Goal: Transaction & Acquisition: Download file/media

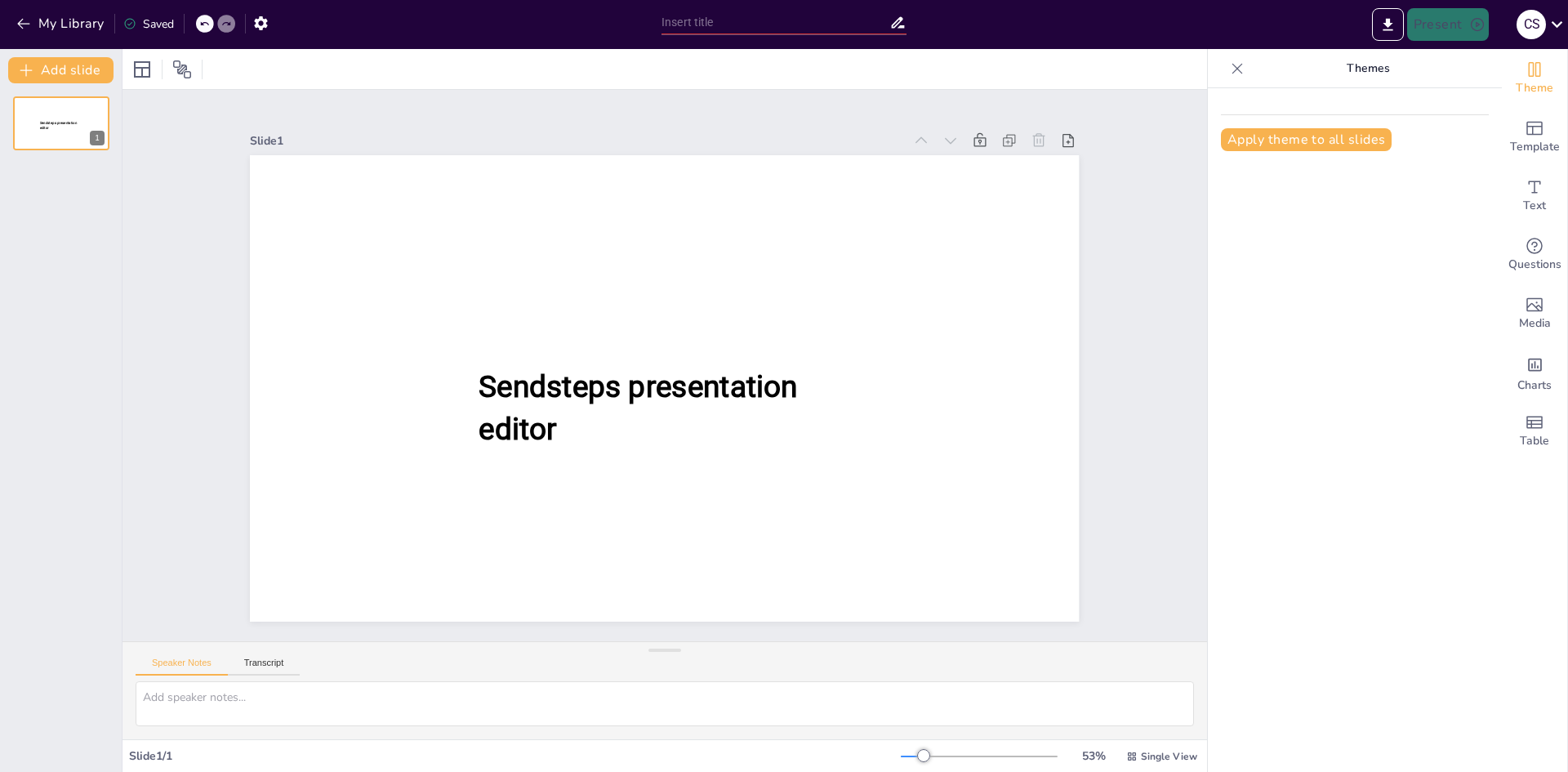
type input "New Sendsteps"
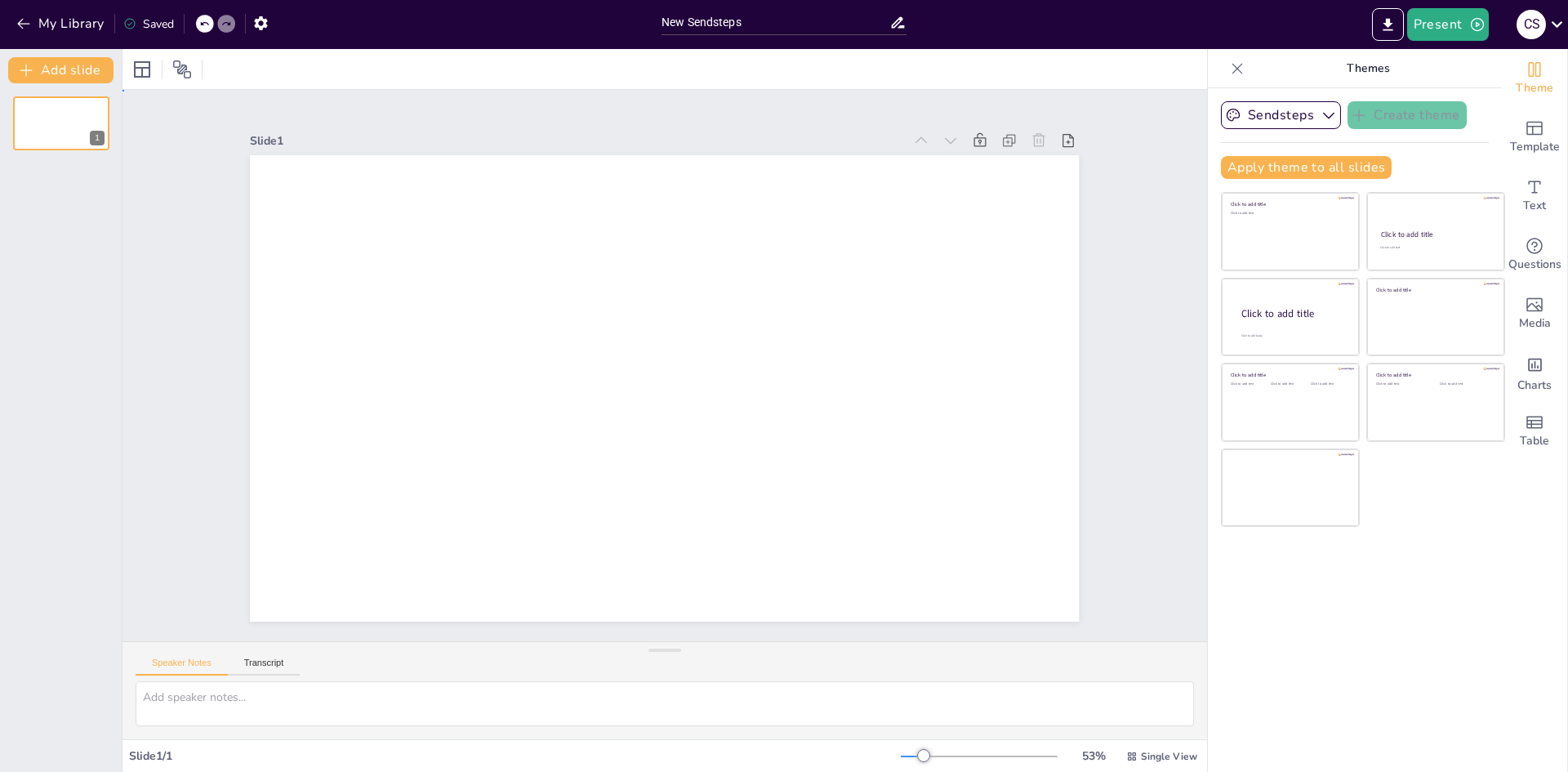
click at [1147, 114] on div "Slide 1" at bounding box center [665, 366] width 1084 height 552
click at [823, 9] on div "New Sendsteps" at bounding box center [784, 20] width 261 height 41
click at [796, 14] on input "New Sendsteps" at bounding box center [776, 23] width 228 height 24
click at [42, 25] on button "My Library" at bounding box center [61, 24] width 99 height 26
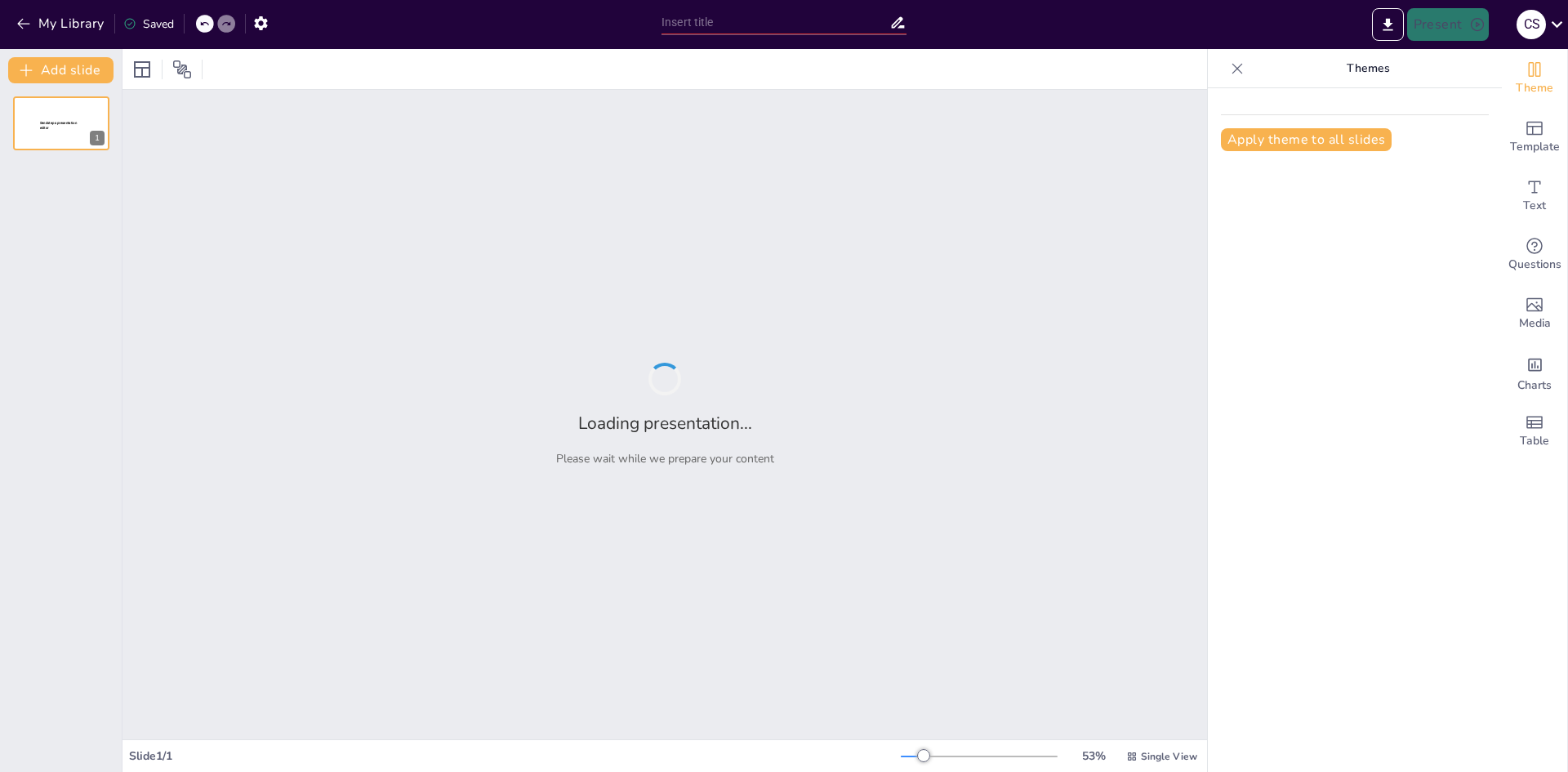
type input "Traumatismos y Fracturas: Consideraciones Prehospitalarias Esenciales"
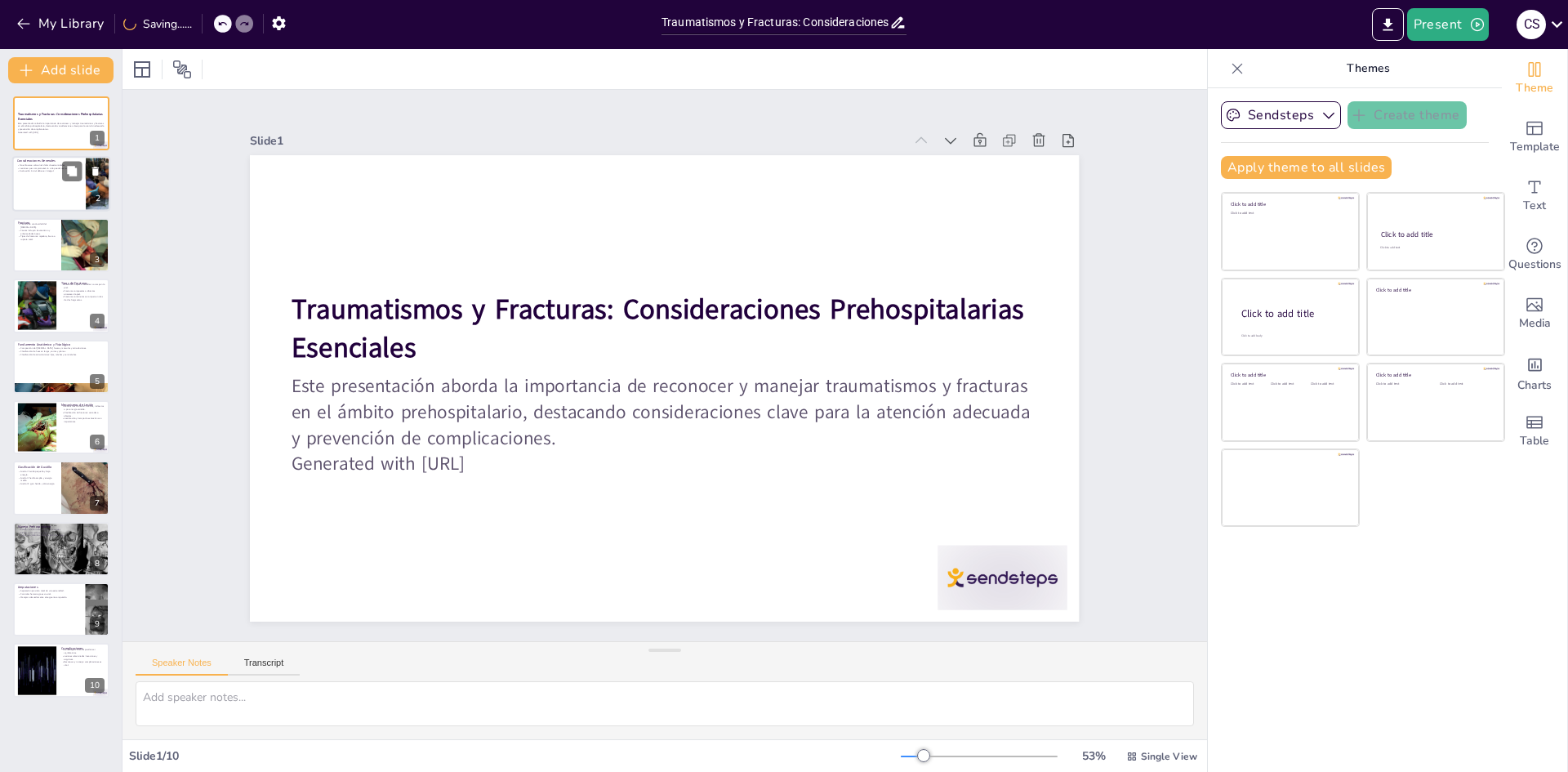
click at [43, 164] on p "No enfocarse solo en el dolor de extremidades." at bounding box center [49, 165] width 64 height 3
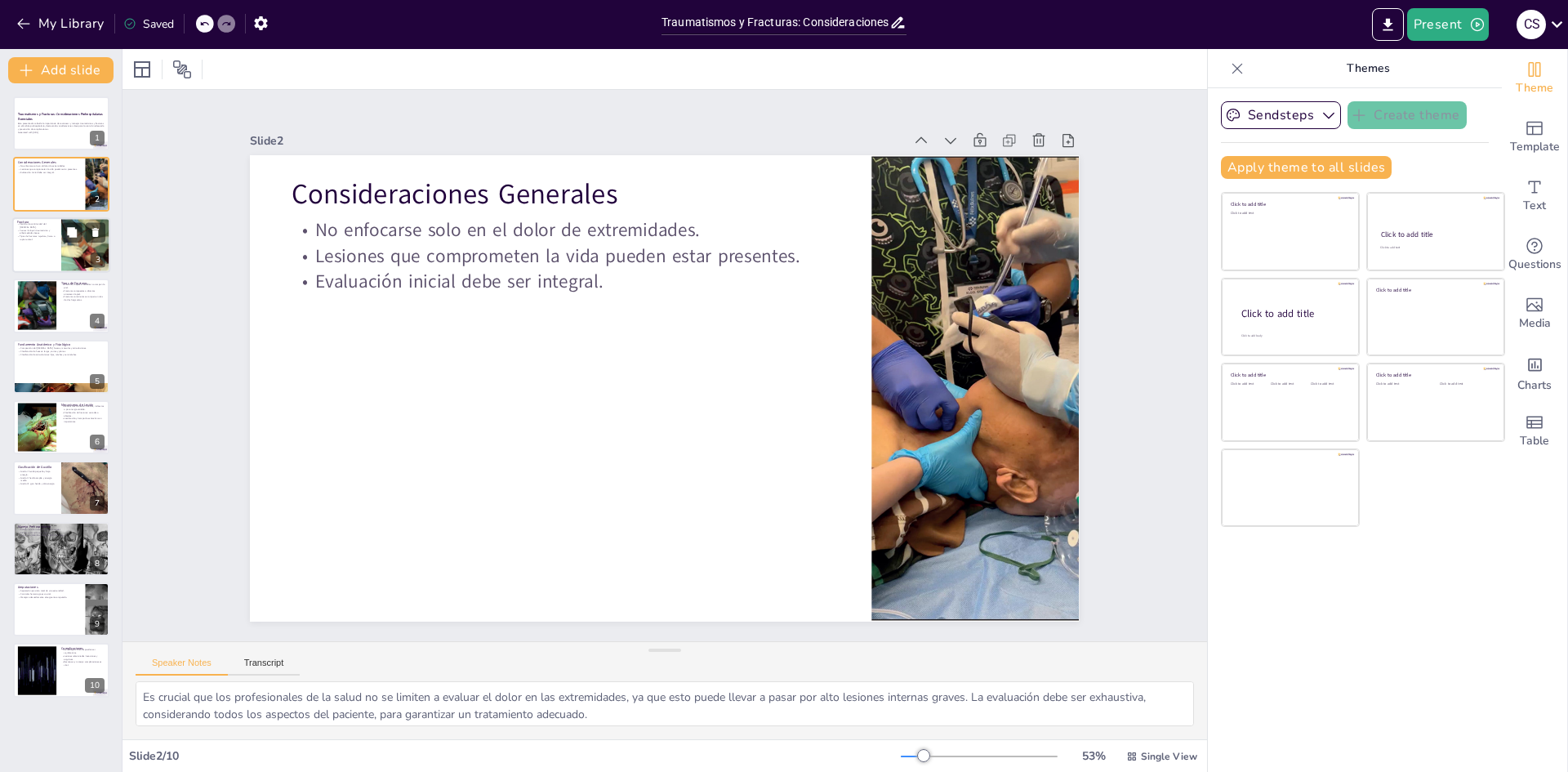
click at [56, 245] on div at bounding box center [61, 245] width 98 height 56
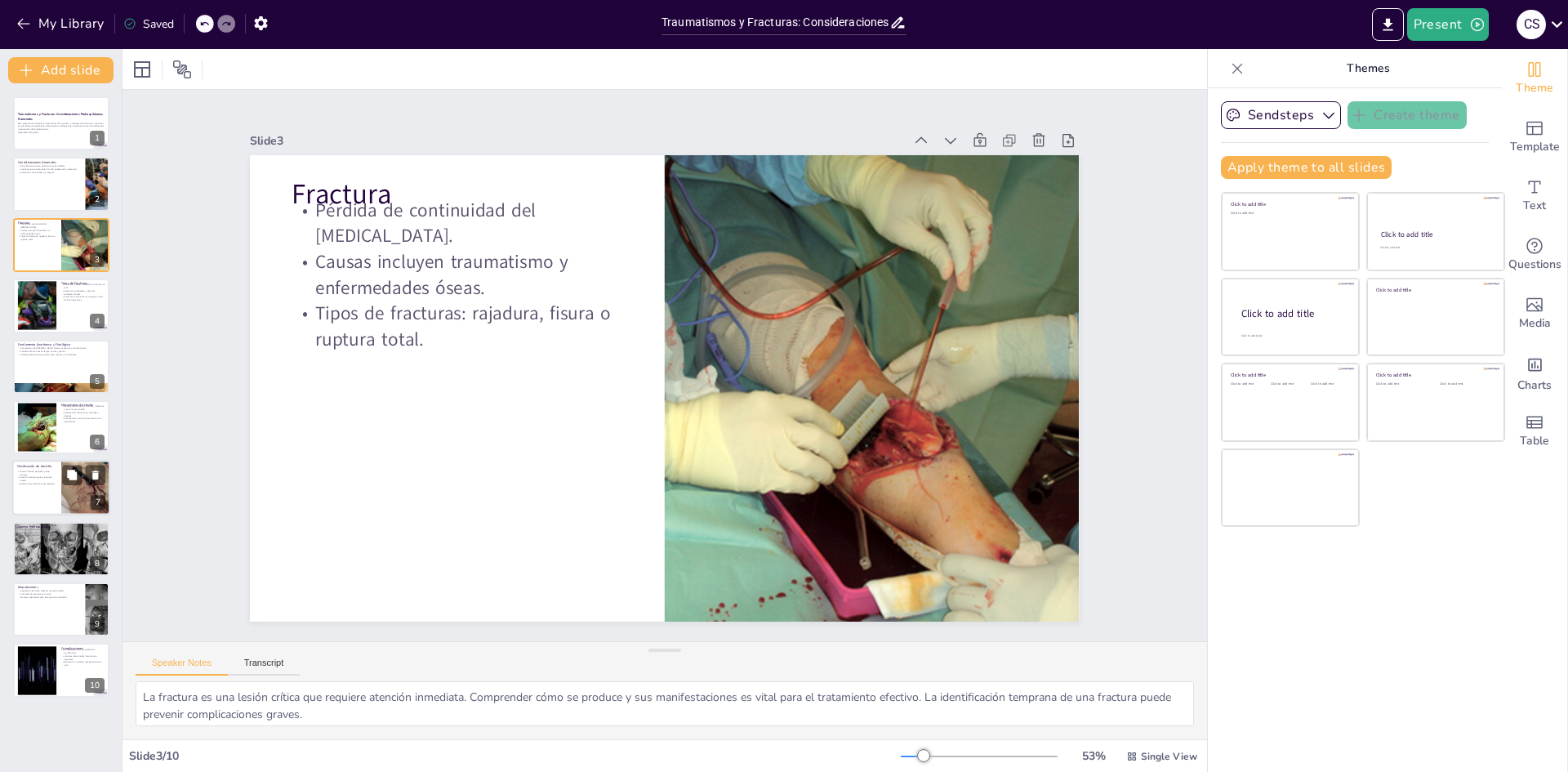
click at [21, 498] on div at bounding box center [61, 489] width 98 height 56
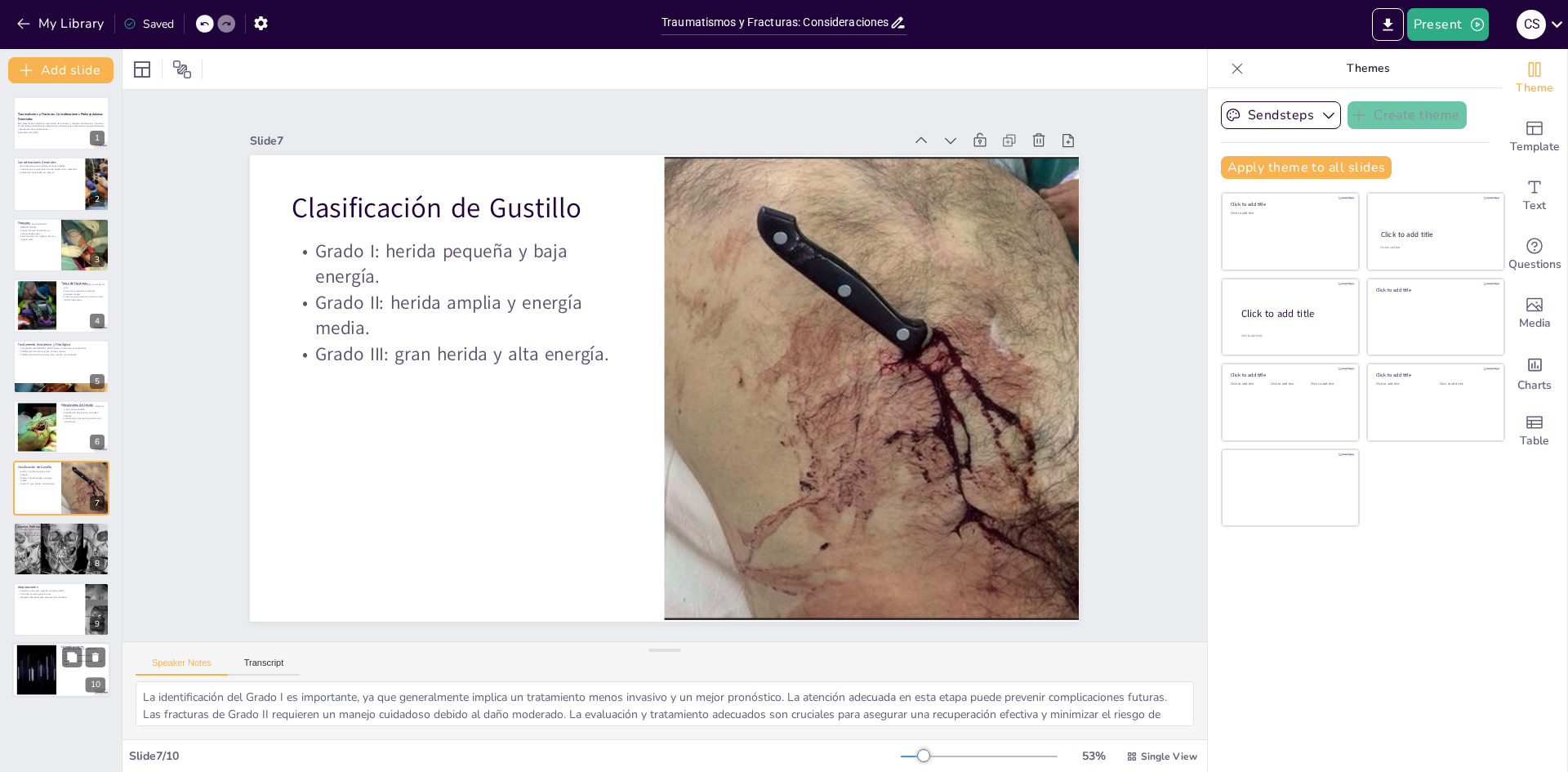
click at [52, 669] on div at bounding box center [37, 671] width 88 height 50
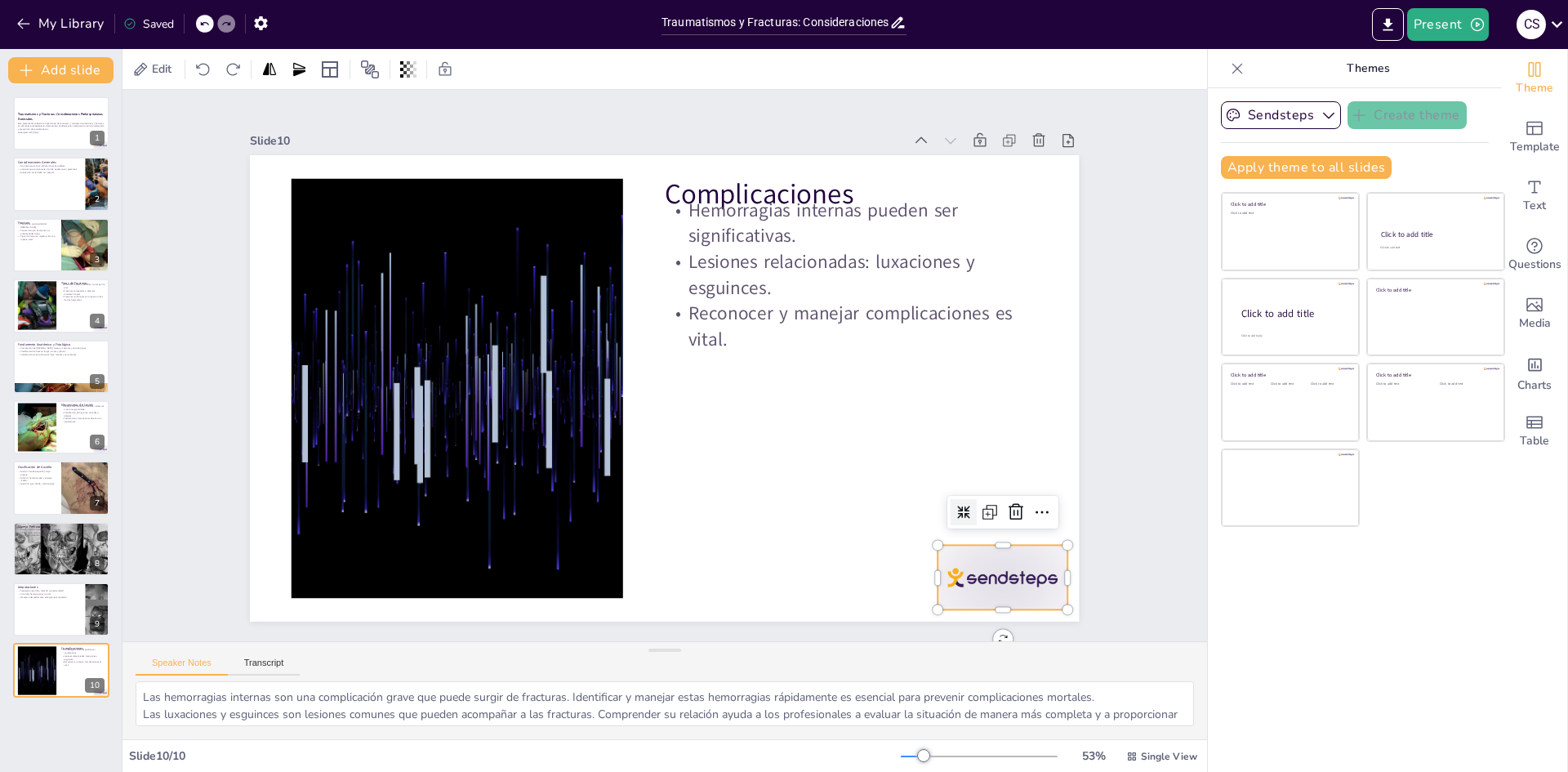
click at [957, 573] on div at bounding box center [979, 612] width 136 height 78
click at [1004, 538] on icon at bounding box center [998, 548] width 21 height 21
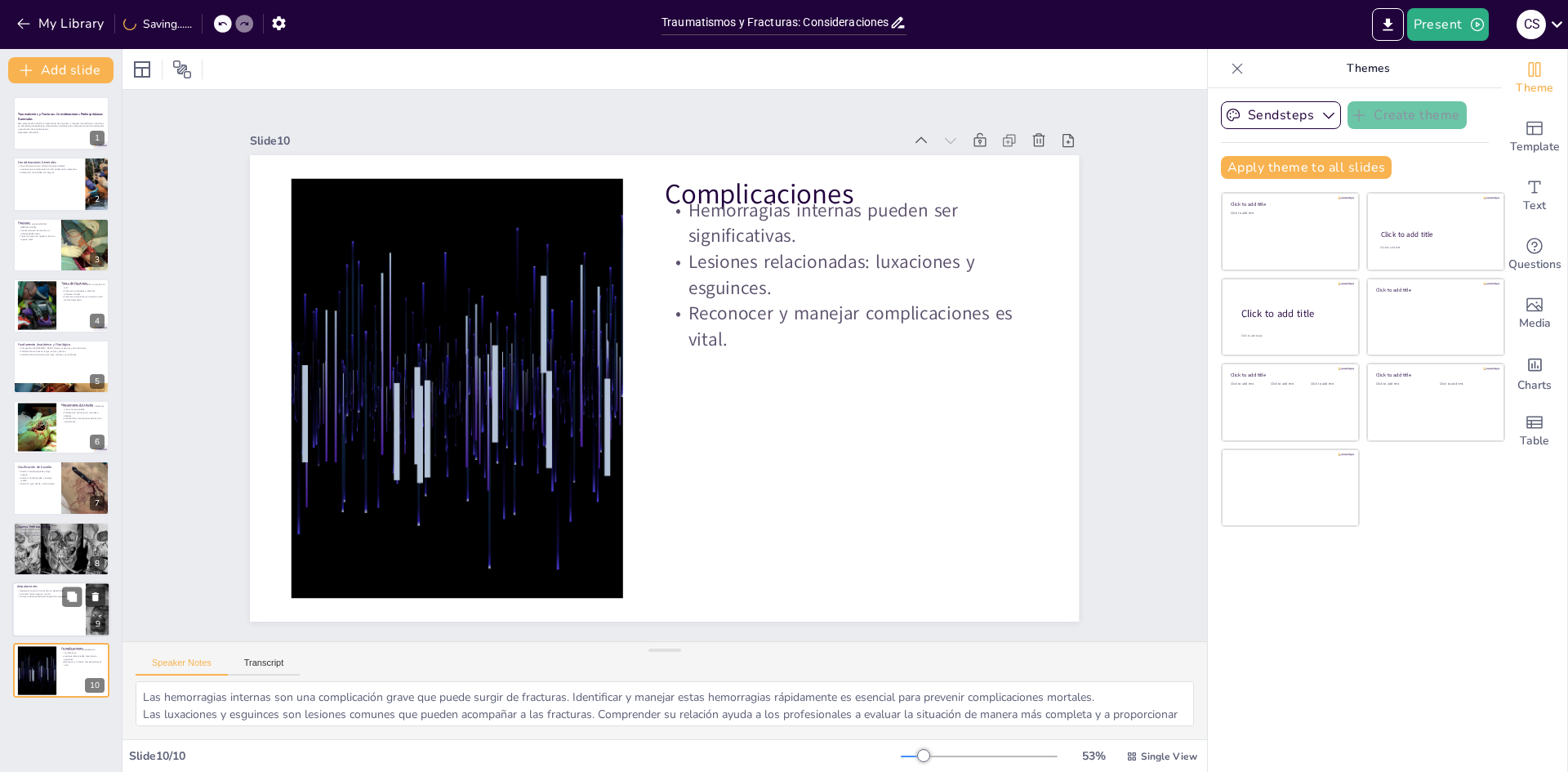
click at [26, 602] on div at bounding box center [61, 610] width 98 height 56
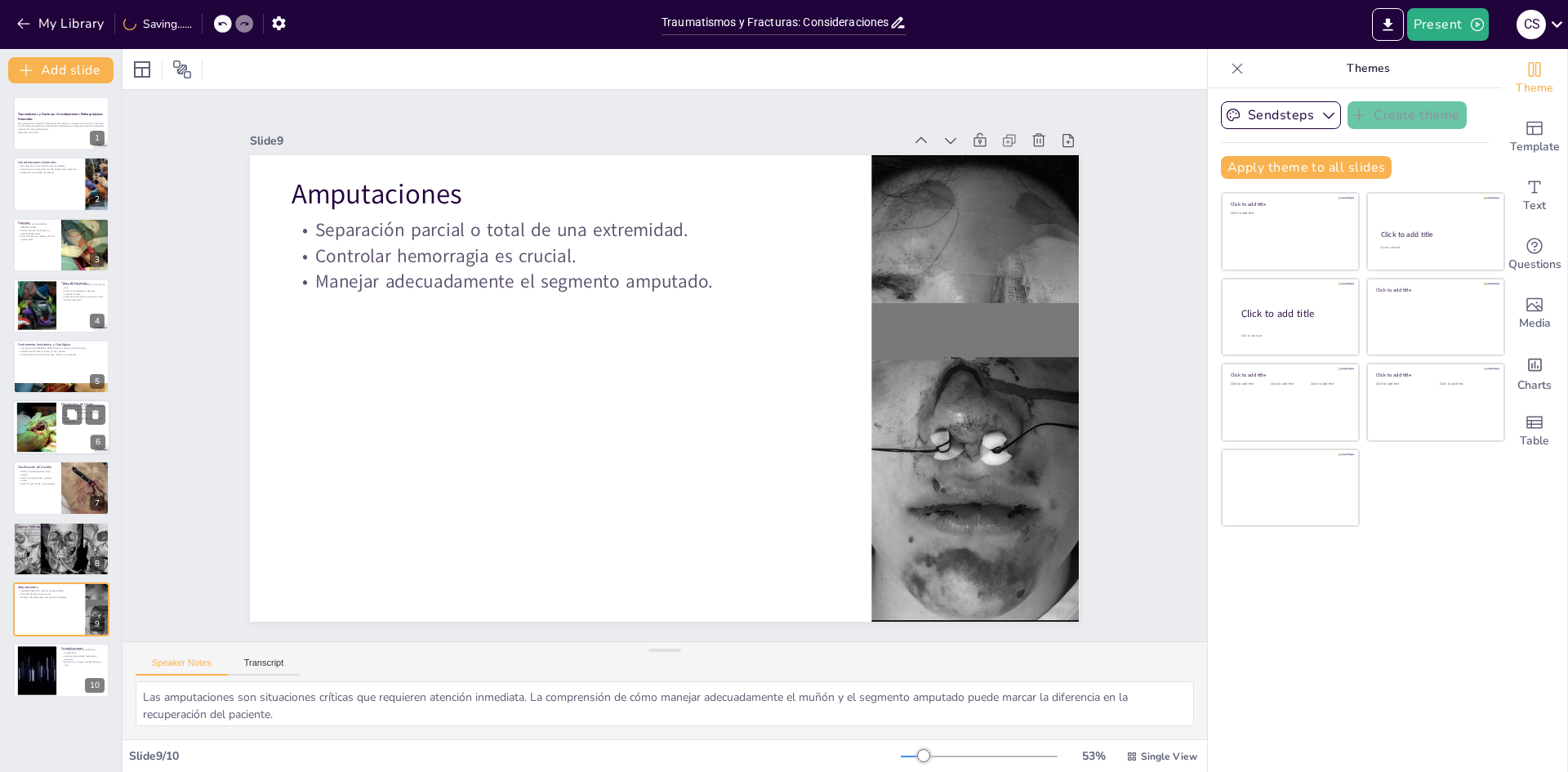
click at [46, 425] on div at bounding box center [36, 428] width 71 height 50
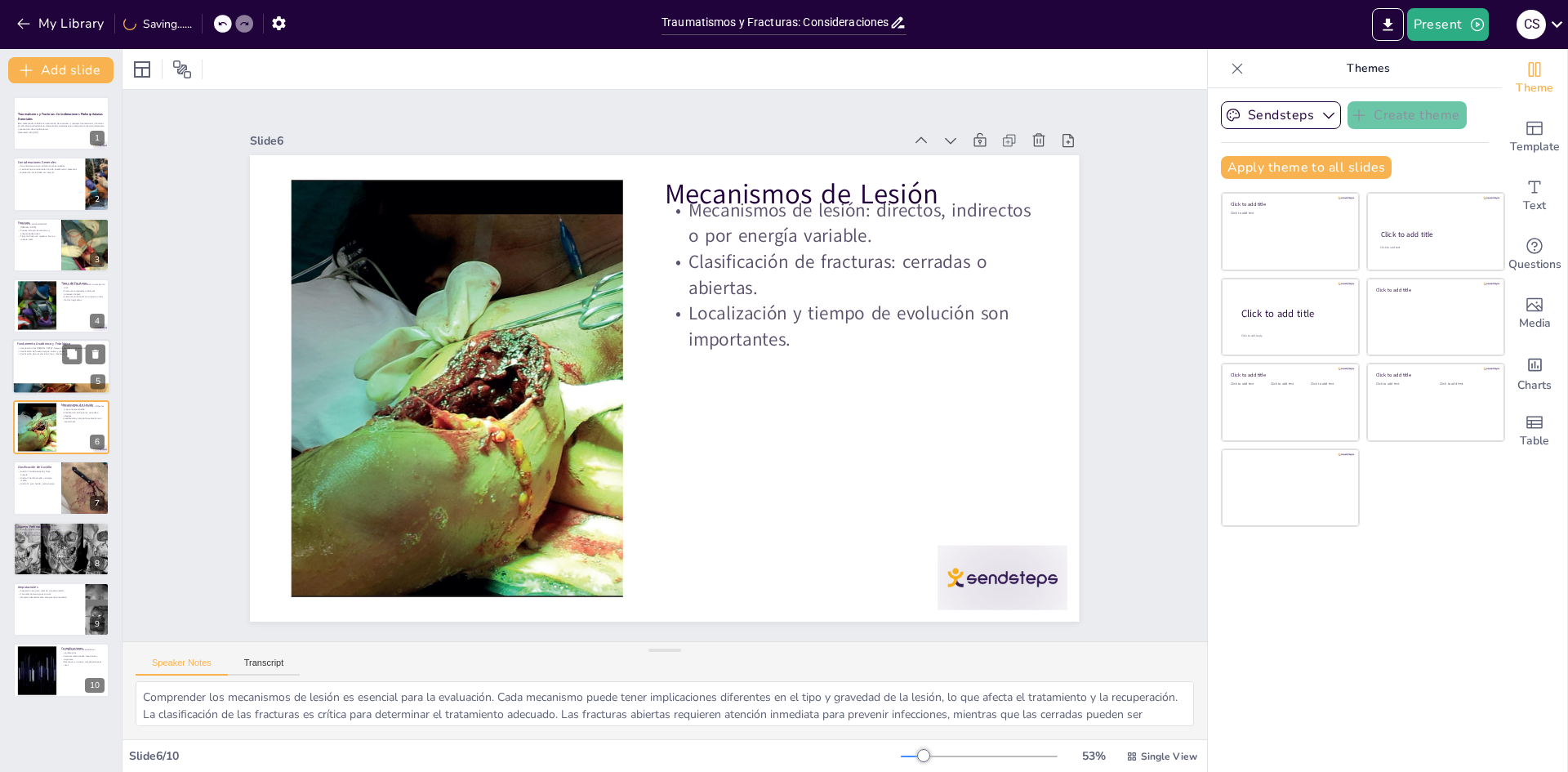
click at [34, 366] on div at bounding box center [61, 367] width 98 height 56
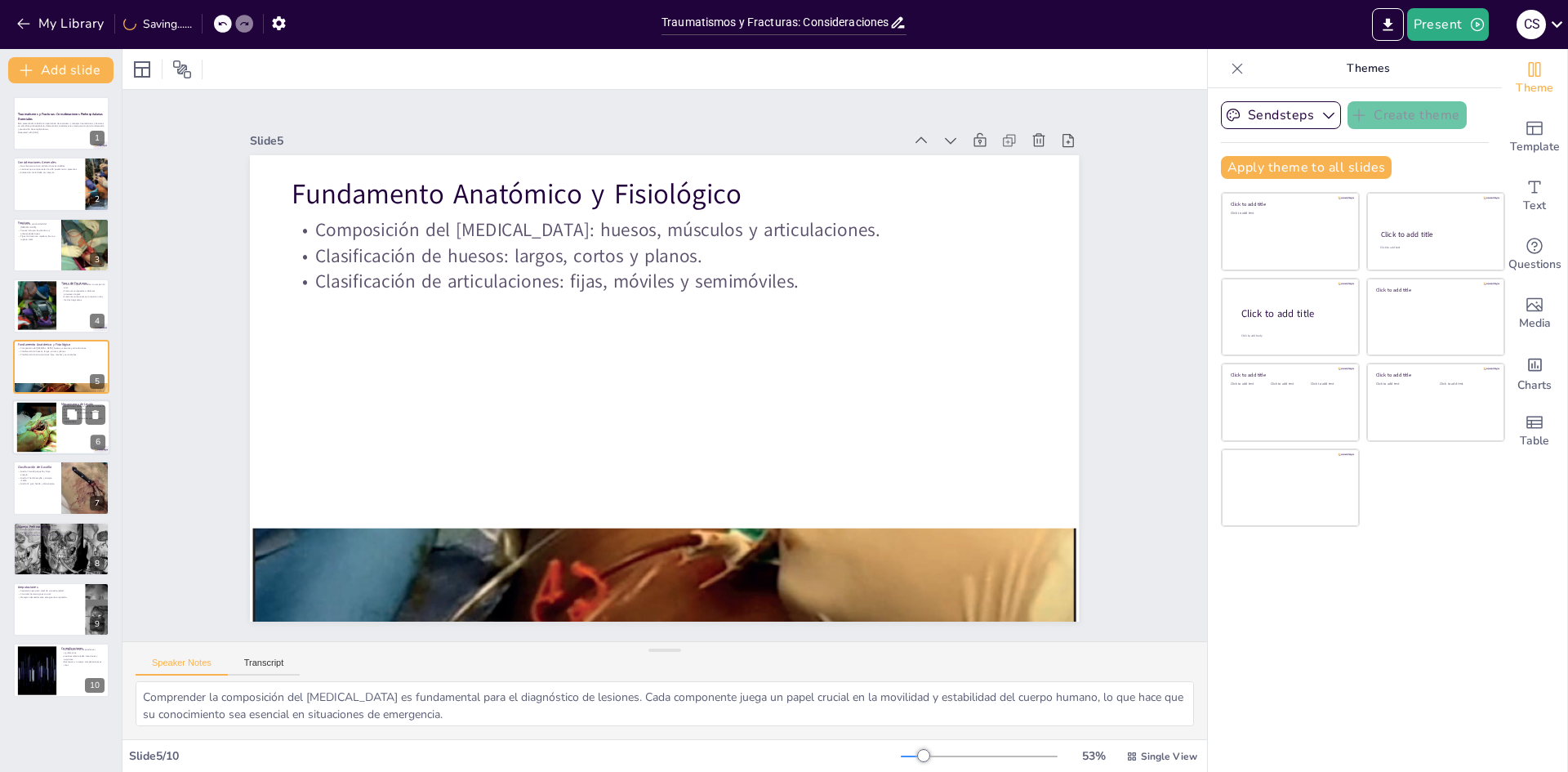
click at [40, 450] on div at bounding box center [36, 428] width 71 height 50
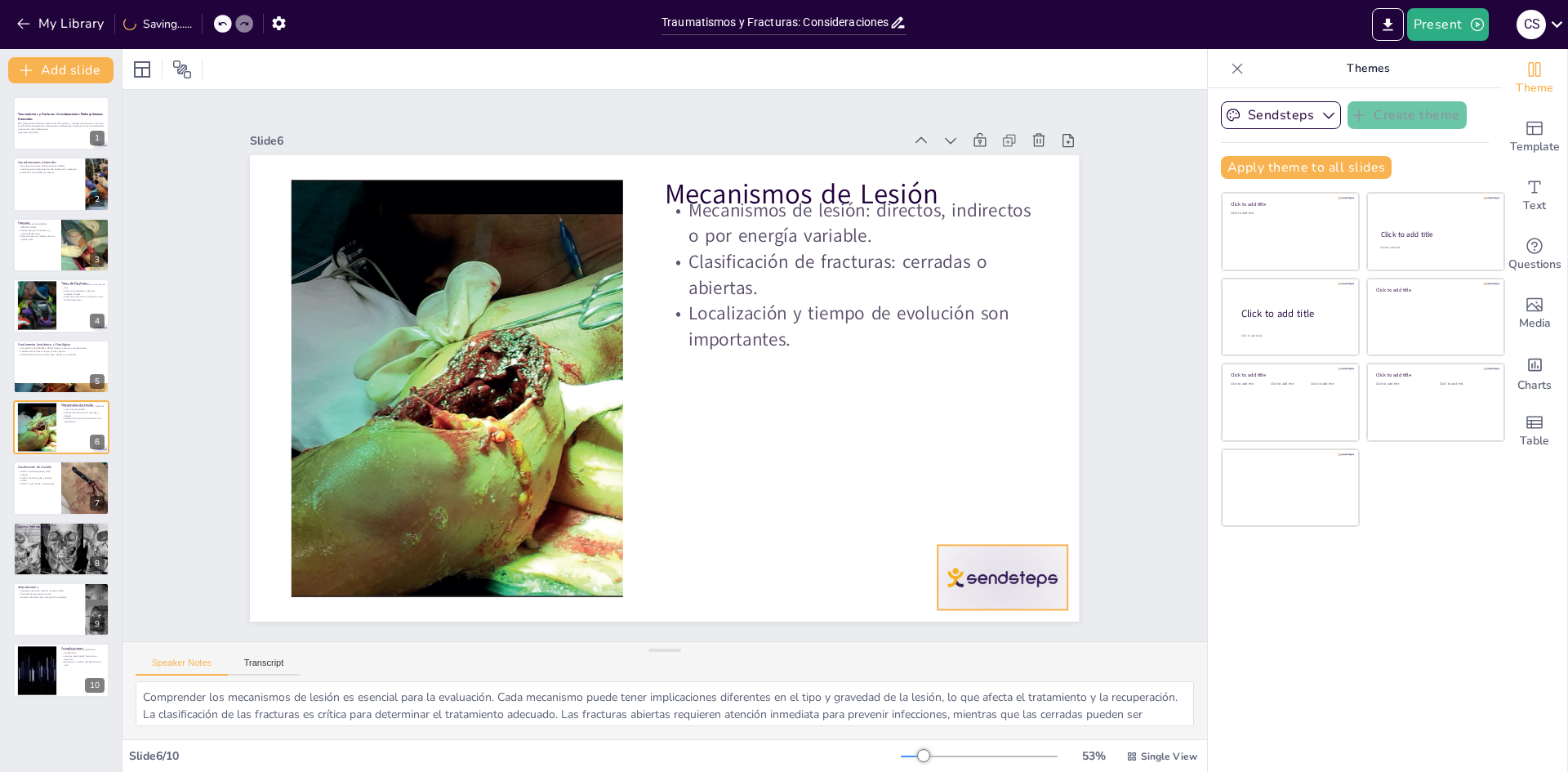
click at [993, 598] on div at bounding box center [951, 643] width 141 height 91
click at [1006, 504] on icon at bounding box center [1016, 513] width 20 height 20
click at [34, 570] on div at bounding box center [61, 549] width 128 height 56
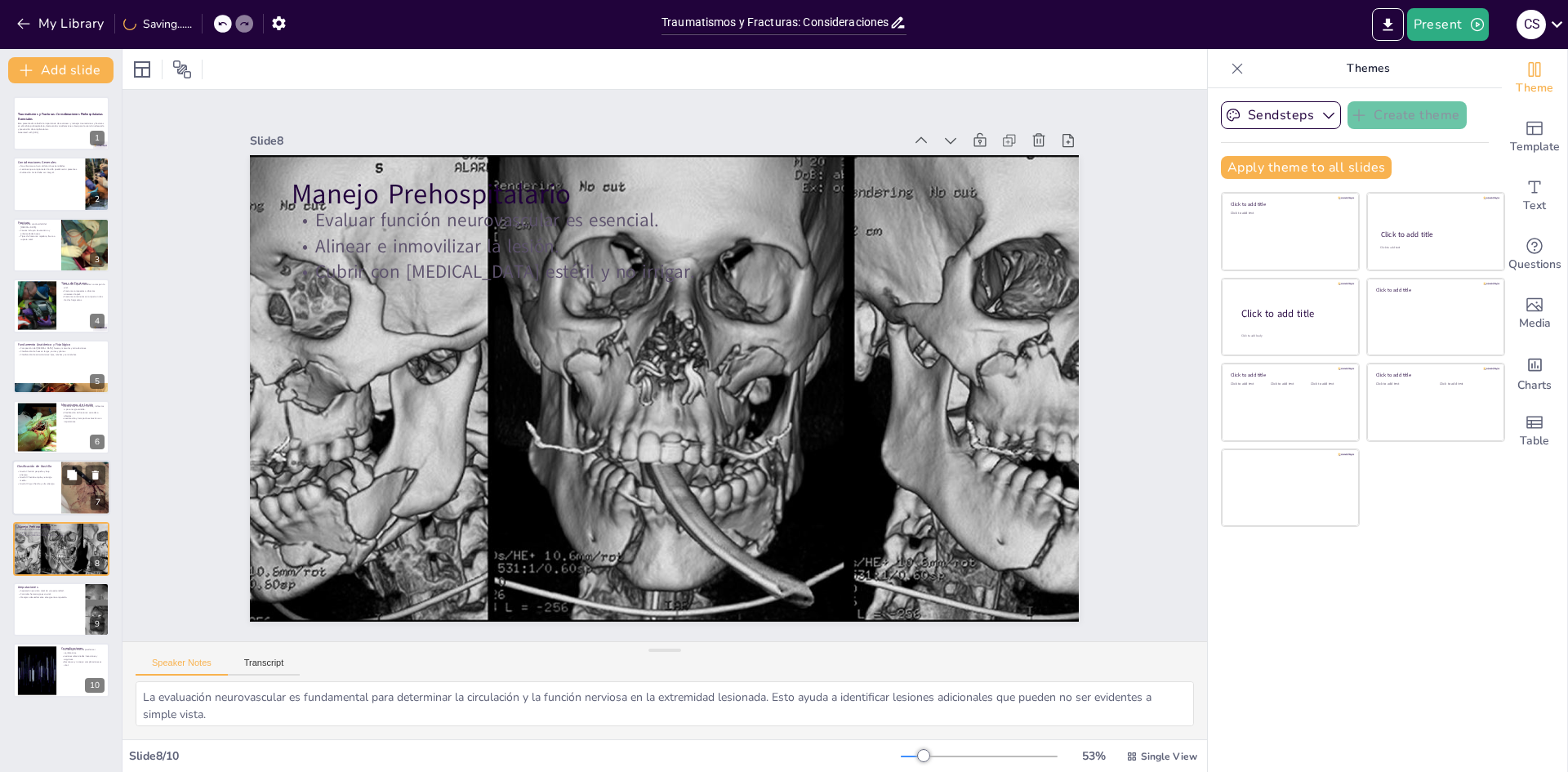
click at [37, 497] on div at bounding box center [61, 489] width 98 height 56
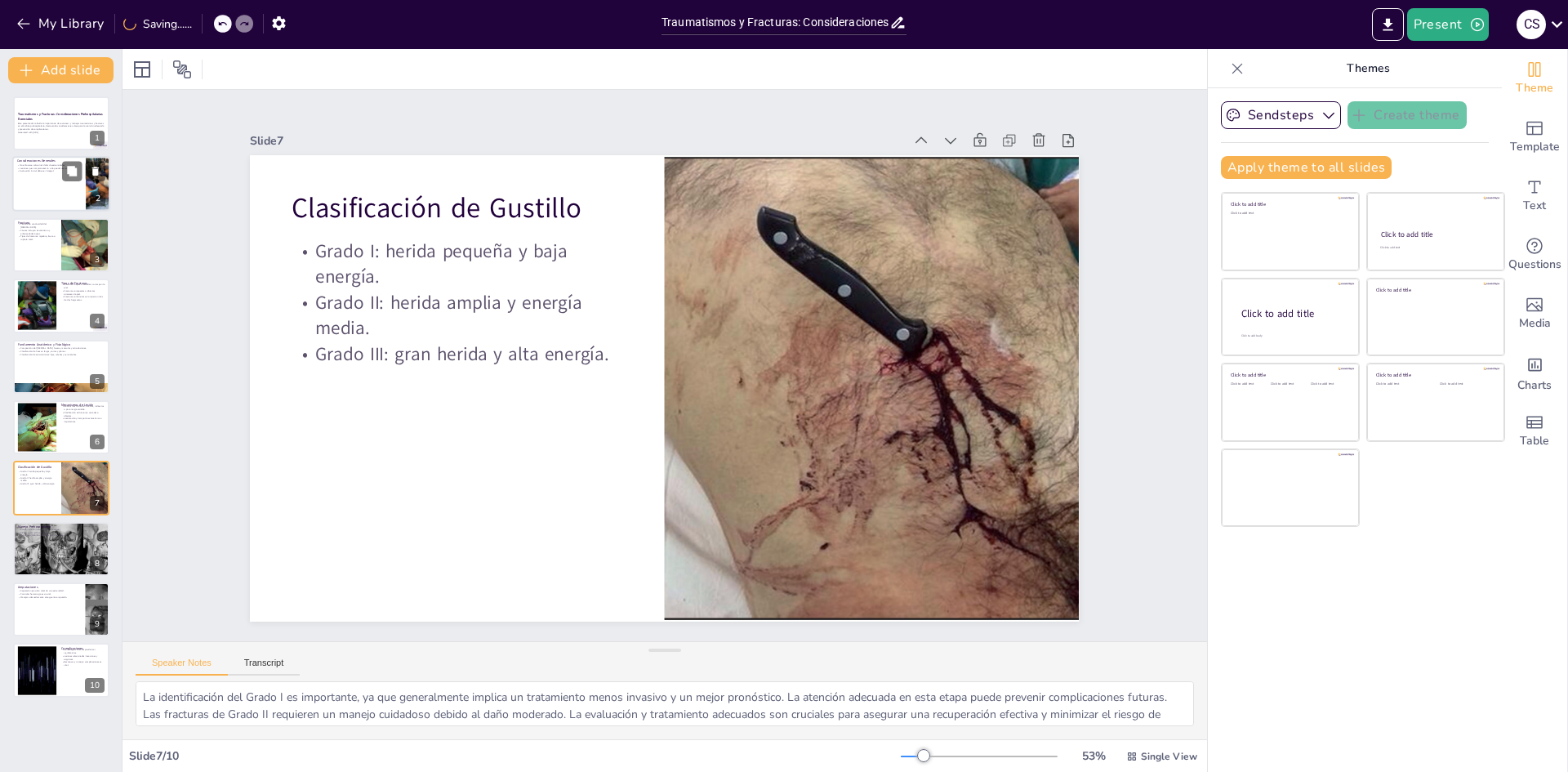
click at [38, 182] on div at bounding box center [61, 185] width 98 height 56
type textarea "Es crucial que los profesionales de la salud no se limiten a evaluar el dolor e…"
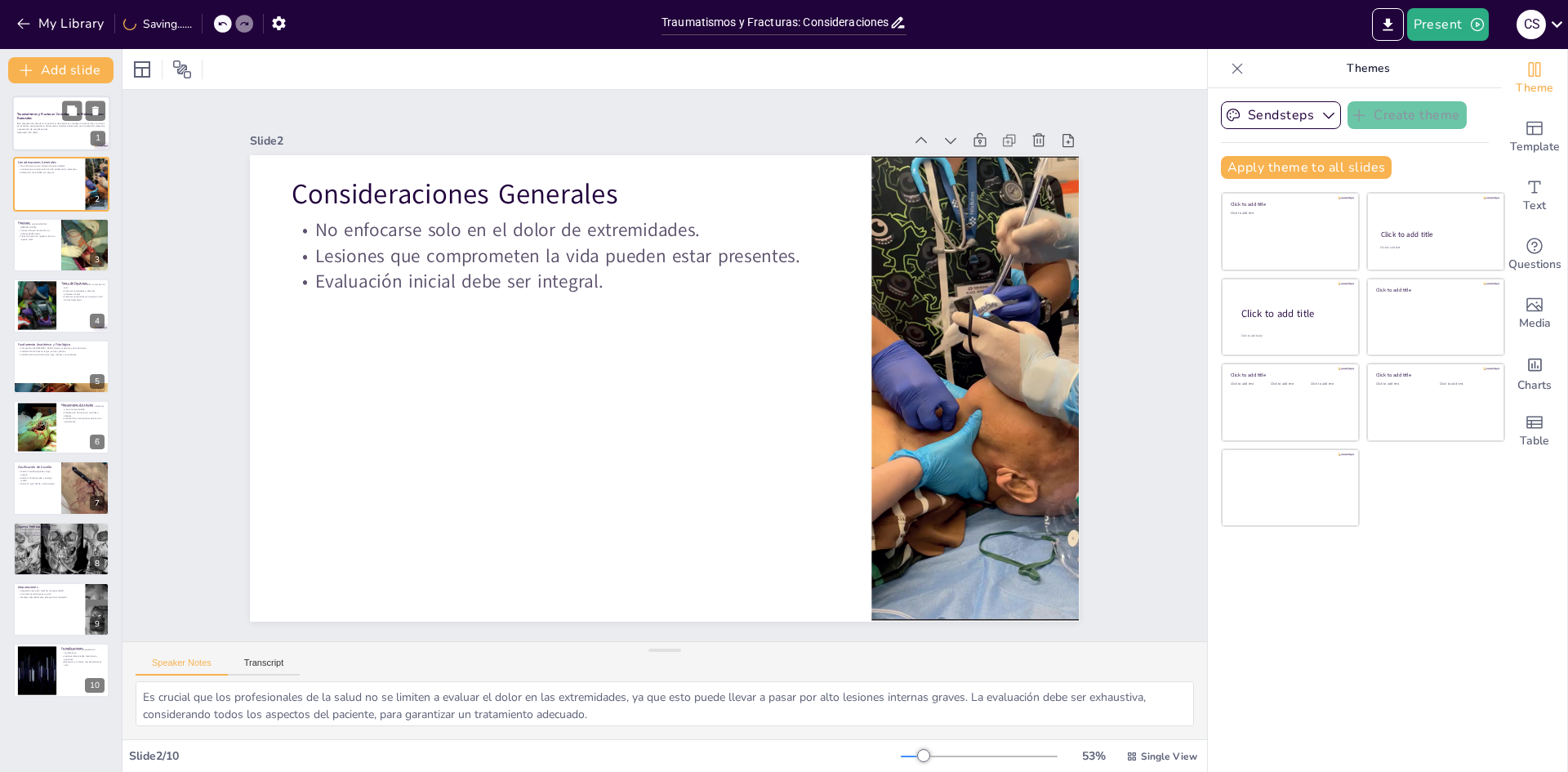
click at [48, 123] on p "Este presentación aborda la importancia de reconocer y manejar traumatismos y f…" at bounding box center [61, 126] width 88 height 9
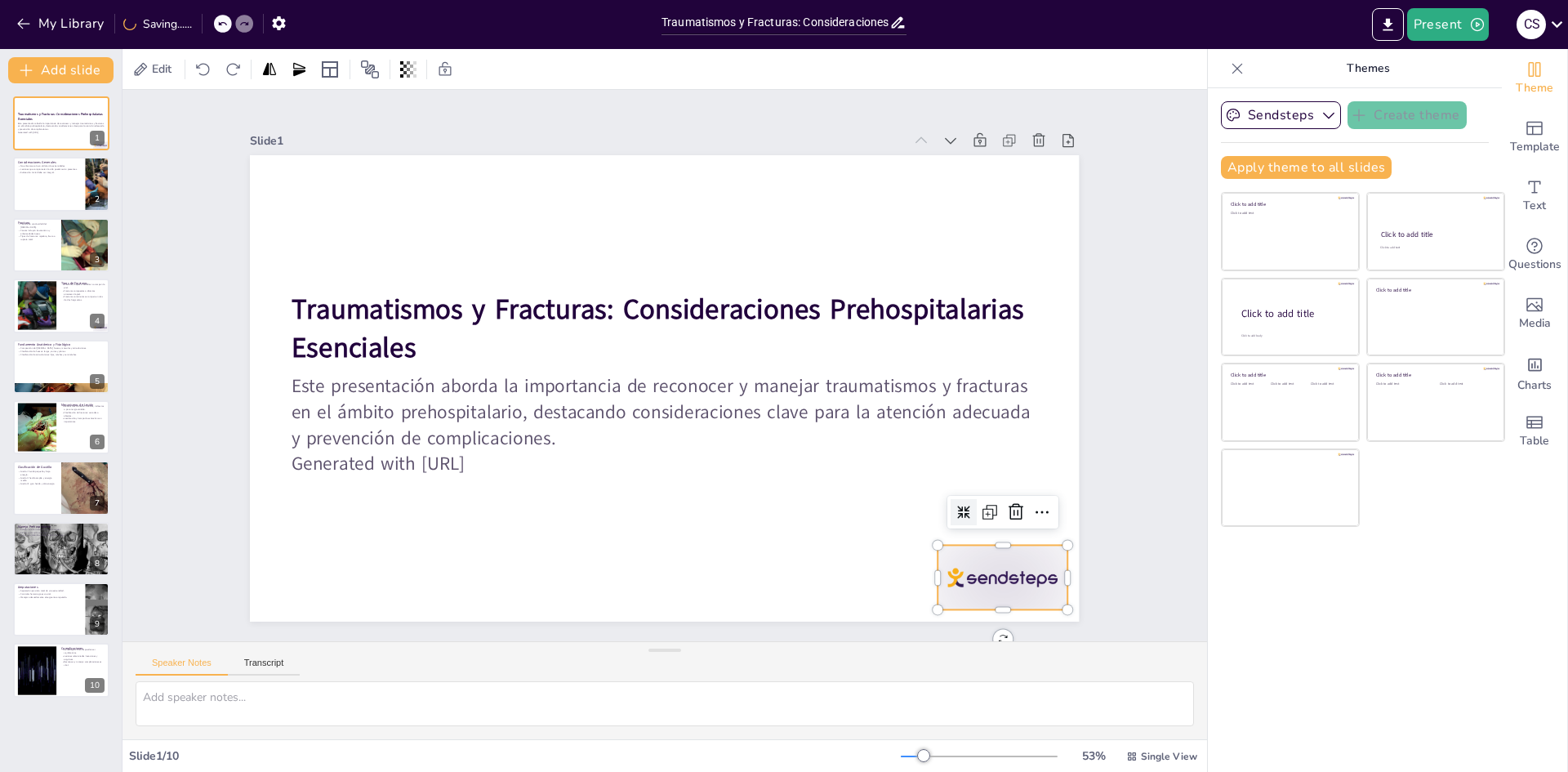
click at [1006, 565] on div at bounding box center [1003, 577] width 130 height 65
click at [1006, 508] on icon at bounding box center [1016, 513] width 20 height 20
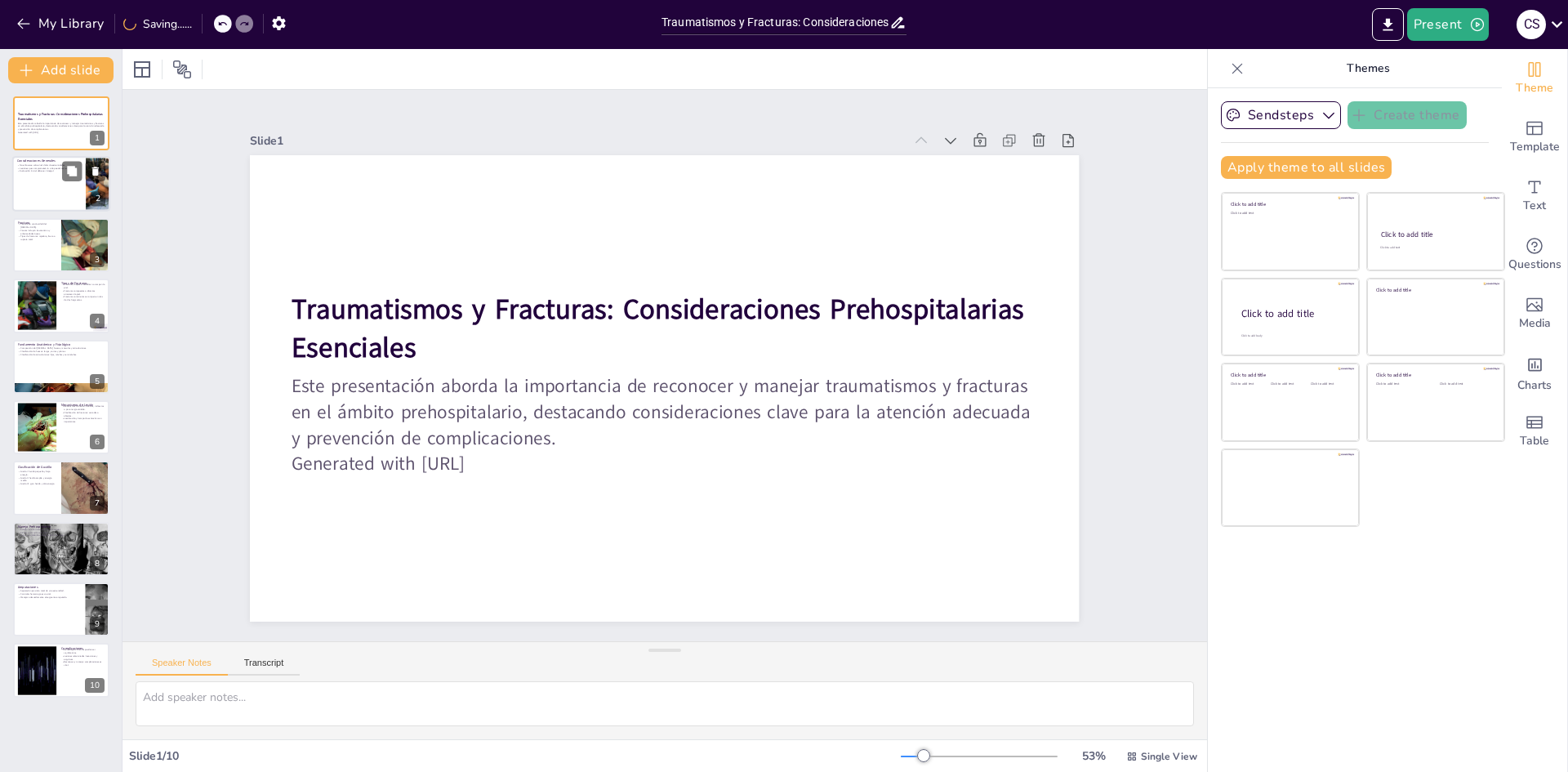
click at [42, 177] on div at bounding box center [61, 185] width 98 height 56
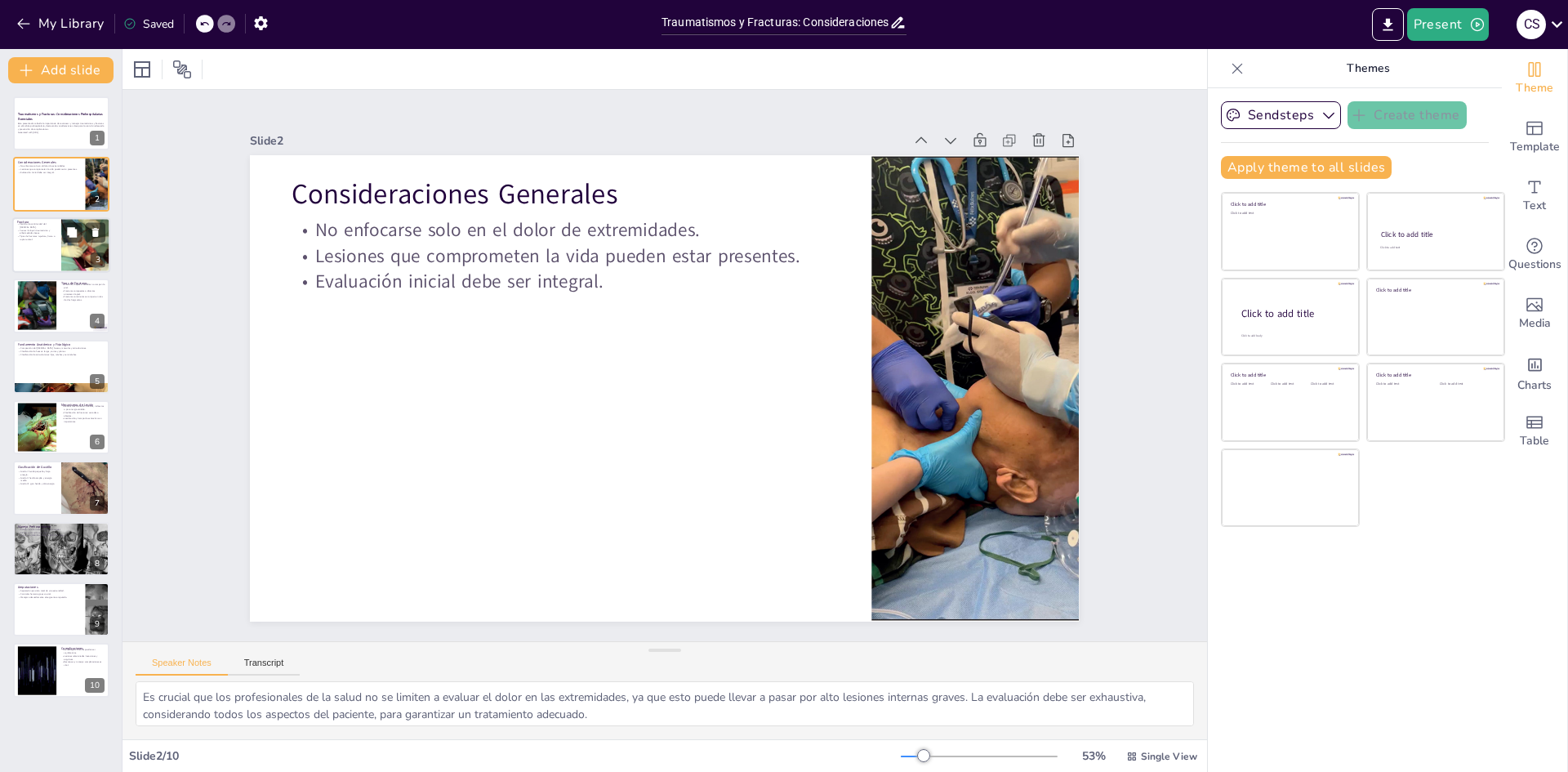
click at [47, 255] on div at bounding box center [61, 245] width 98 height 56
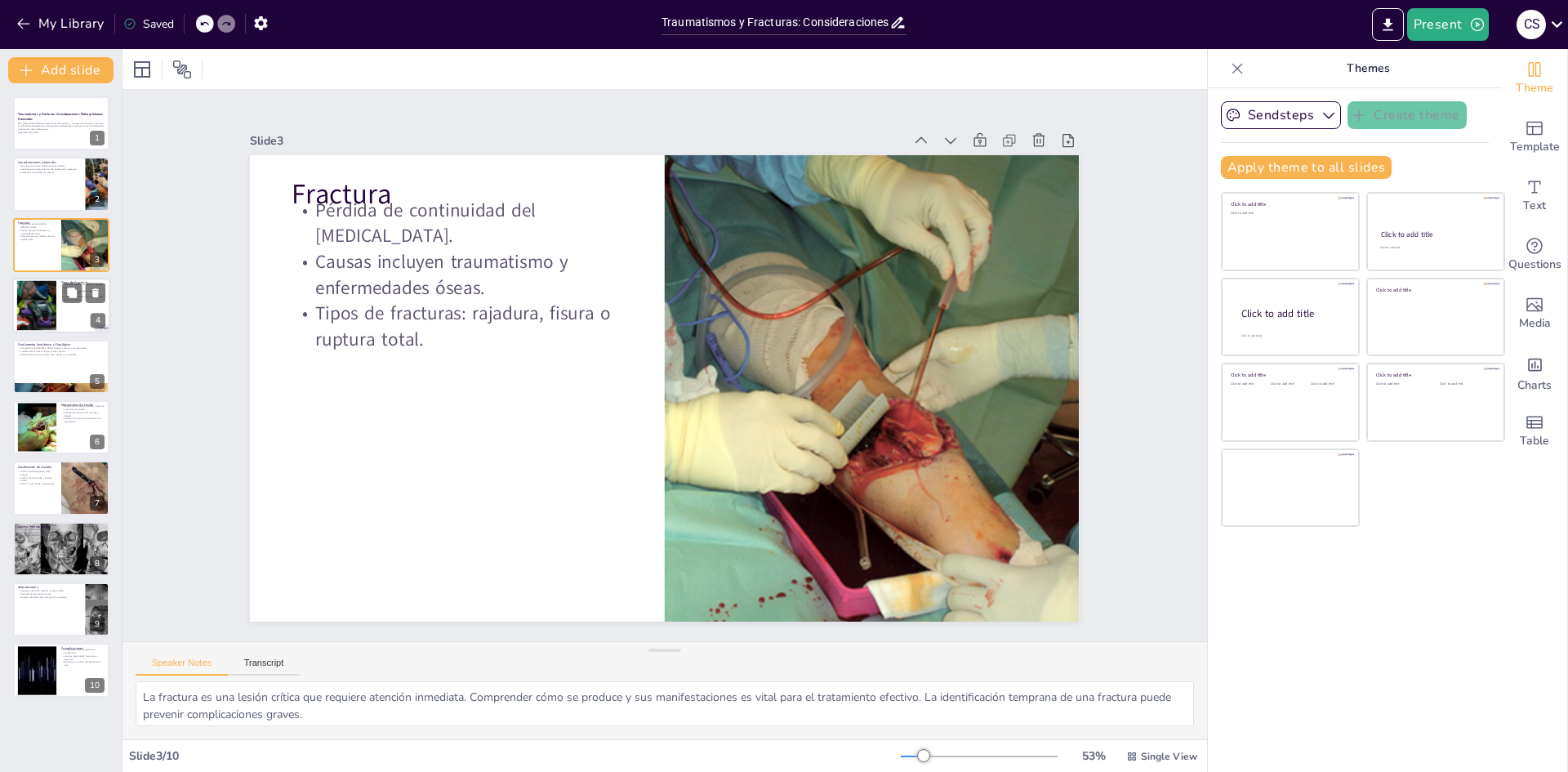
click at [39, 313] on div at bounding box center [36, 306] width 104 height 50
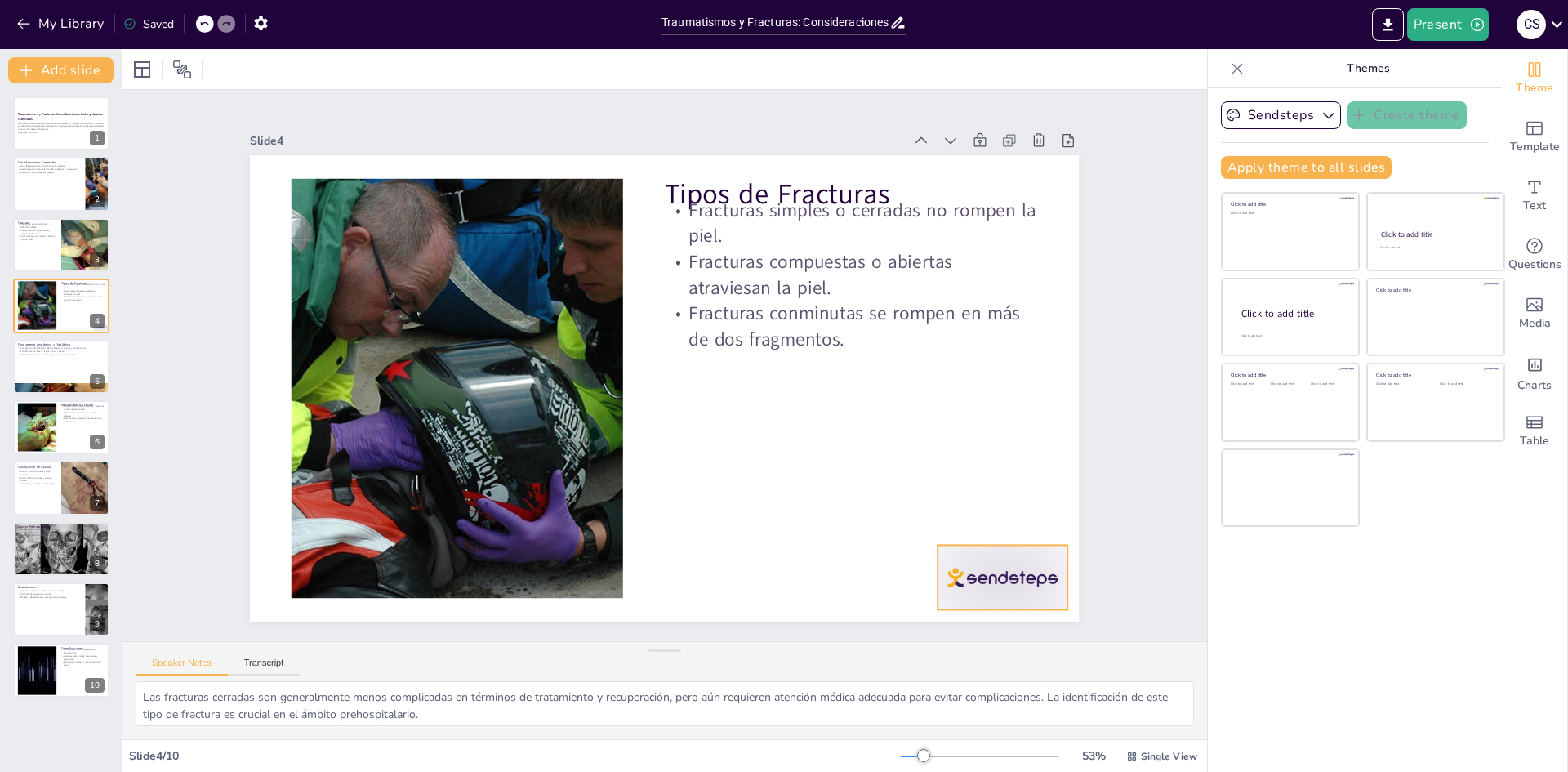
click at [1016, 583] on div at bounding box center [979, 612] width 136 height 78
click at [1009, 538] on icon at bounding box center [998, 548] width 21 height 21
click at [29, 443] on div at bounding box center [36, 428] width 71 height 50
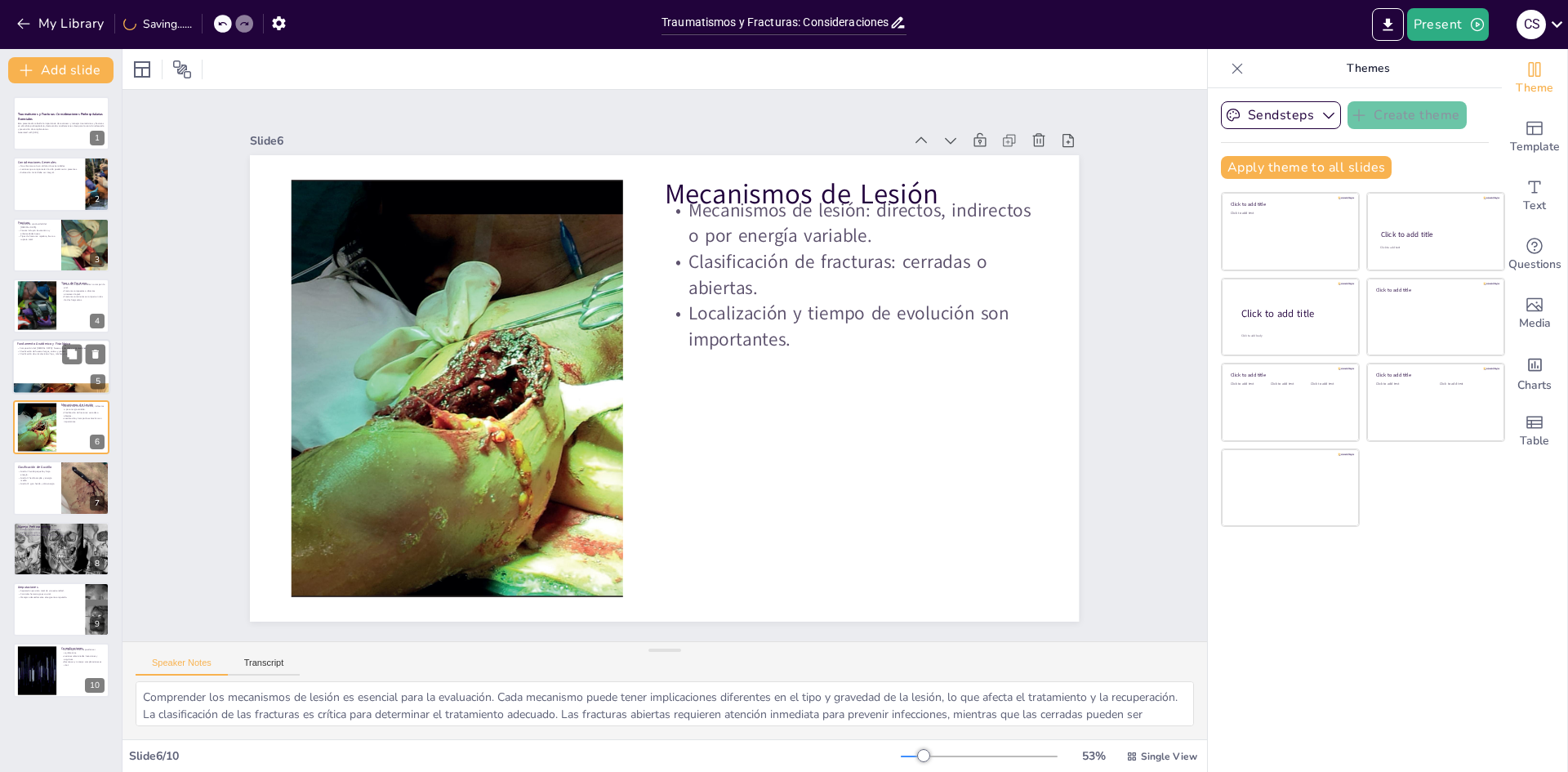
click at [34, 382] on div at bounding box center [61, 367] width 98 height 56
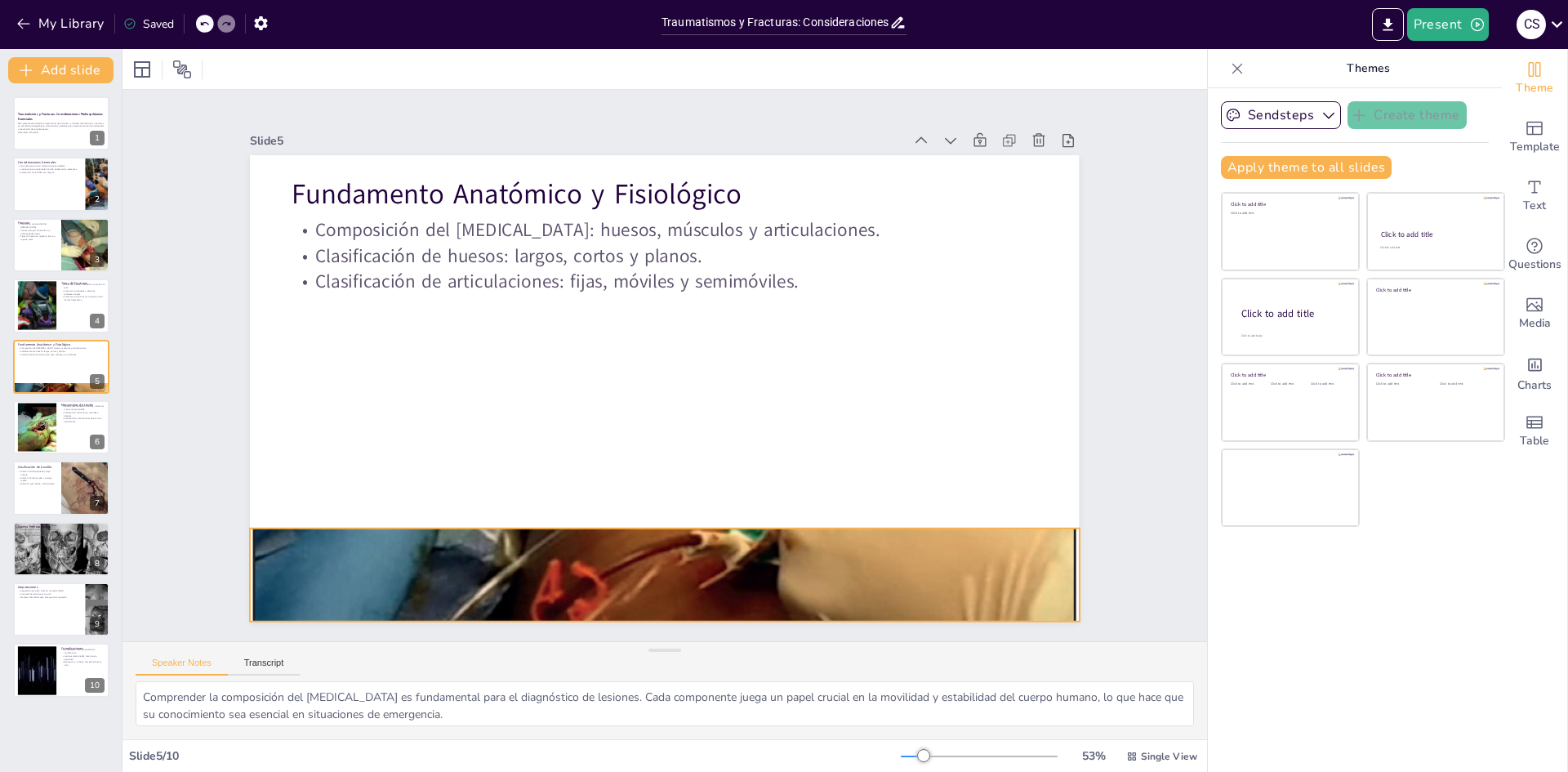
click at [660, 575] on div at bounding box center [621, 571] width 1034 height 1226
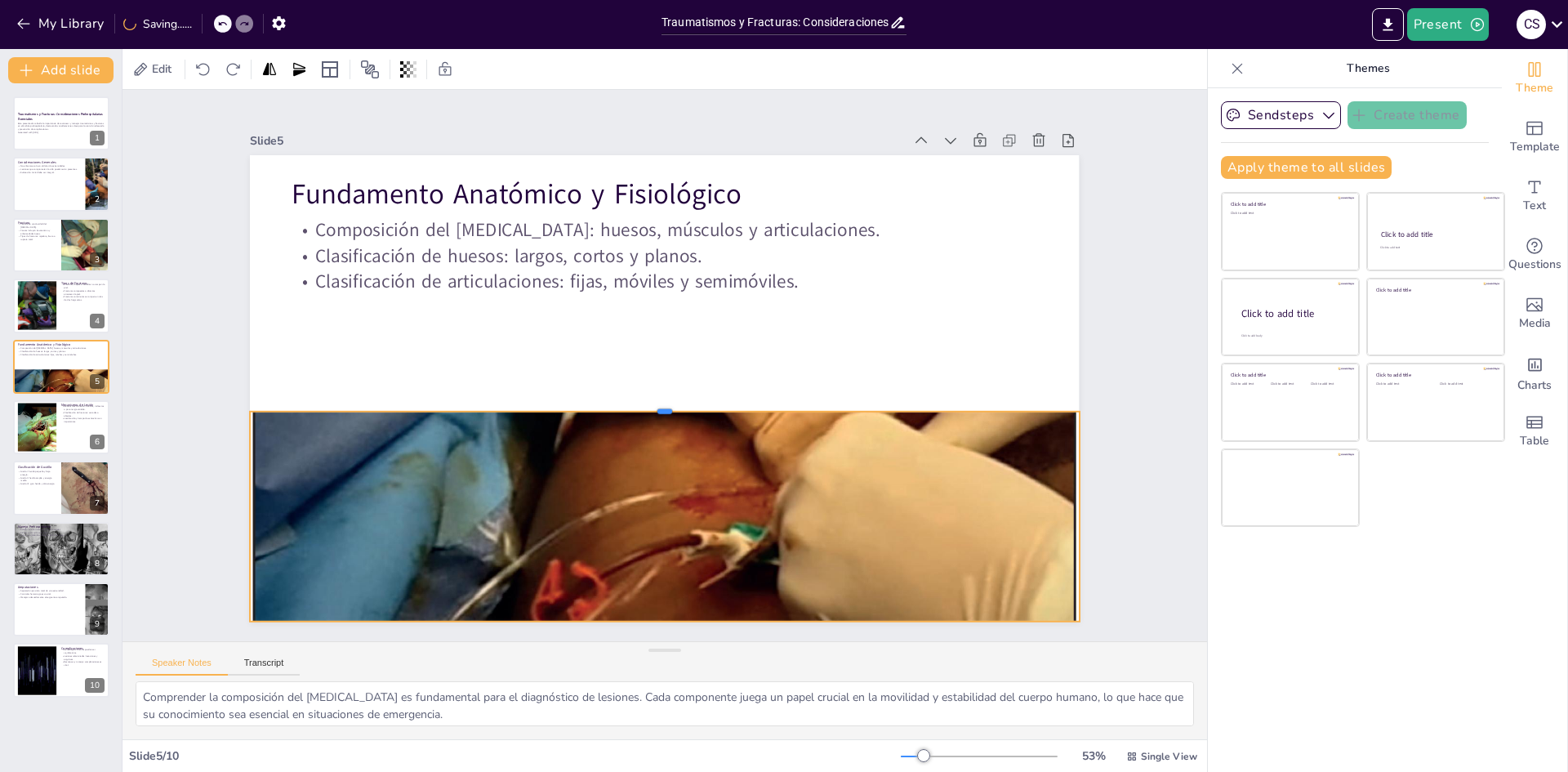
drag, startPoint x: 651, startPoint y: 522, endPoint x: 694, endPoint y: 405, distance: 124.7
click at [694, 405] on div at bounding box center [664, 405] width 828 height 13
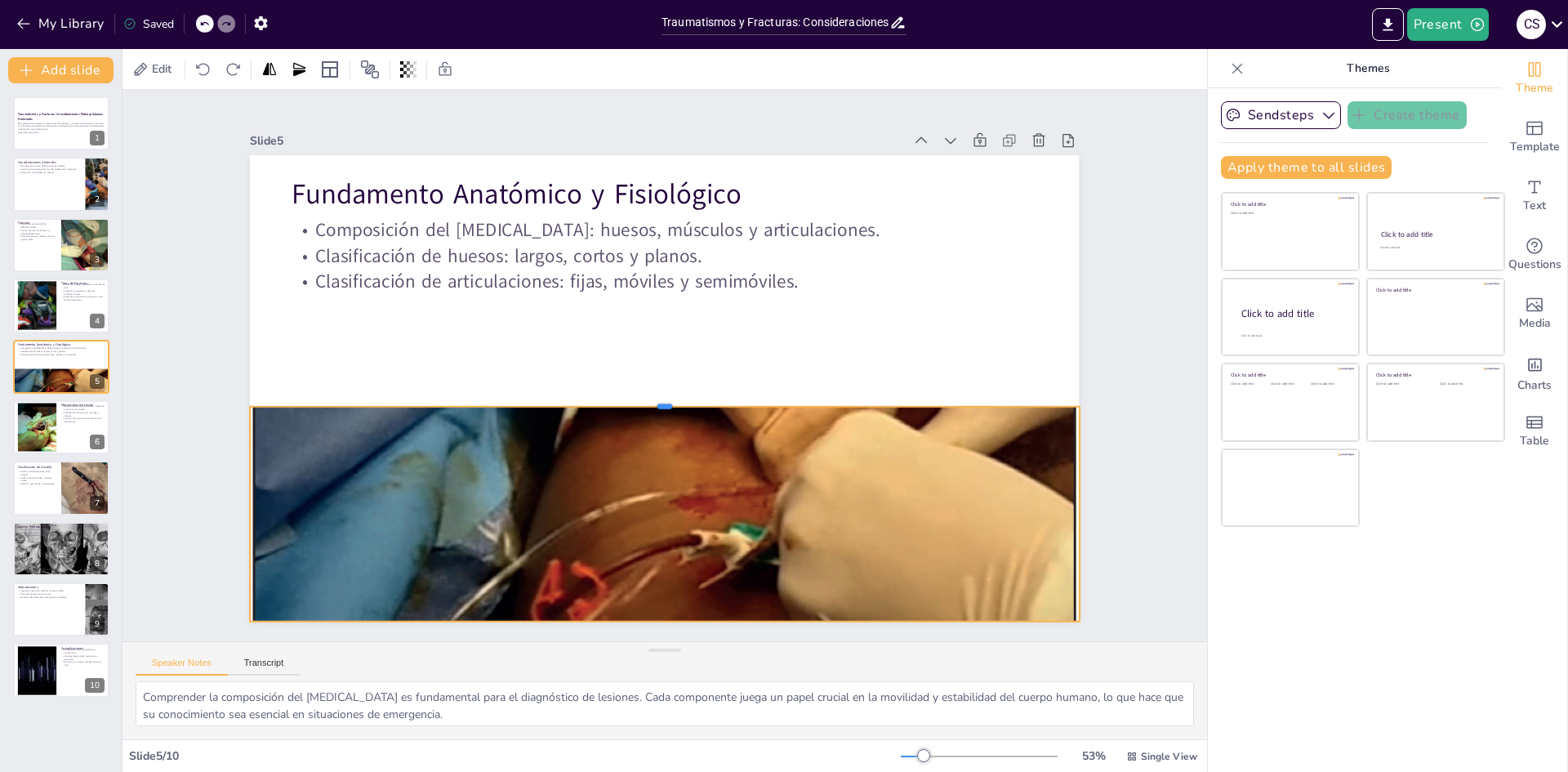
click at [655, 399] on div at bounding box center [661, 401] width 825 height 100
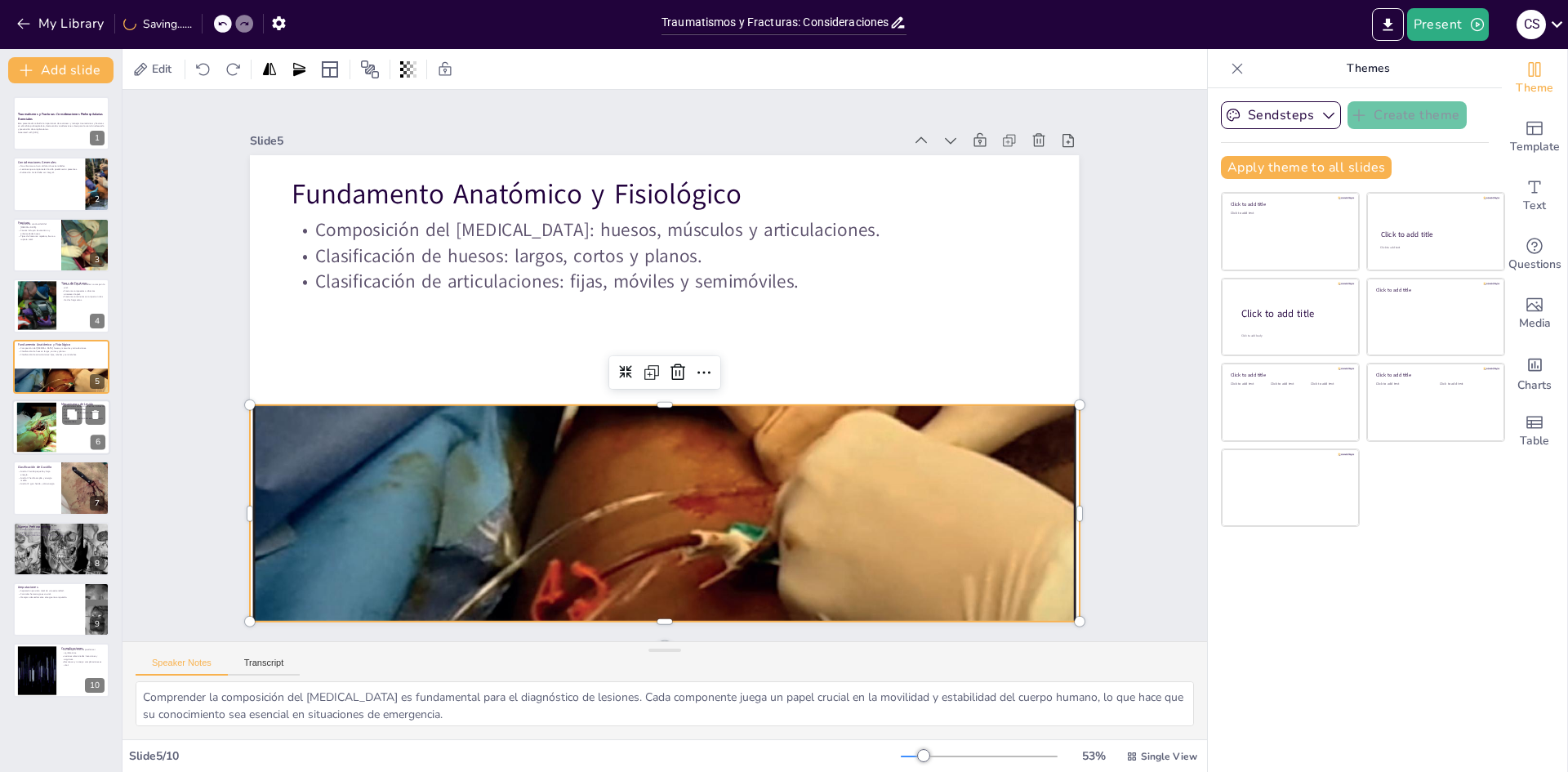
click at [58, 443] on div at bounding box center [61, 428] width 98 height 56
type textarea "Comprender los mecanismos de lesión es esencial para la evaluación. Cada mecani…"
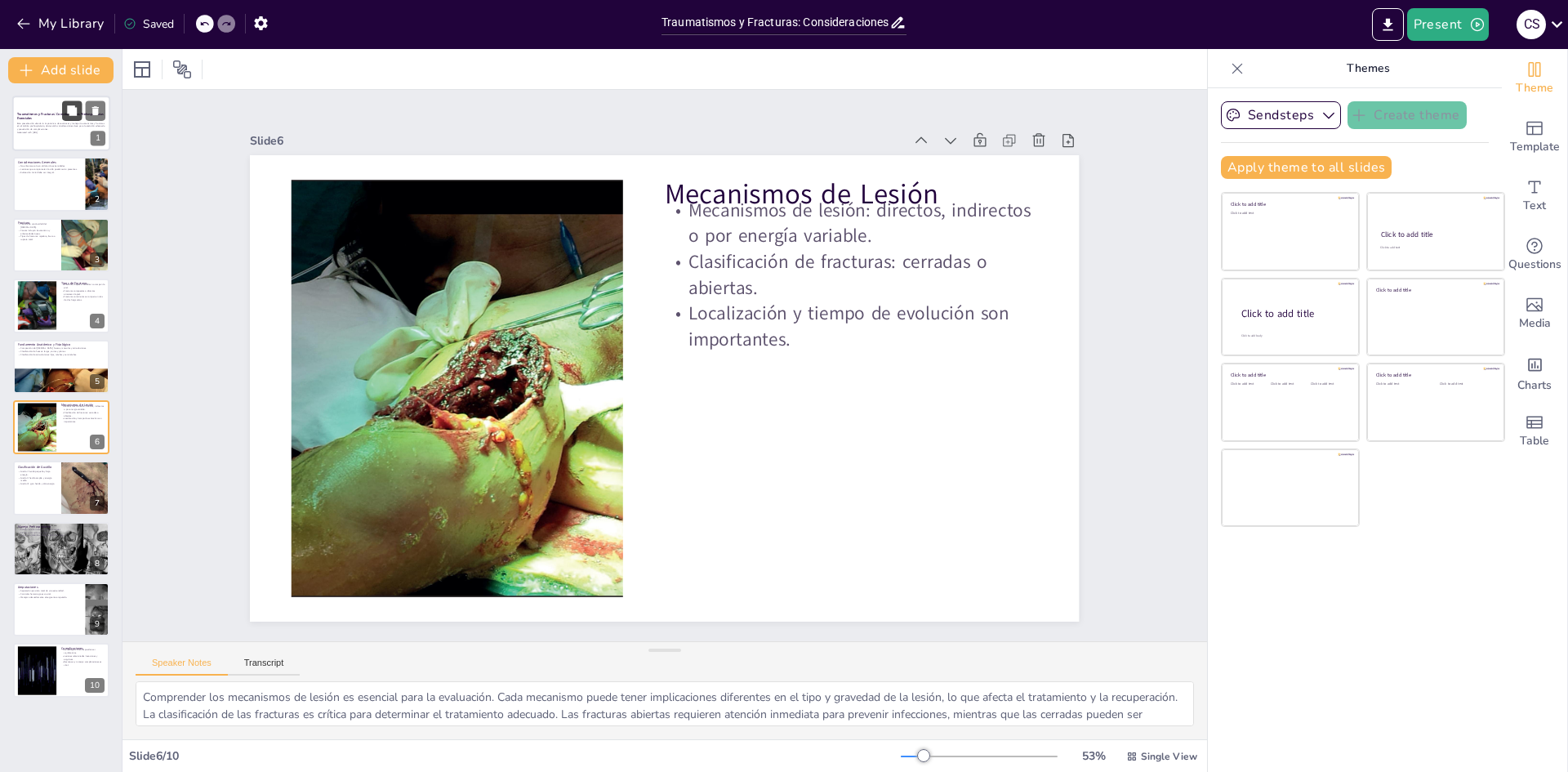
click at [69, 111] on icon at bounding box center [72, 110] width 10 height 10
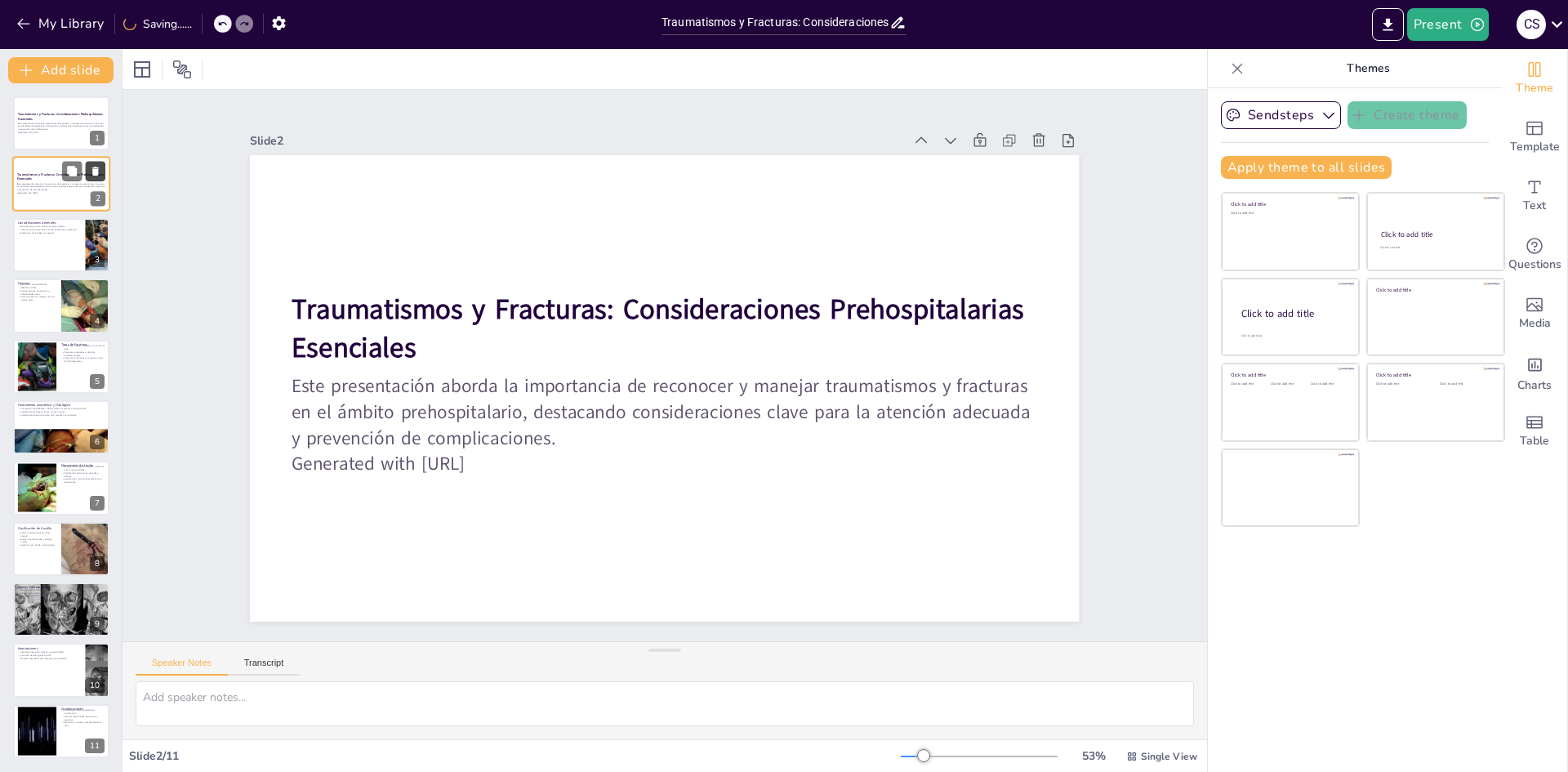
click at [92, 174] on icon at bounding box center [95, 171] width 11 height 11
type textarea "Es crucial que los profesionales de la salud no se limiten a evaluar el dolor e…"
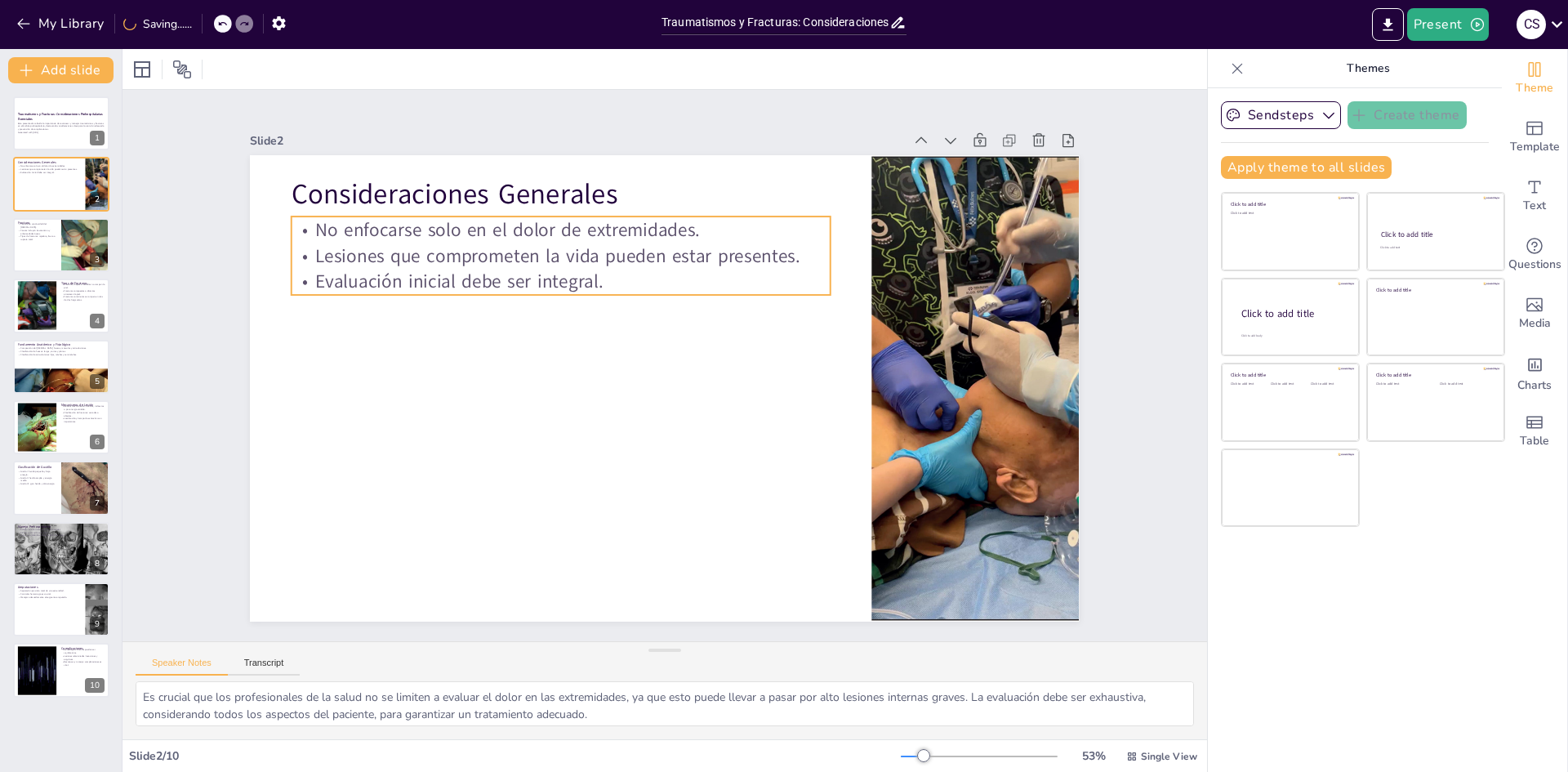
click at [730, 190] on p "Consideraciones Generales" at bounding box center [580, 183] width 540 height 95
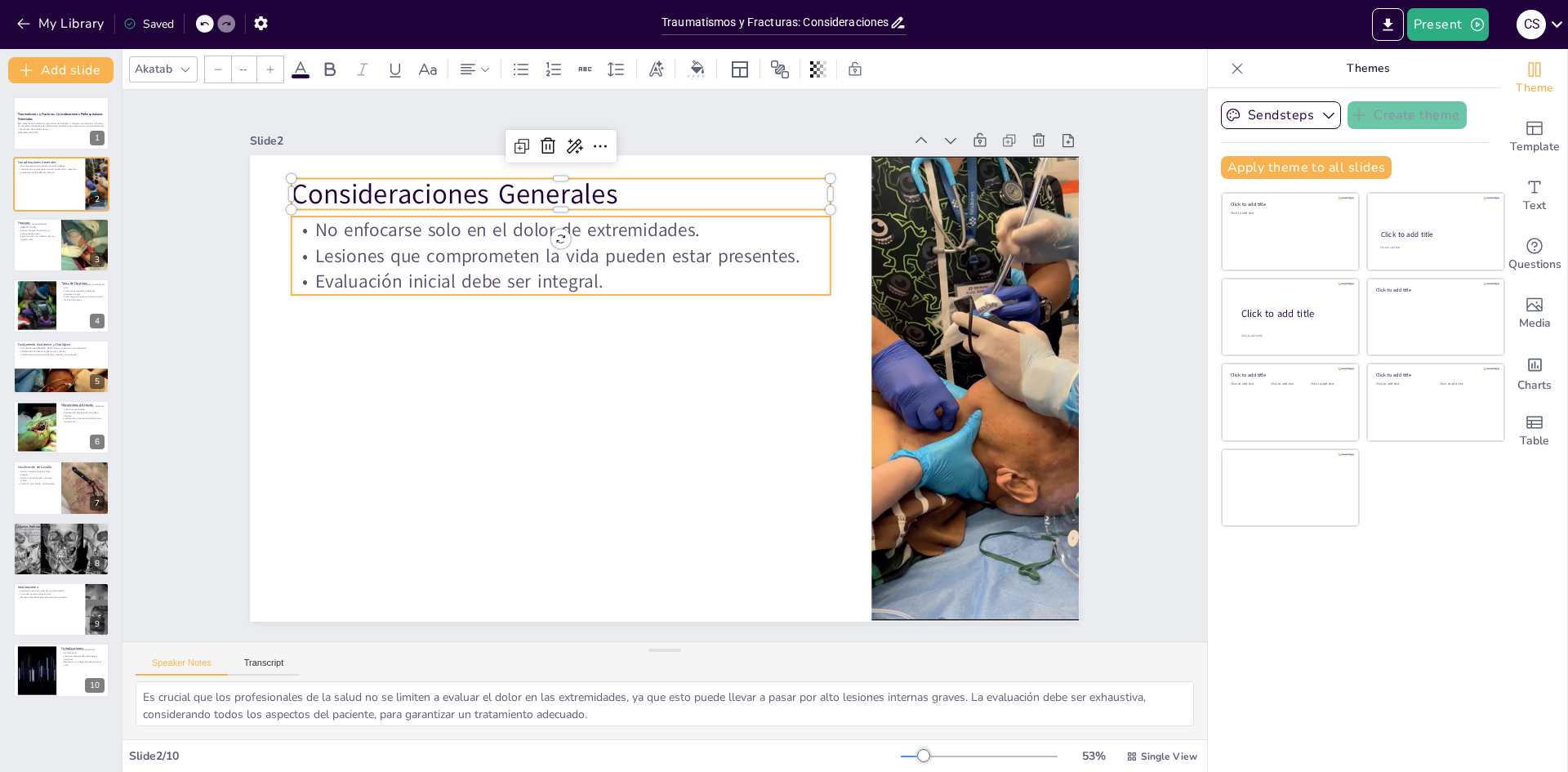
type input "32"
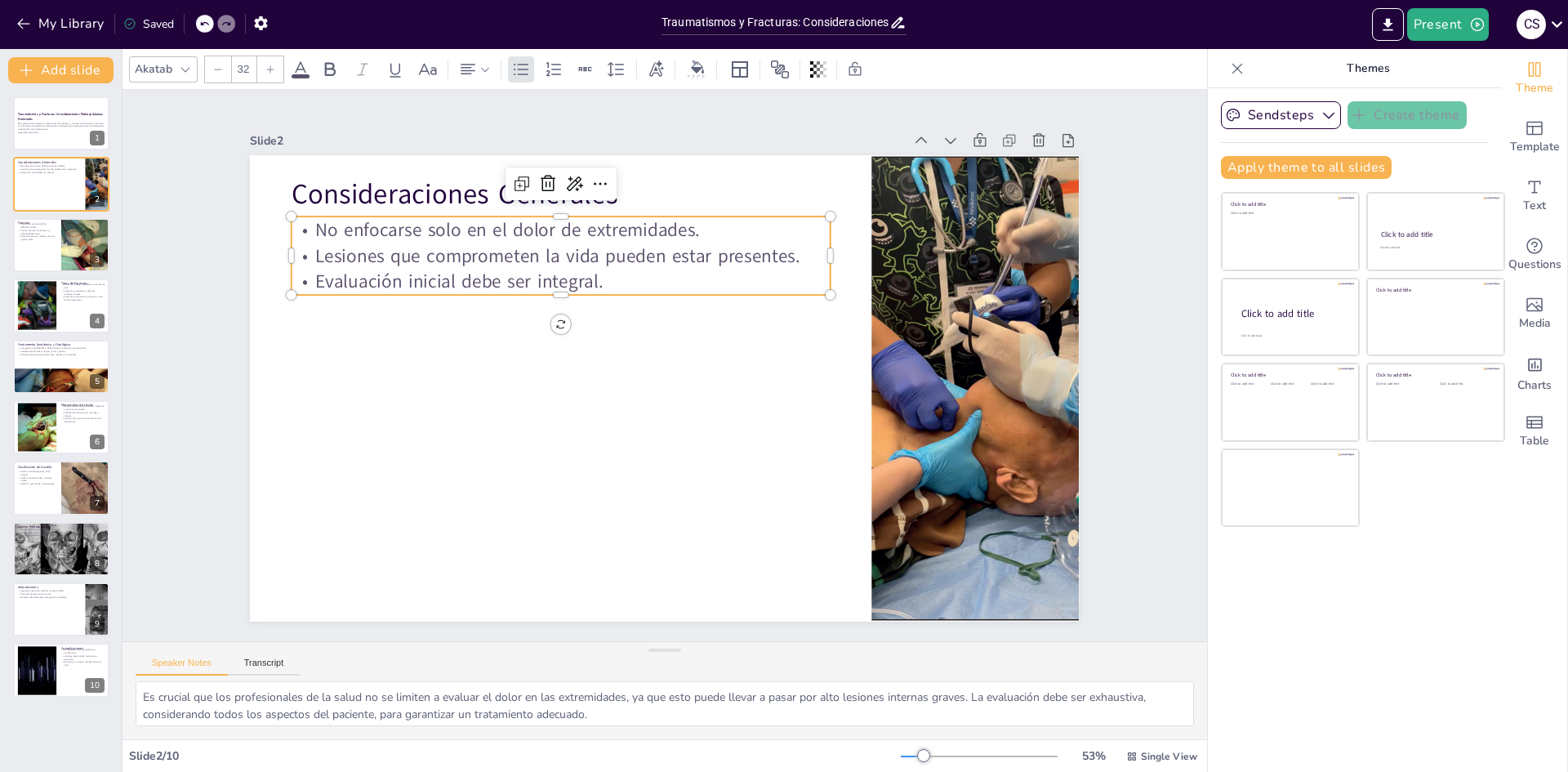
click at [674, 253] on p "Lesiones que comprometen la vida pueden estar presentes." at bounding box center [573, 245] width 539 height 82
click at [70, 133] on p "Generated with [URL]" at bounding box center [61, 132] width 88 height 3
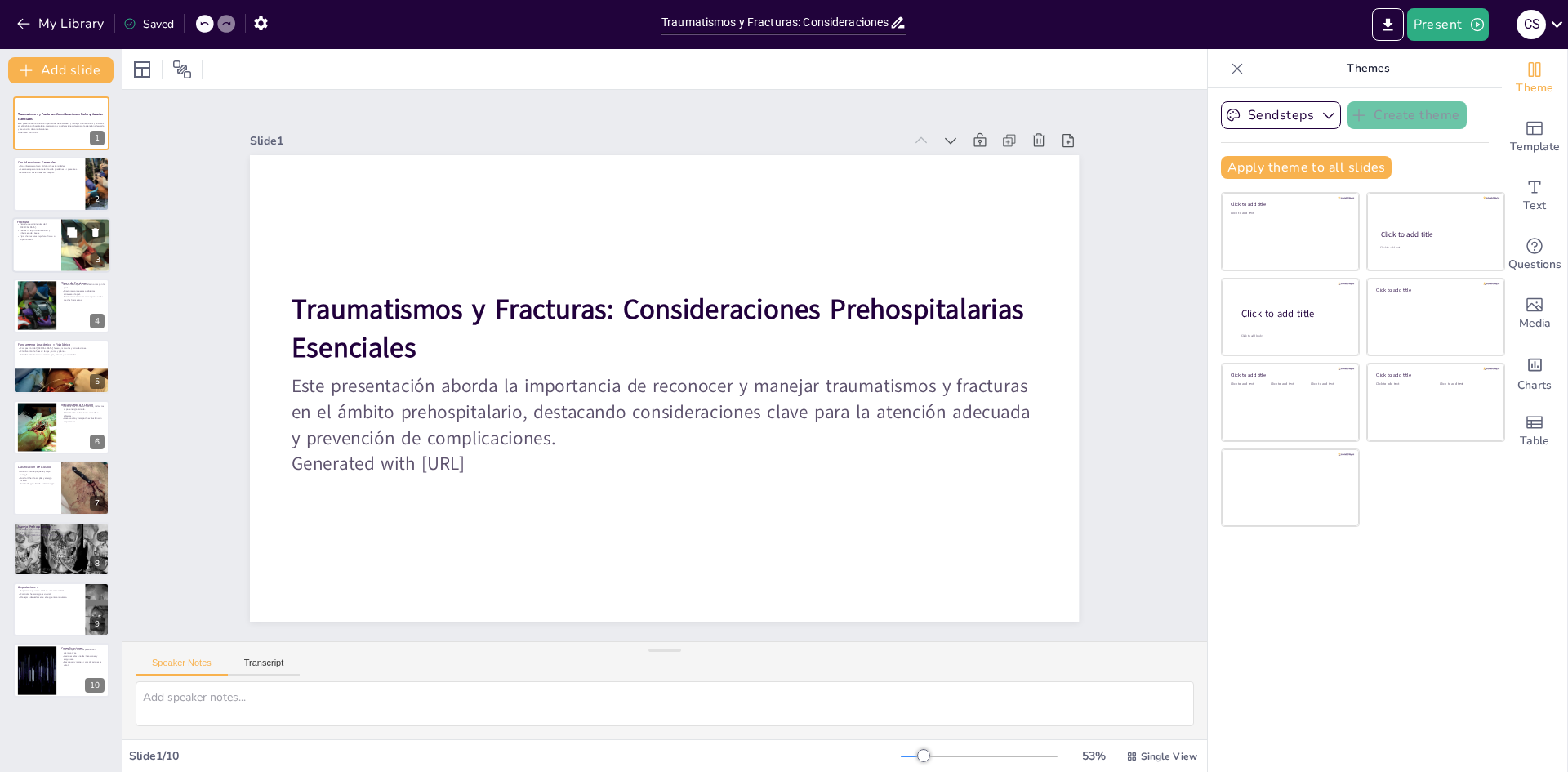
click at [73, 268] on div at bounding box center [85, 244] width 49 height 65
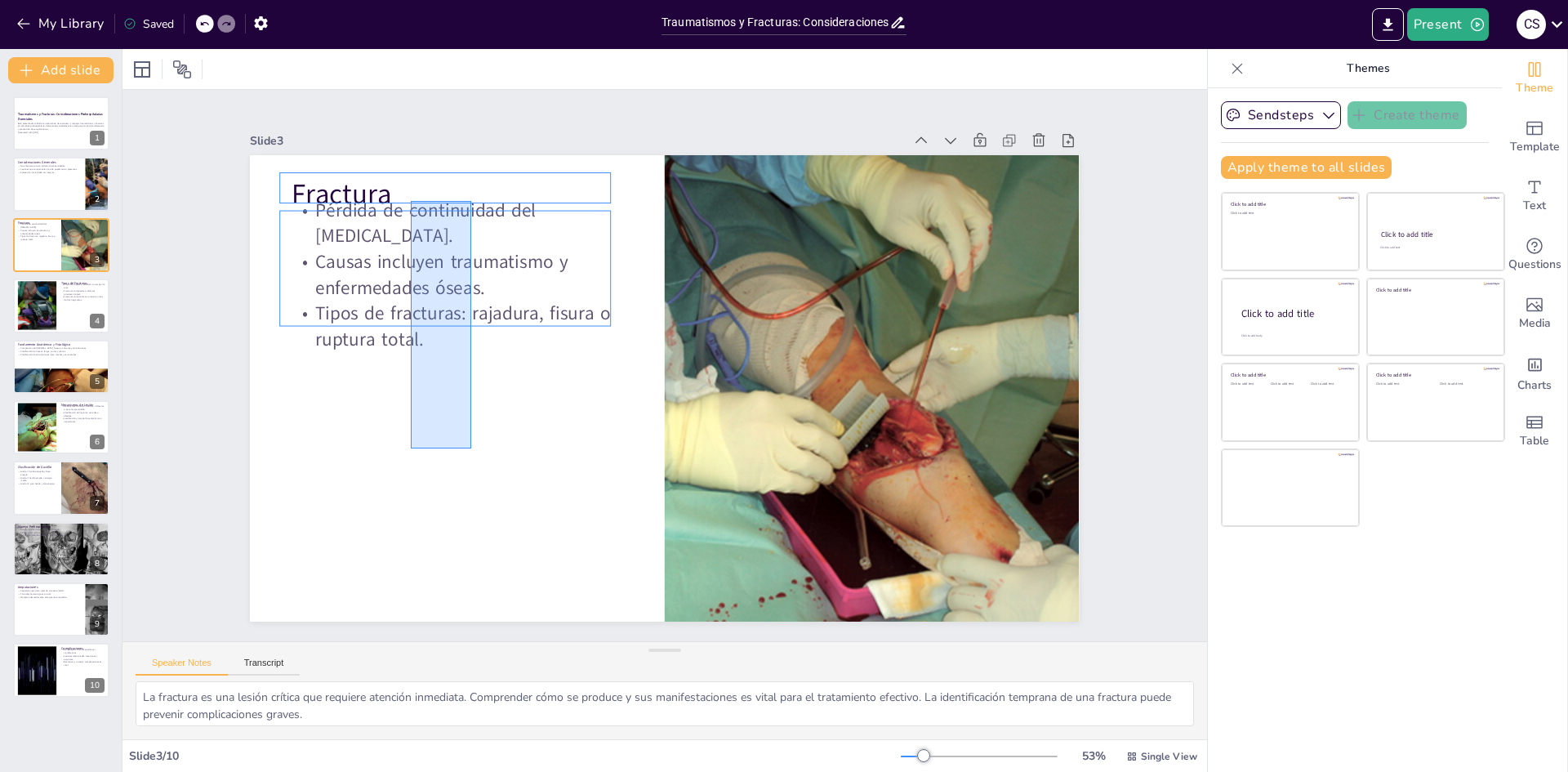
drag, startPoint x: 423, startPoint y: 371, endPoint x: 416, endPoint y: 201, distance: 170.1
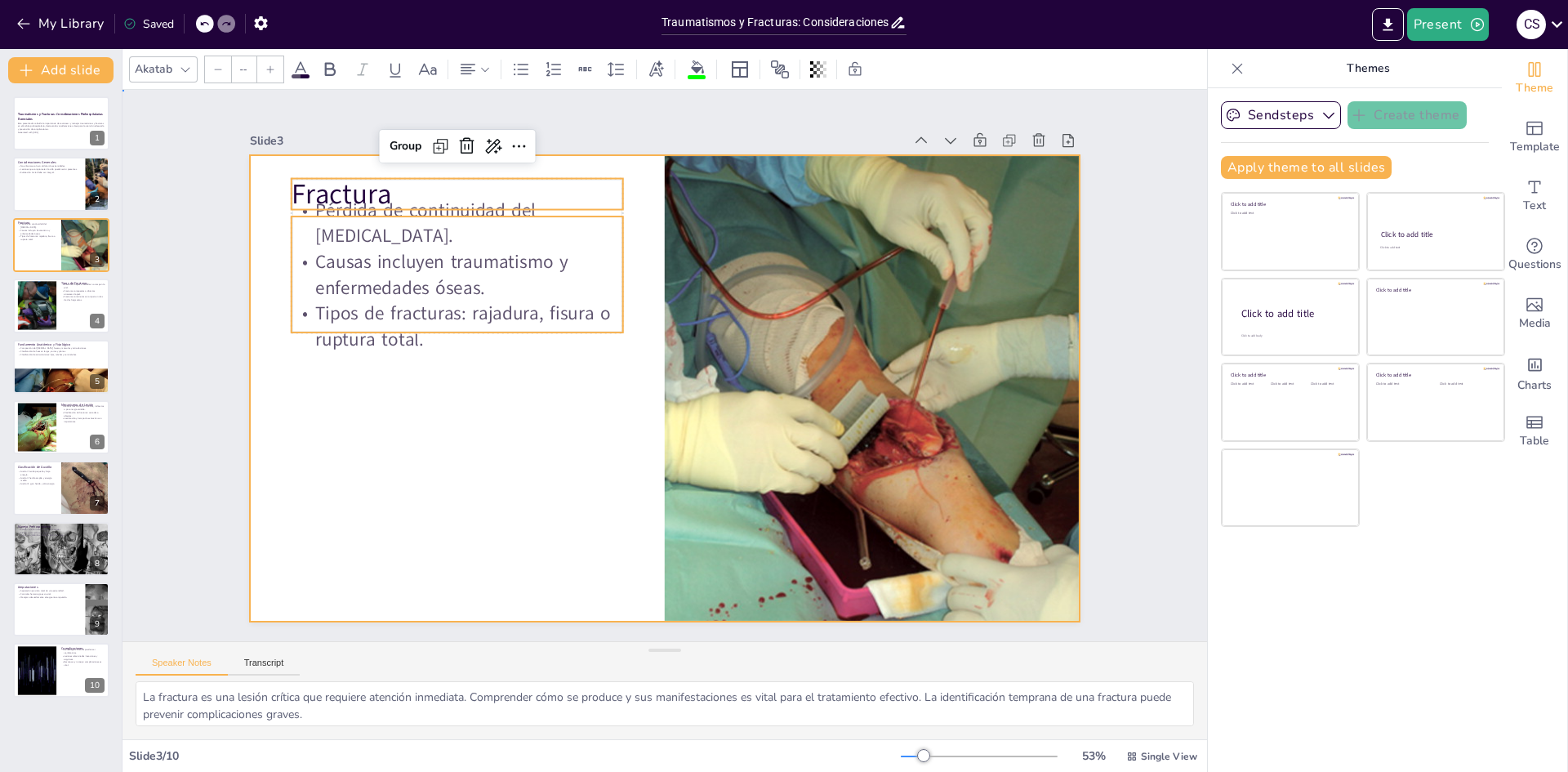
drag, startPoint x: 494, startPoint y: 455, endPoint x: 489, endPoint y: 408, distance: 47.3
click at [495, 455] on div at bounding box center [660, 388] width 908 height 628
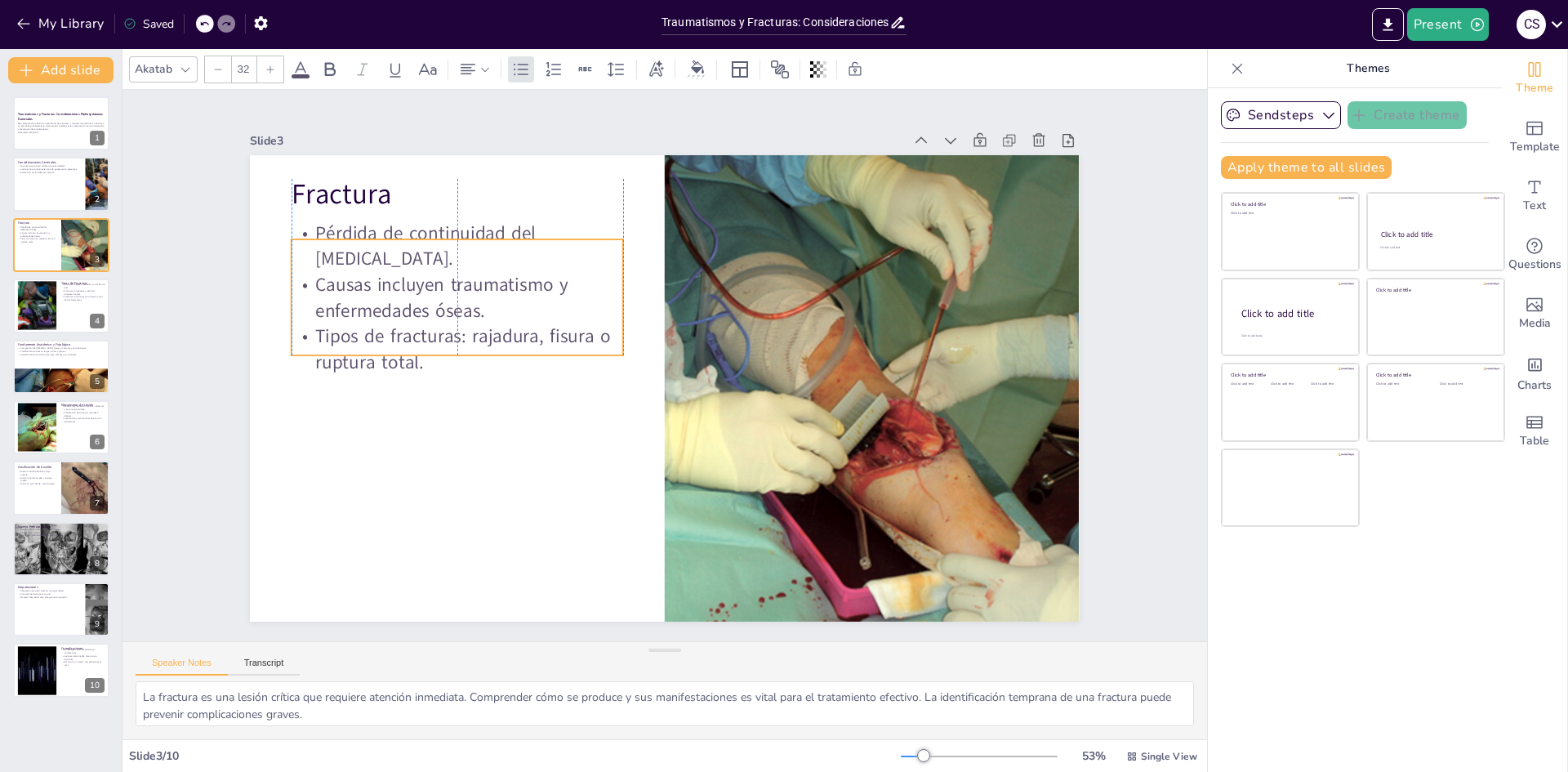
click at [452, 293] on p "Causas incluyen traumatismo y enfermedades óseas." at bounding box center [476, 255] width 335 height 119
click at [103, 440] on div "6" at bounding box center [98, 442] width 15 height 15
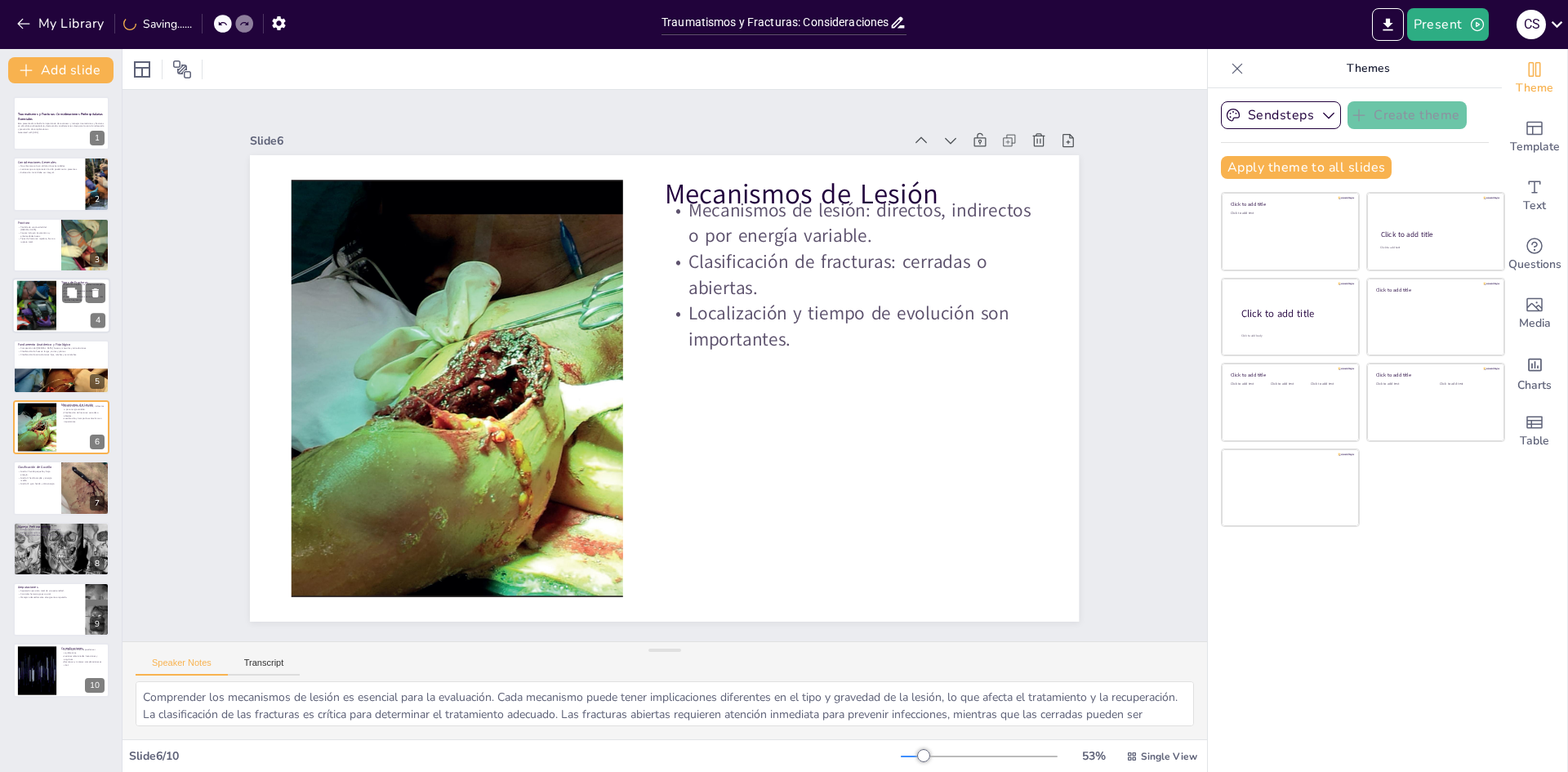
click at [54, 304] on div at bounding box center [36, 306] width 104 height 50
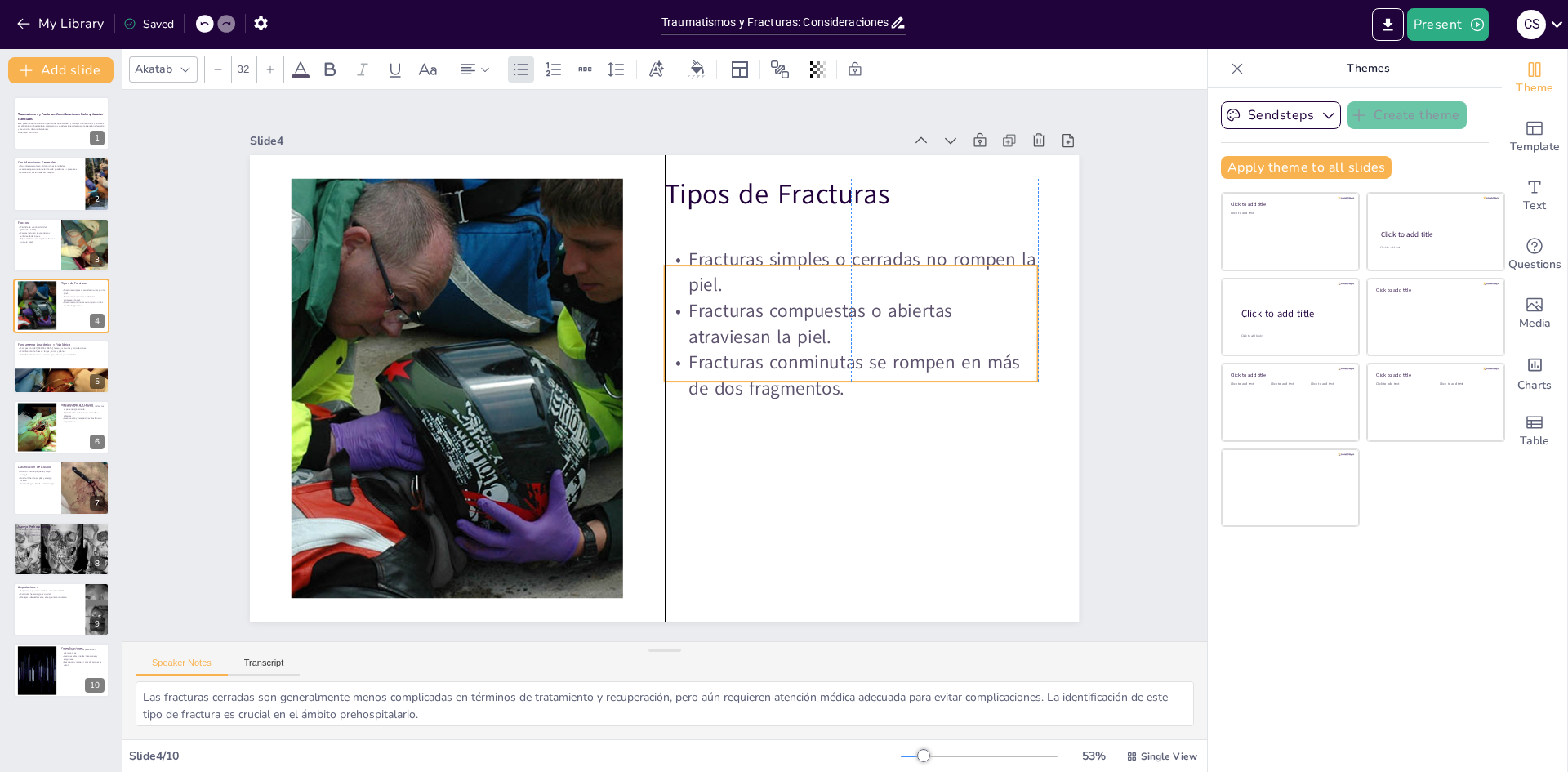
drag, startPoint x: 824, startPoint y: 302, endPoint x: 826, endPoint y: 347, distance: 45.0
click at [828, 350] on p "Fracturas conminutas se rompen en más de dos fragmentos." at bounding box center [848, 395] width 377 height 91
click at [46, 433] on div at bounding box center [36, 428] width 71 height 50
type textarea "Comprender los mecanismos de lesión es esencial para la evaluación. Cada mecani…"
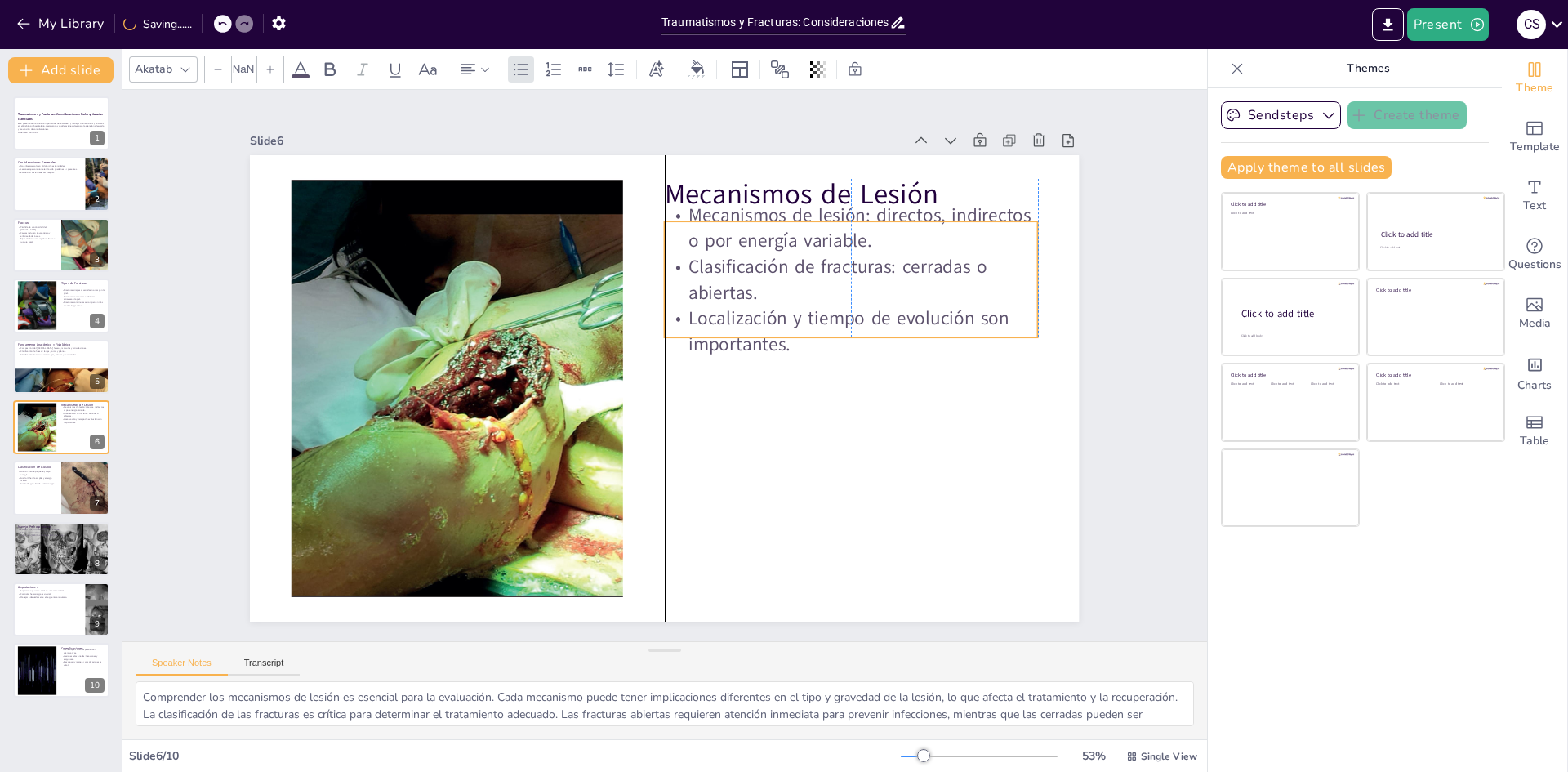
type input "32"
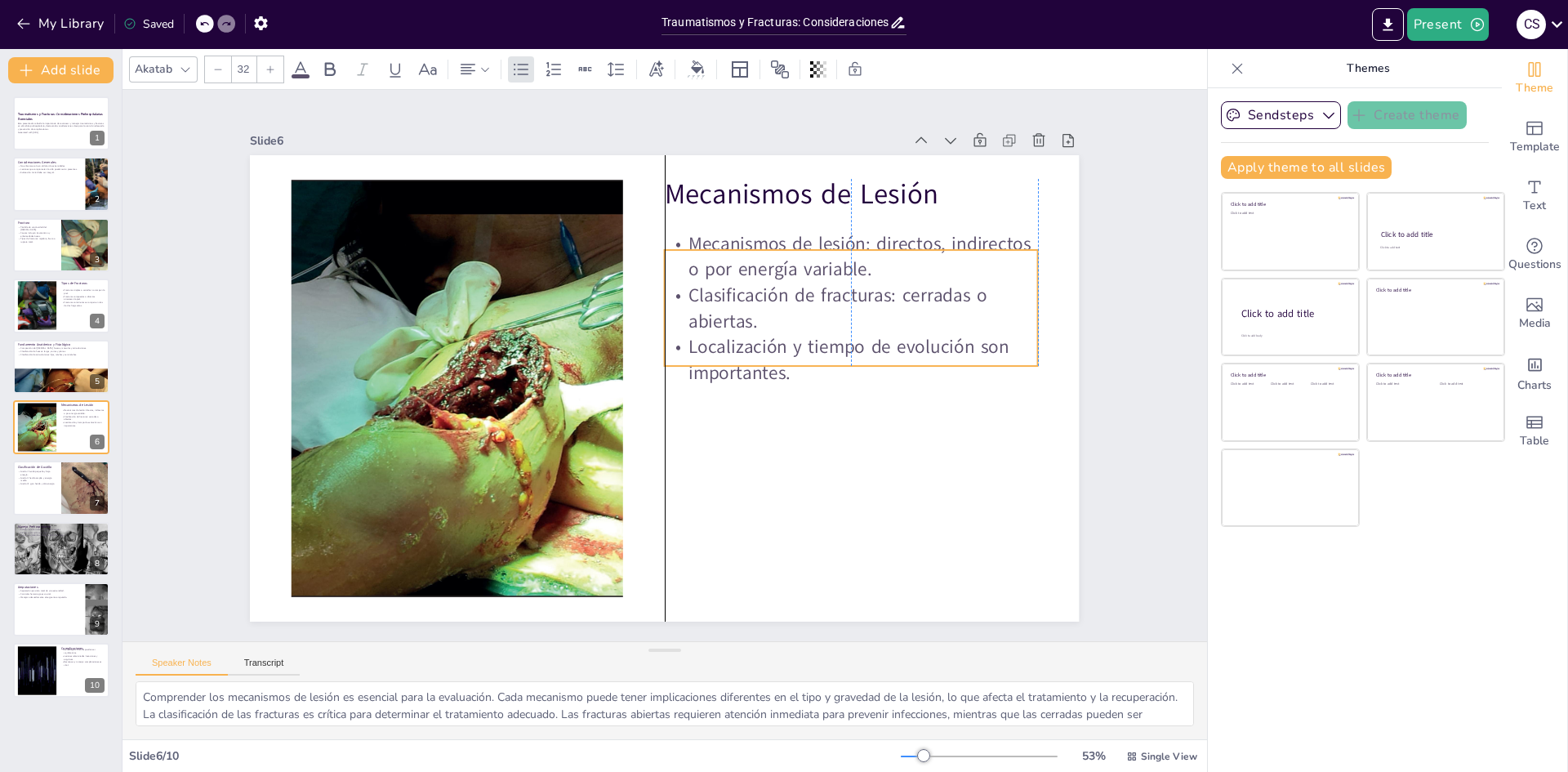
drag, startPoint x: 780, startPoint y: 312, endPoint x: 769, endPoint y: 329, distance: 20.2
click at [769, 334] on p "Localización y tiempo de evolución son importantes." at bounding box center [850, 379] width 377 height 91
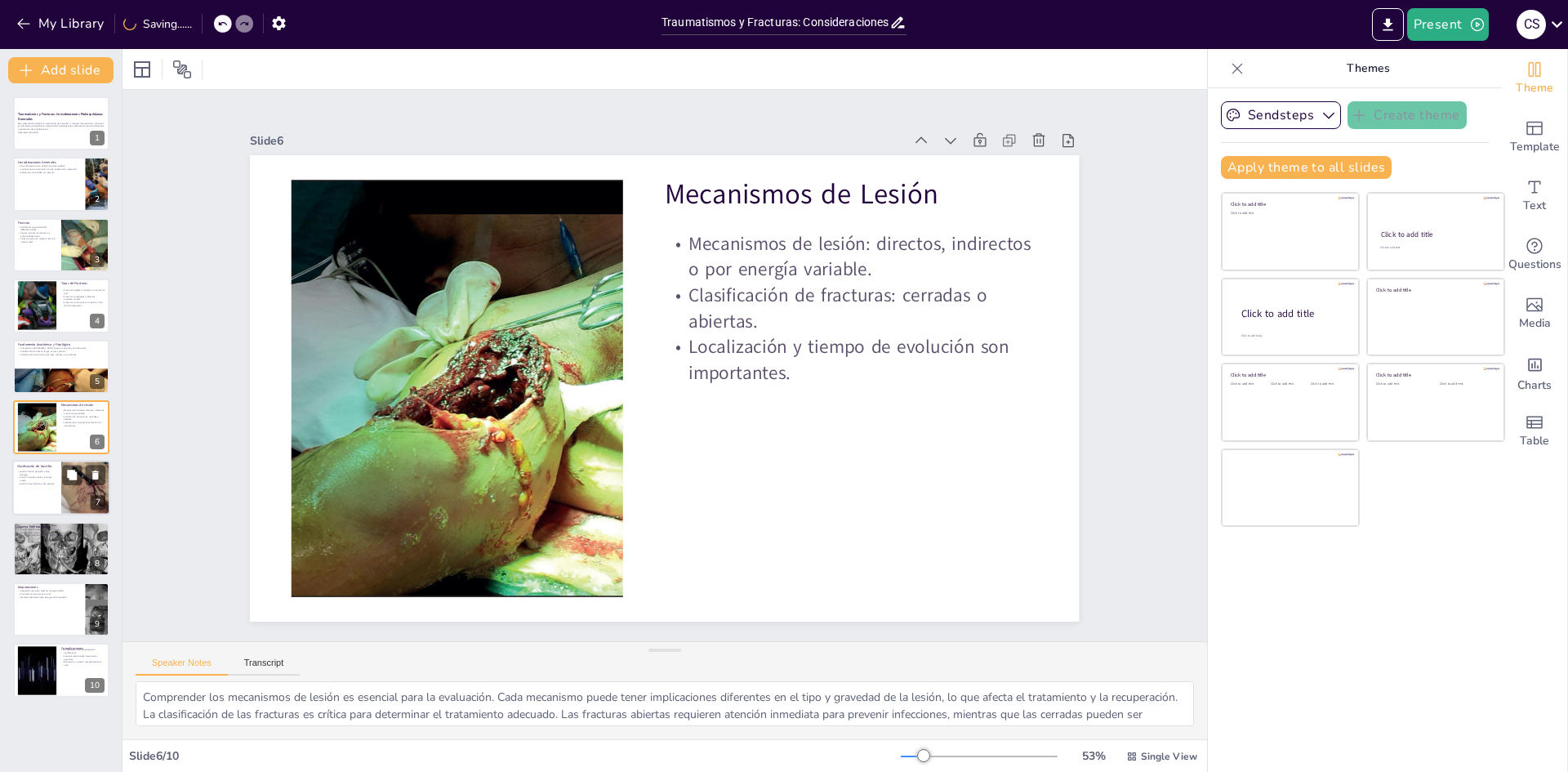
click at [29, 489] on div at bounding box center [61, 489] width 98 height 56
type textarea "La identificación del Grado I es importante, ya que generalmente implica un tra…"
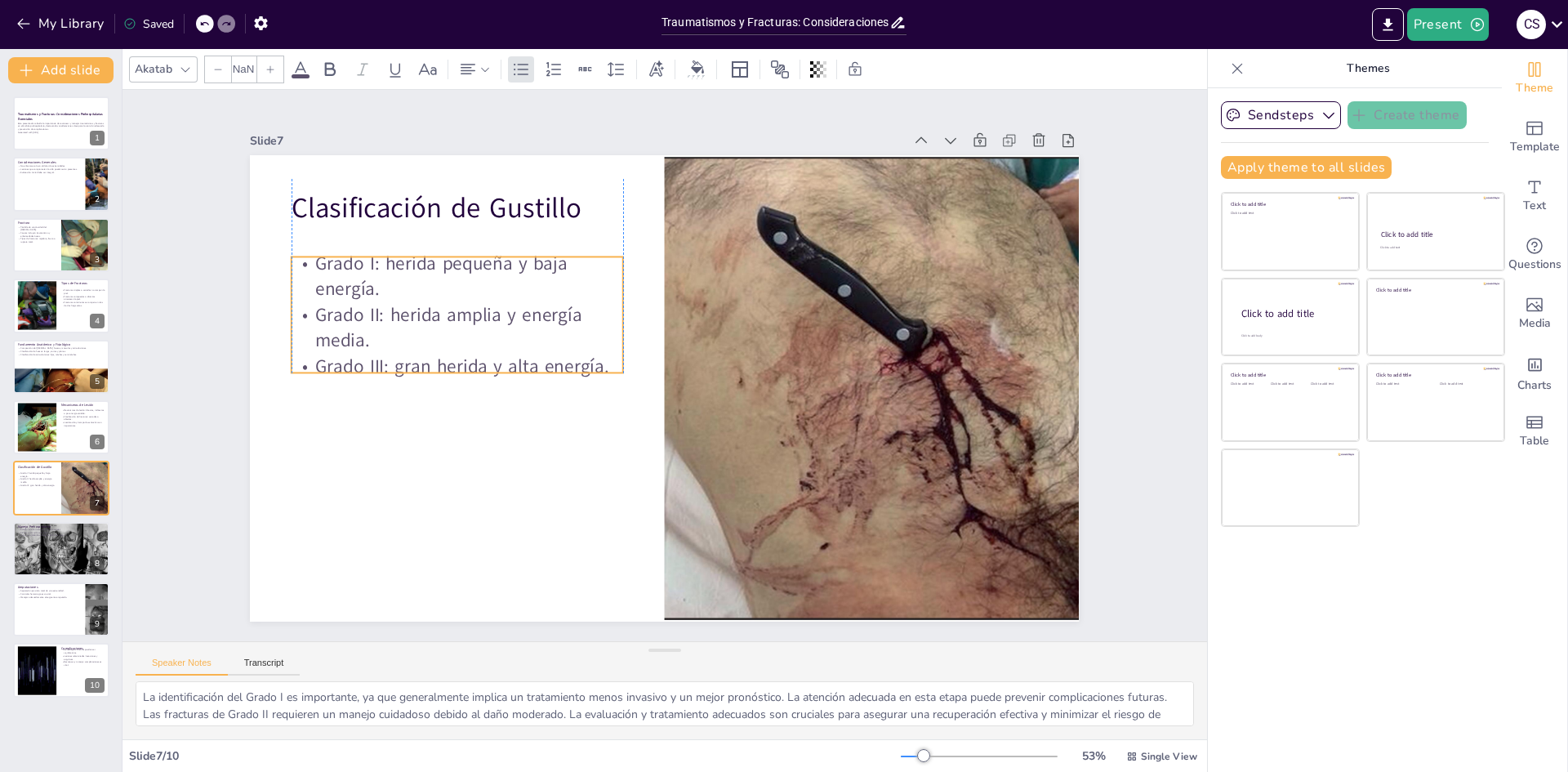
type input "32"
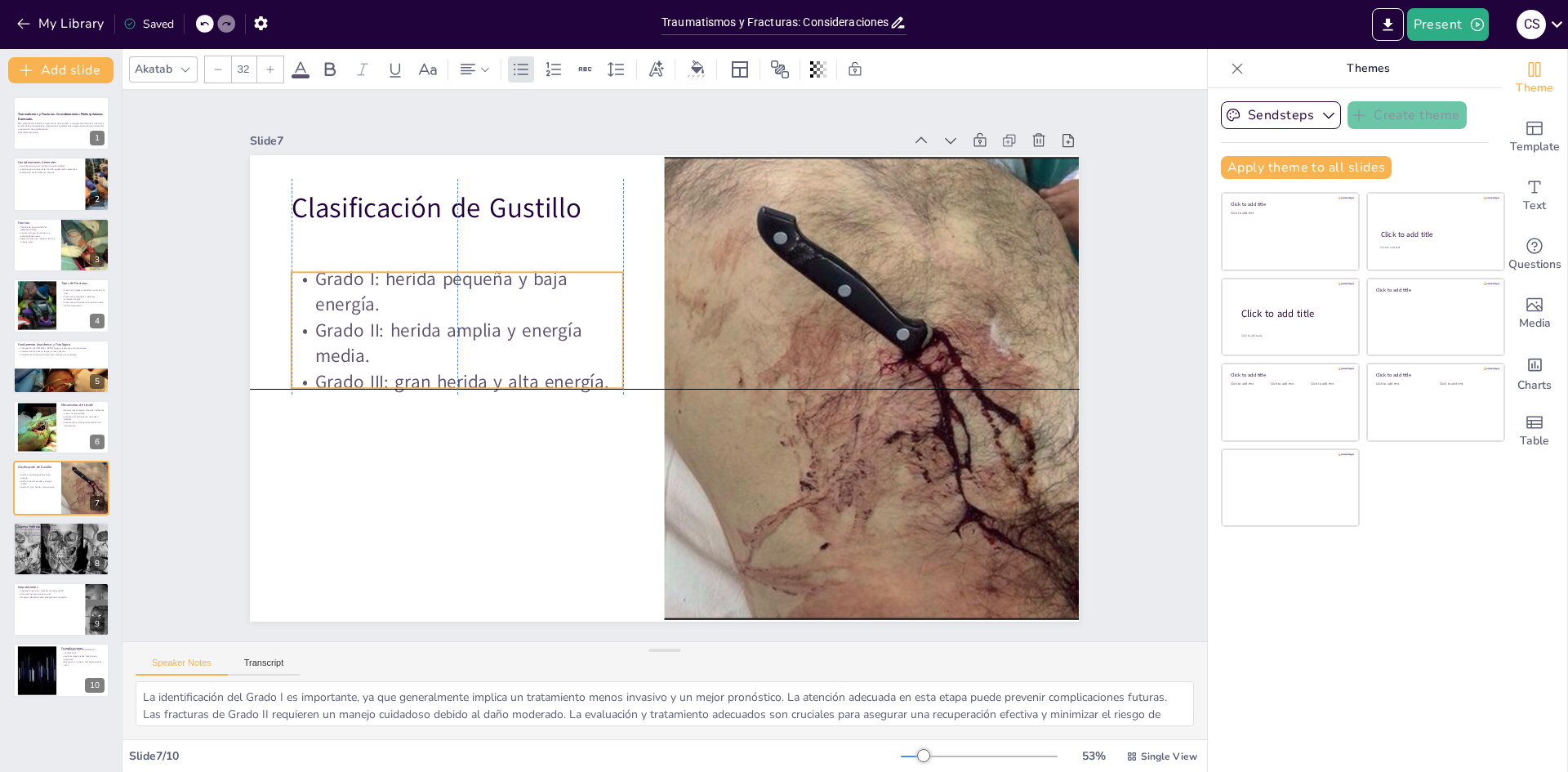
drag, startPoint x: 489, startPoint y: 330, endPoint x: 494, endPoint y: 364, distance: 34.4
click at [494, 364] on div "Grado I: herida pequeña y baja energía. Grado II: herida amplia y energía media…" at bounding box center [469, 287] width 351 height 195
click at [71, 553] on div at bounding box center [61, 549] width 128 height 56
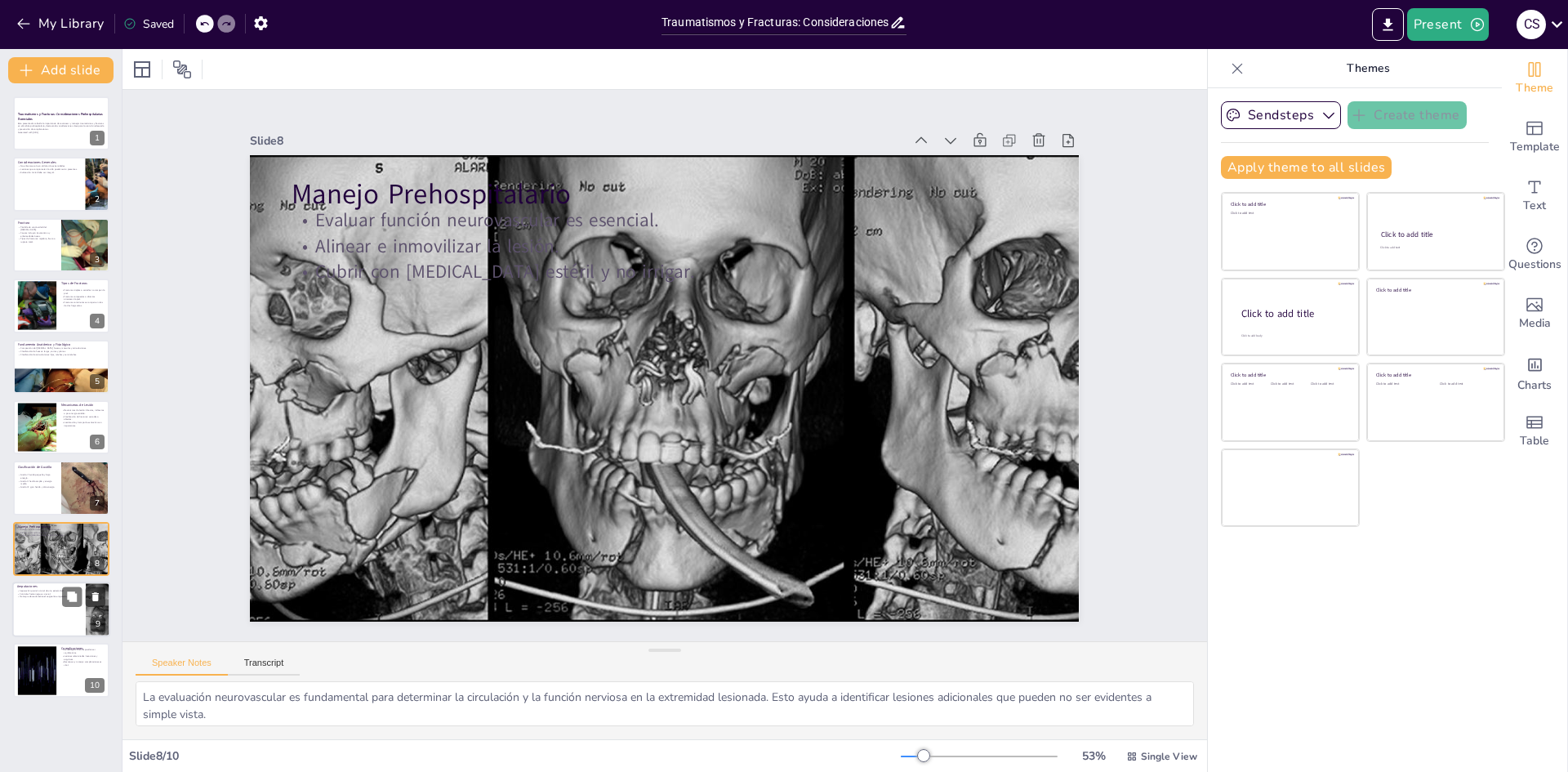
click at [52, 603] on div at bounding box center [61, 610] width 98 height 56
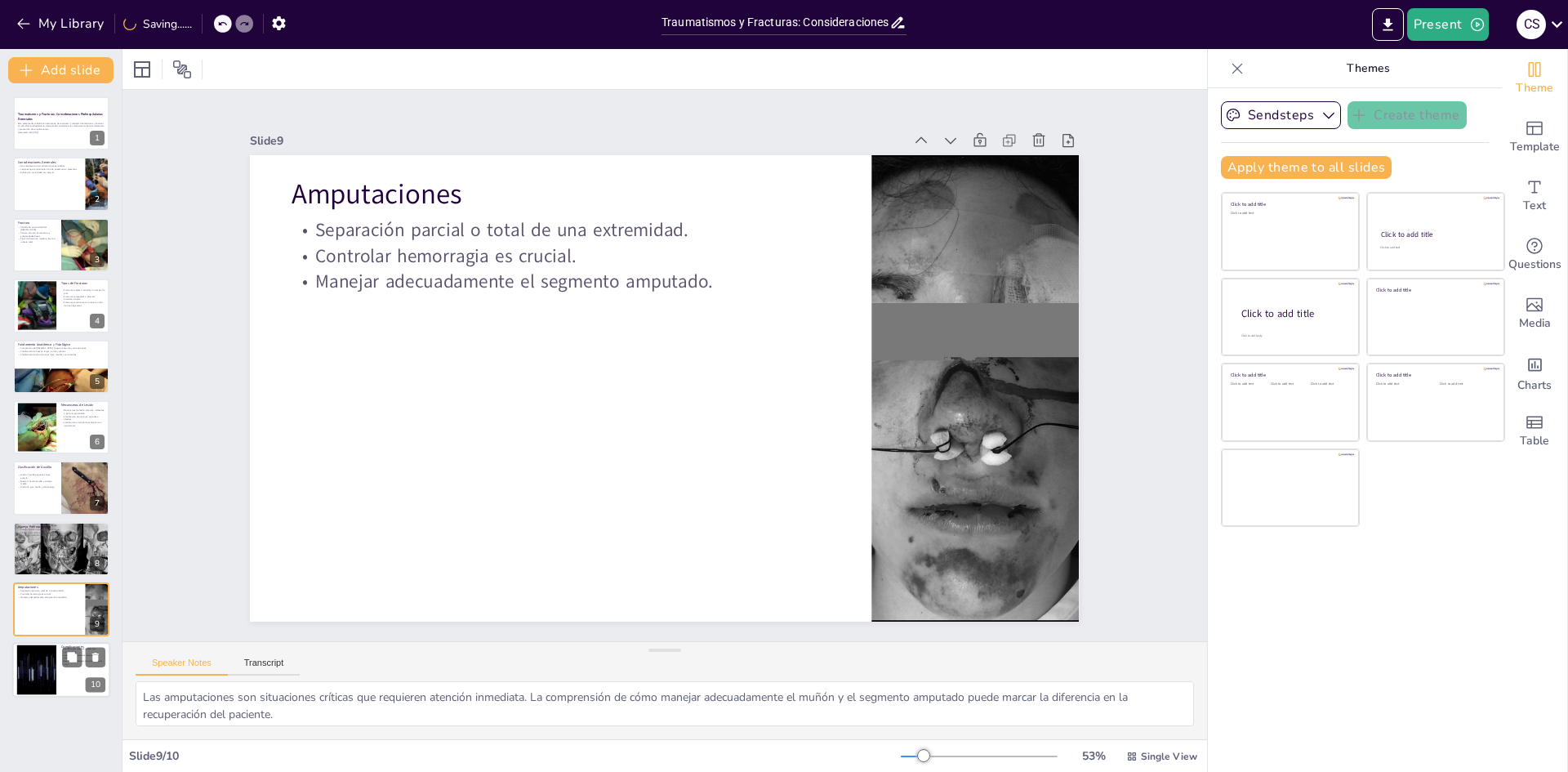
click at [48, 663] on div at bounding box center [37, 671] width 88 height 50
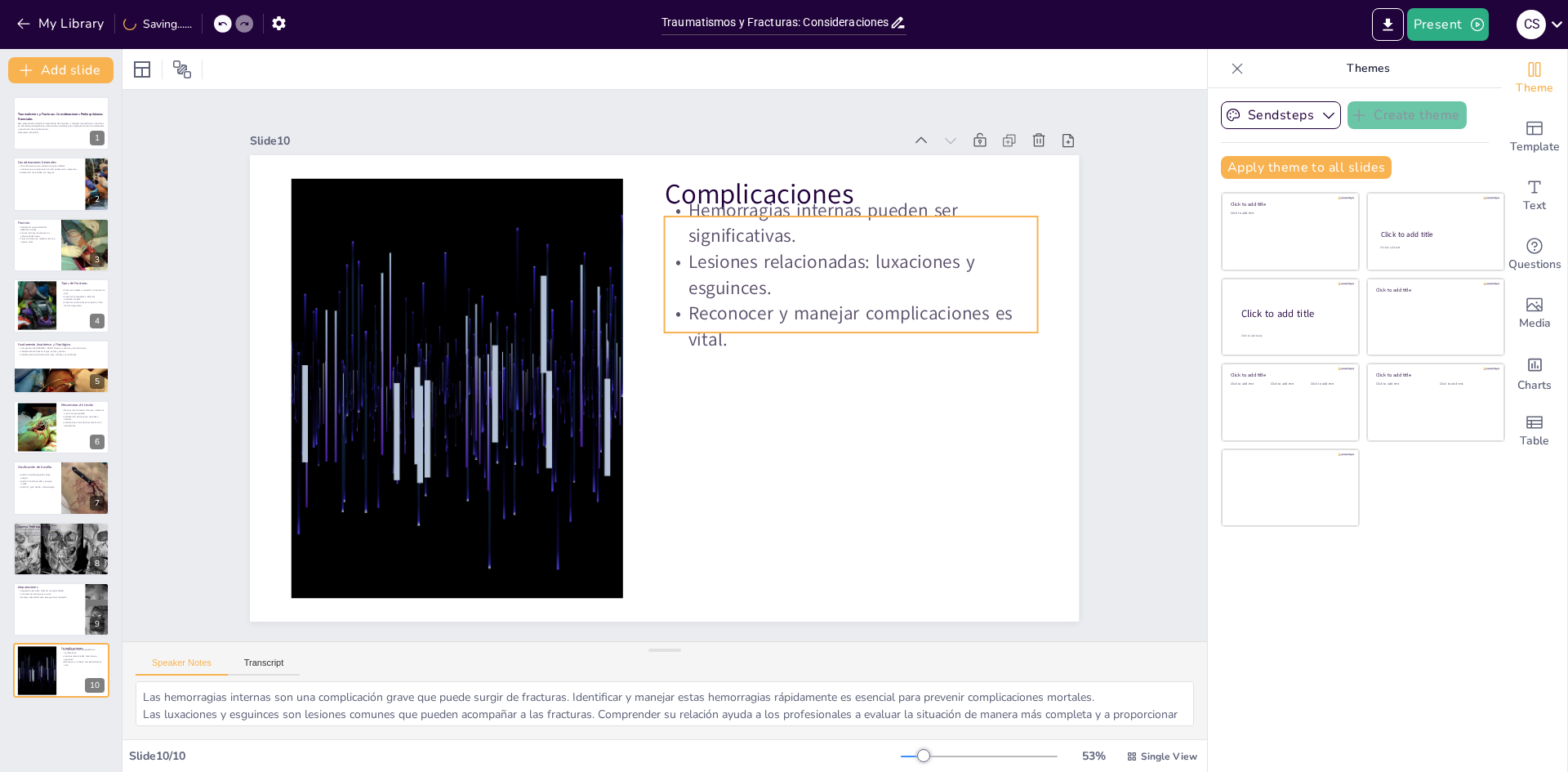
click at [831, 262] on p "Lesiones relacionadas: luxaciones y esguinces." at bounding box center [859, 294] width 377 height 91
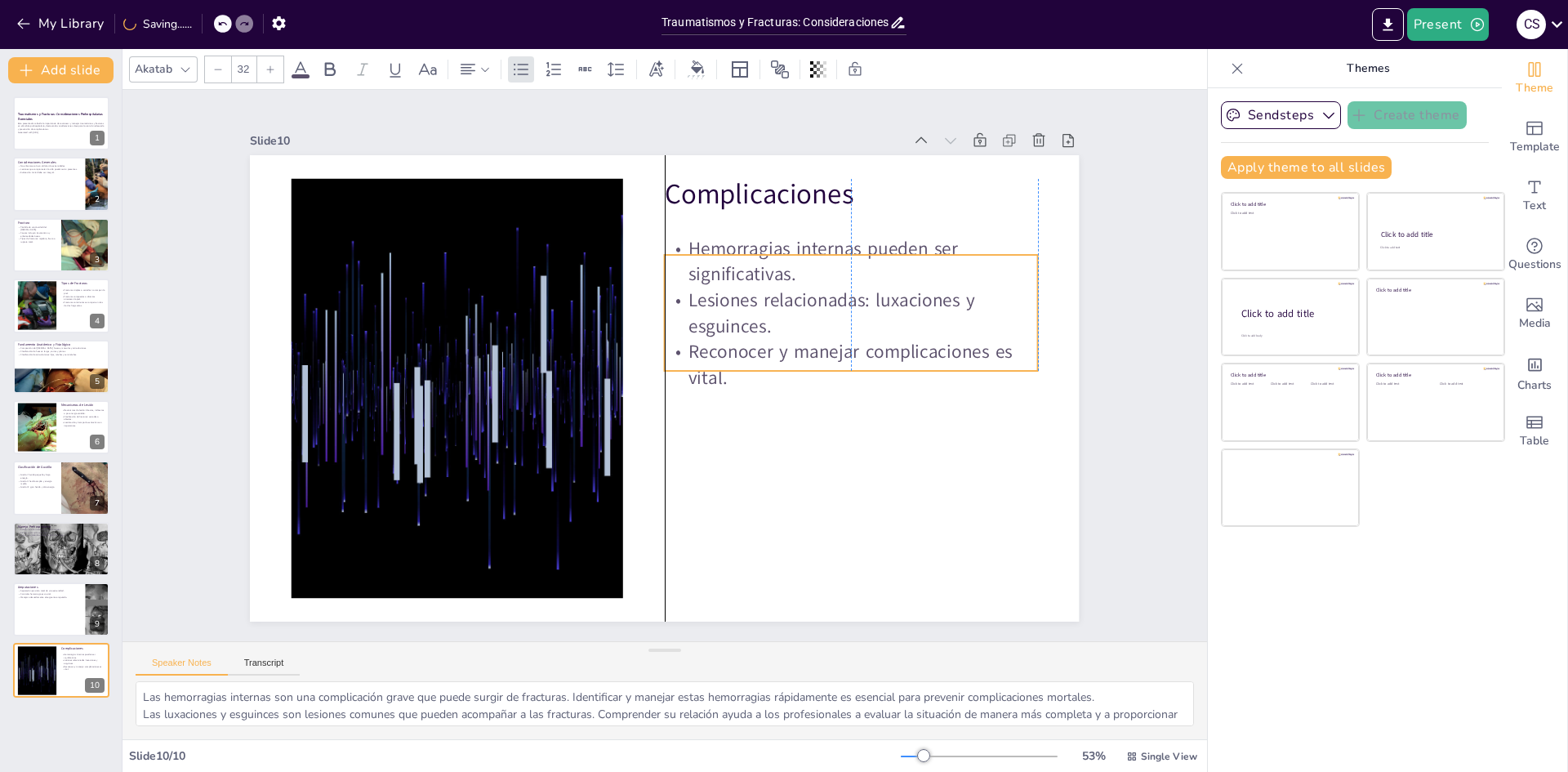
drag, startPoint x: 860, startPoint y: 285, endPoint x: 860, endPoint y: 313, distance: 28.0
click at [860, 313] on p "Lesiones relacionadas: luxaciones y esguinces." at bounding box center [850, 313] width 373 height 51
click at [47, 544] on div at bounding box center [61, 549] width 128 height 56
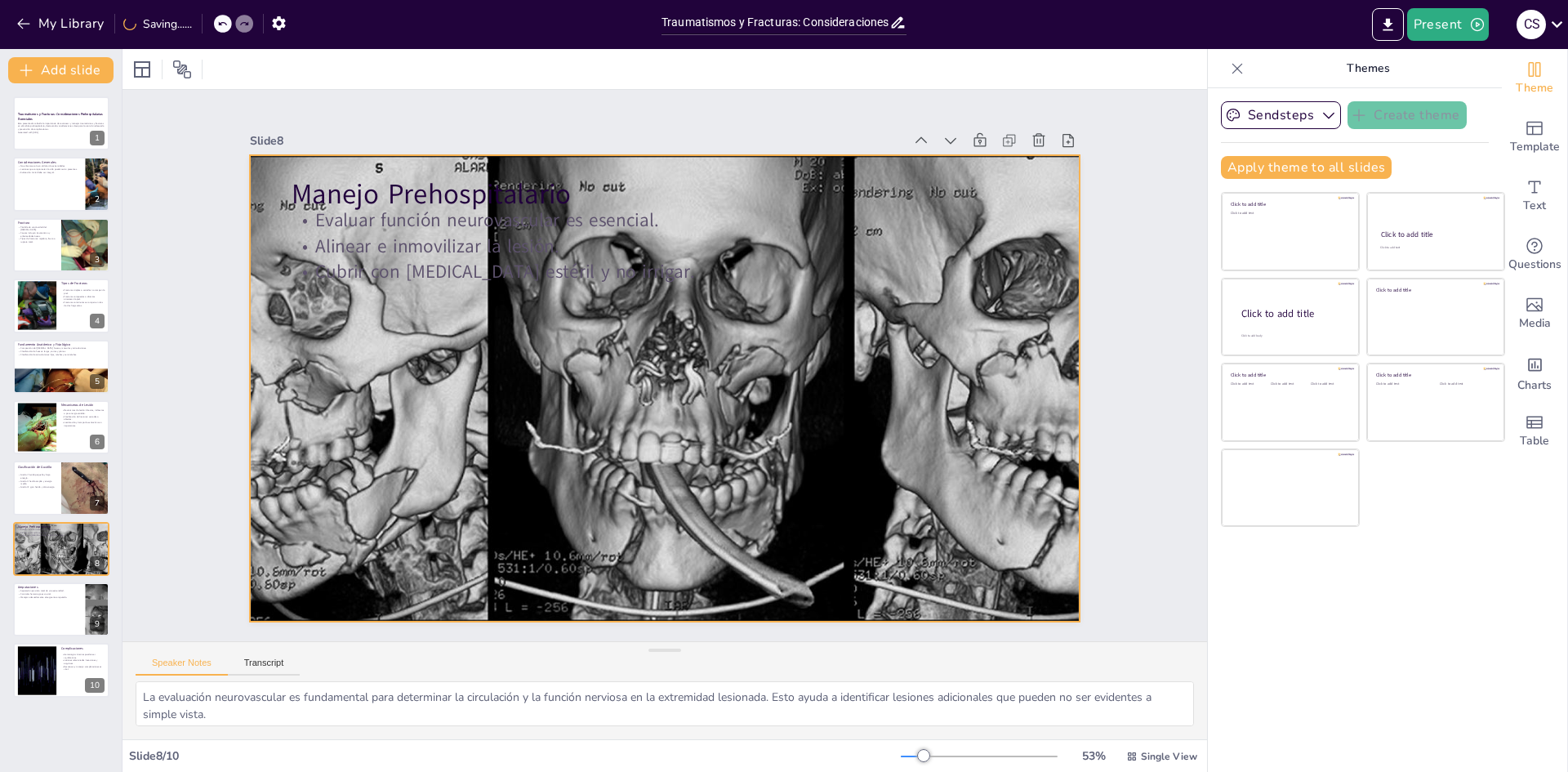
click at [467, 257] on p "Cubrir con [MEDICAL_DATA] estéril y no irrigar." at bounding box center [674, 273] width 745 height 104
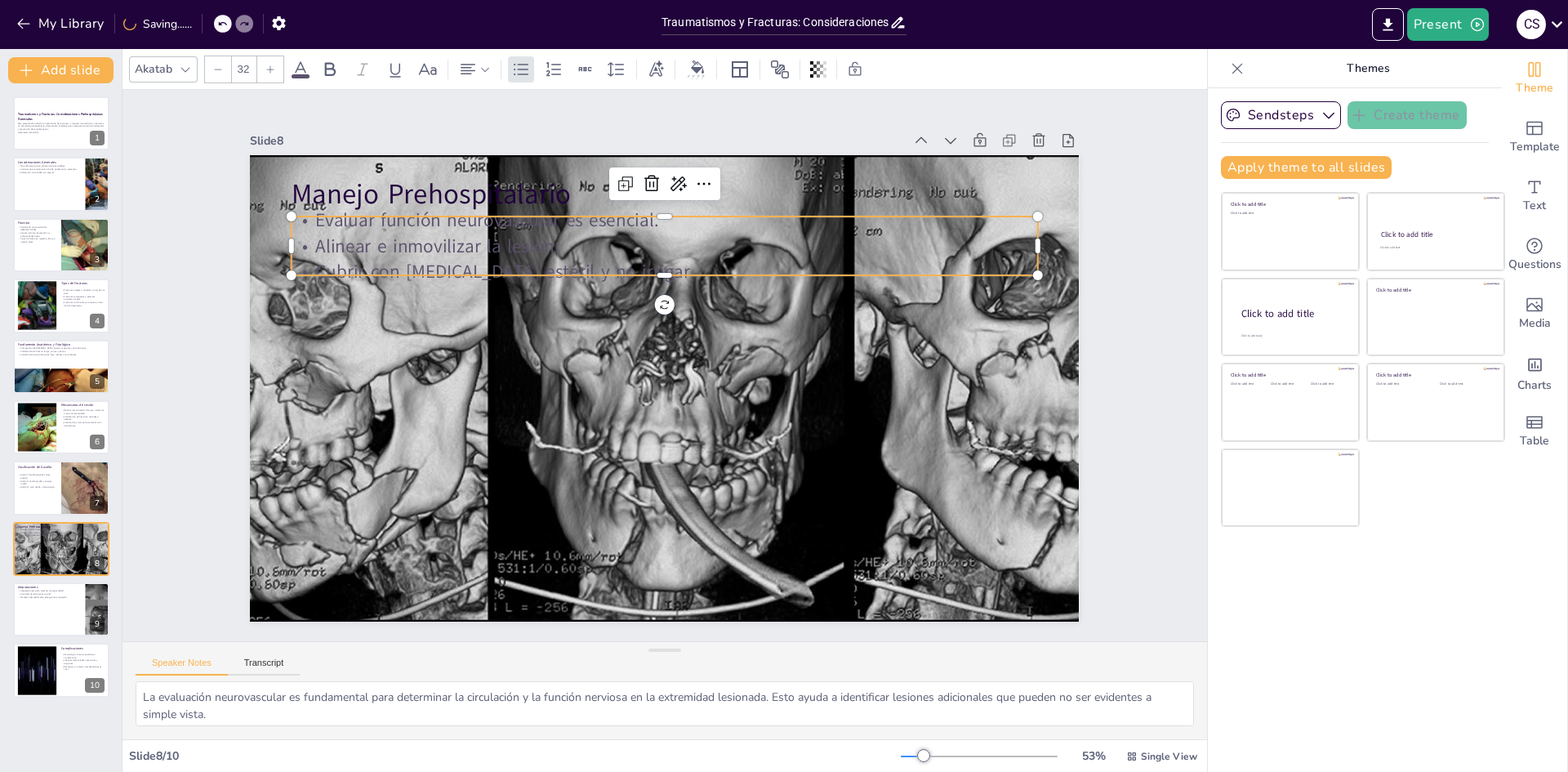
click at [435, 392] on div at bounding box center [660, 387] width 1156 height 681
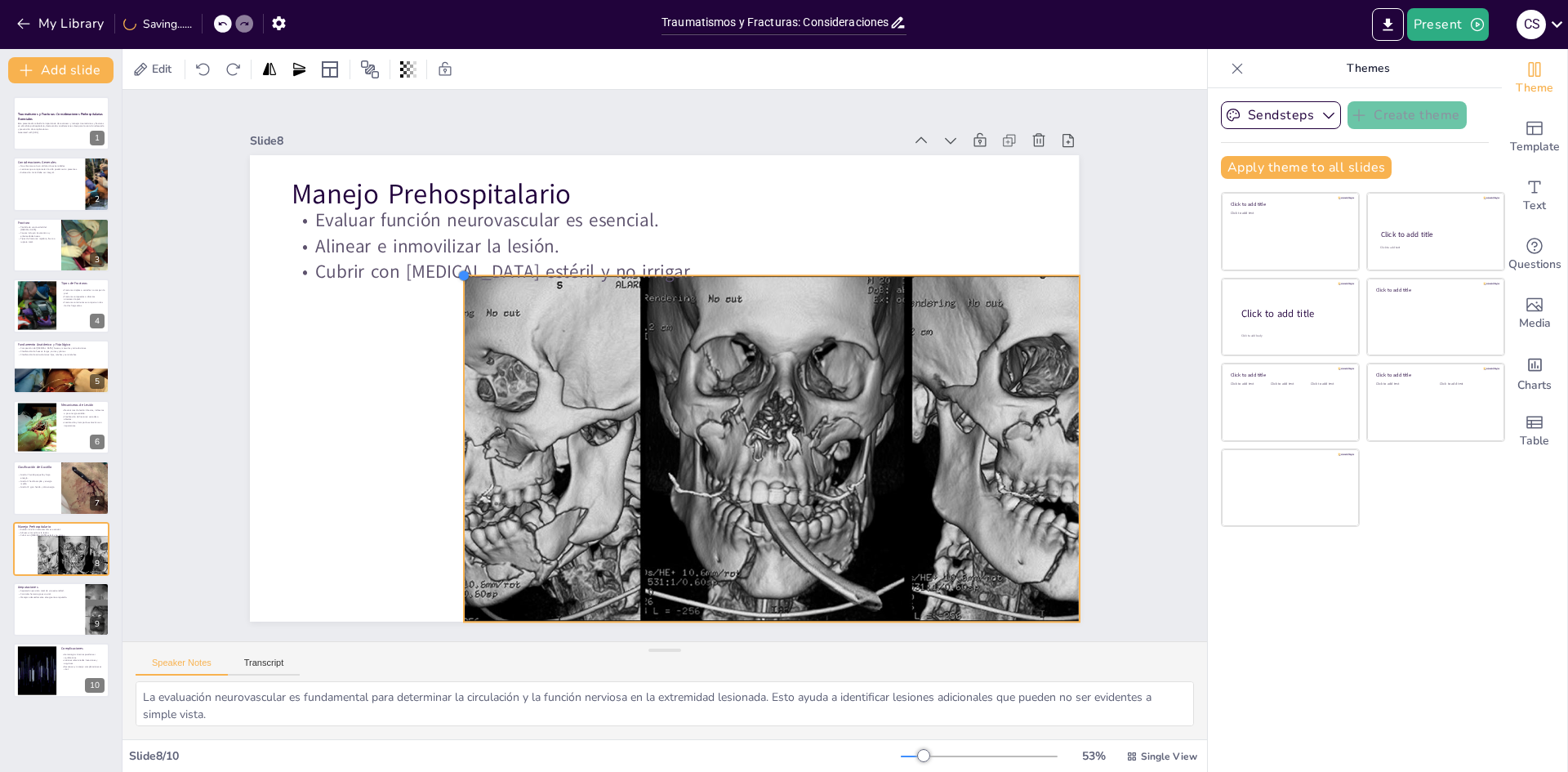
drag, startPoint x: 240, startPoint y: 152, endPoint x: 454, endPoint y: 442, distance: 360.4
click at [454, 442] on div "Manejo Prehospitalario Evaluar función neurovascular es esencial. [PERSON_NAME]…" at bounding box center [662, 389] width 872 height 551
click at [661, 440] on div at bounding box center [772, 448] width 803 height 346
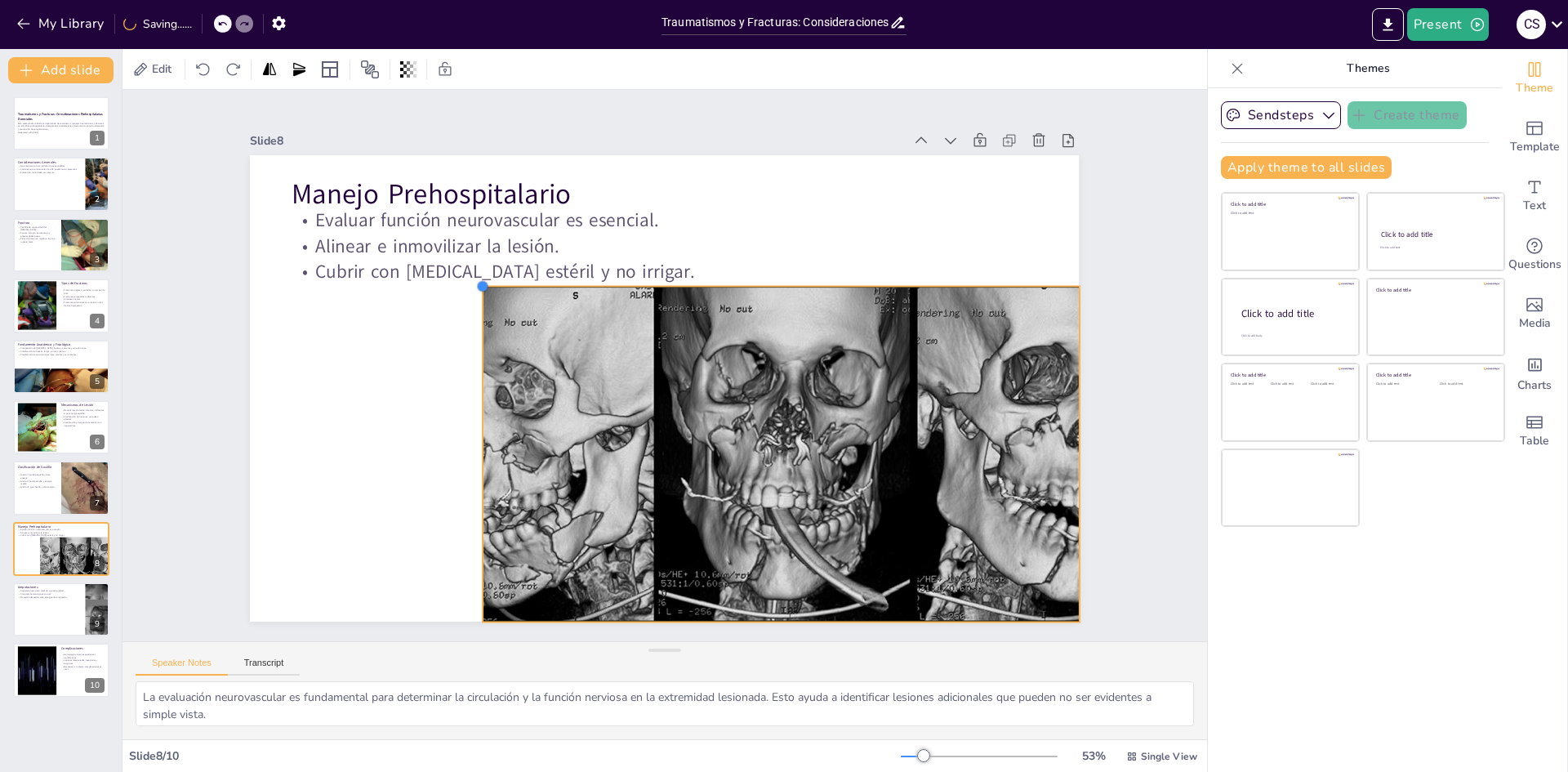
drag, startPoint x: 505, startPoint y: 305, endPoint x: 584, endPoint y: 344, distance: 88.1
click at [500, 275] on div at bounding box center [492, 268] width 15 height 15
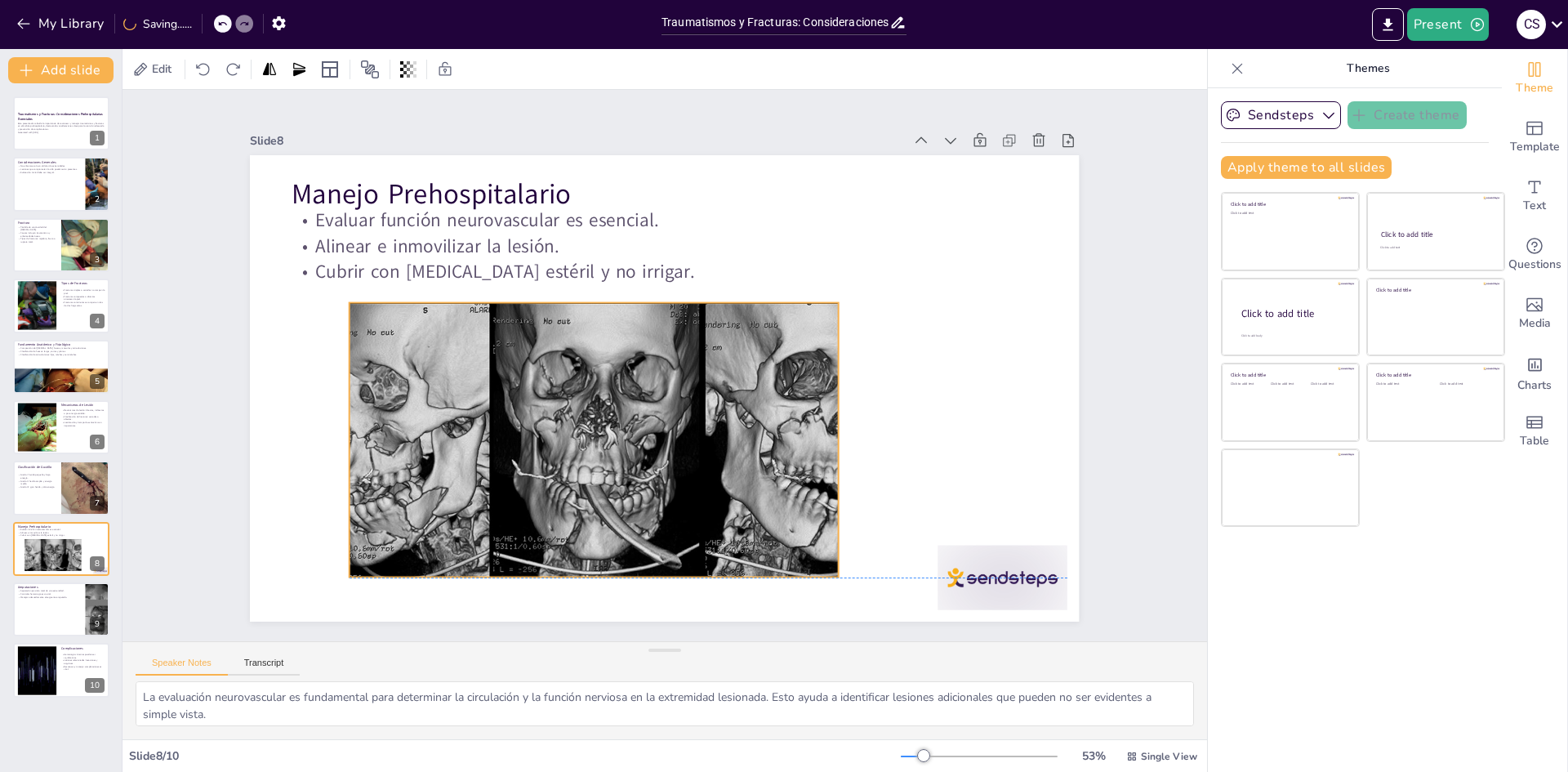
drag, startPoint x: 717, startPoint y: 402, endPoint x: 593, endPoint y: 355, distance: 132.6
click at [593, 355] on div at bounding box center [566, 394] width 690 height 557
click at [1000, 583] on div at bounding box center [1003, 577] width 130 height 65
click at [989, 571] on icon at bounding box center [977, 582] width 23 height 23
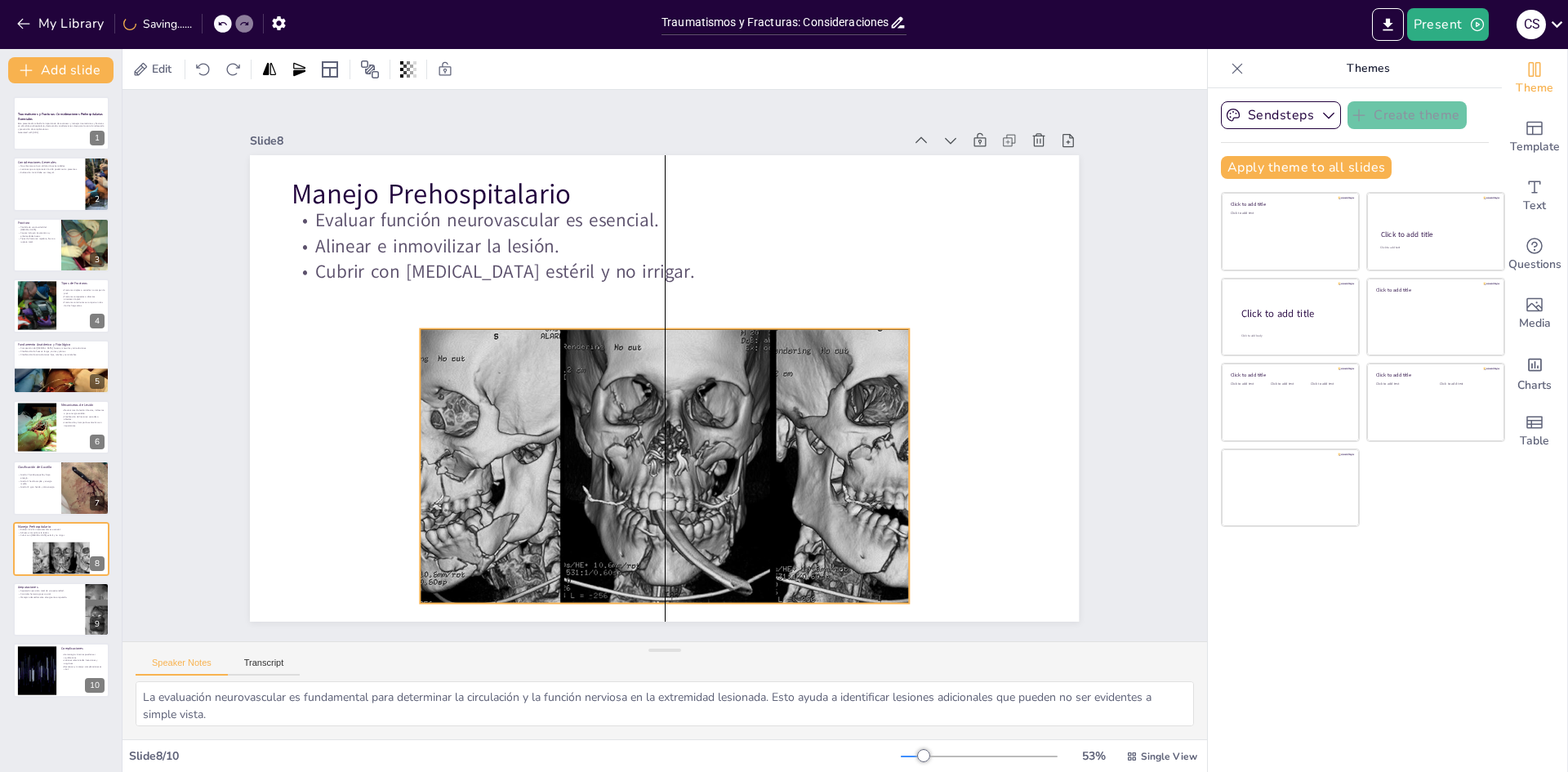
drag, startPoint x: 599, startPoint y: 417, endPoint x: 655, endPoint y: 438, distance: 59.8
click at [655, 438] on div at bounding box center [597, 441] width 659 height 632
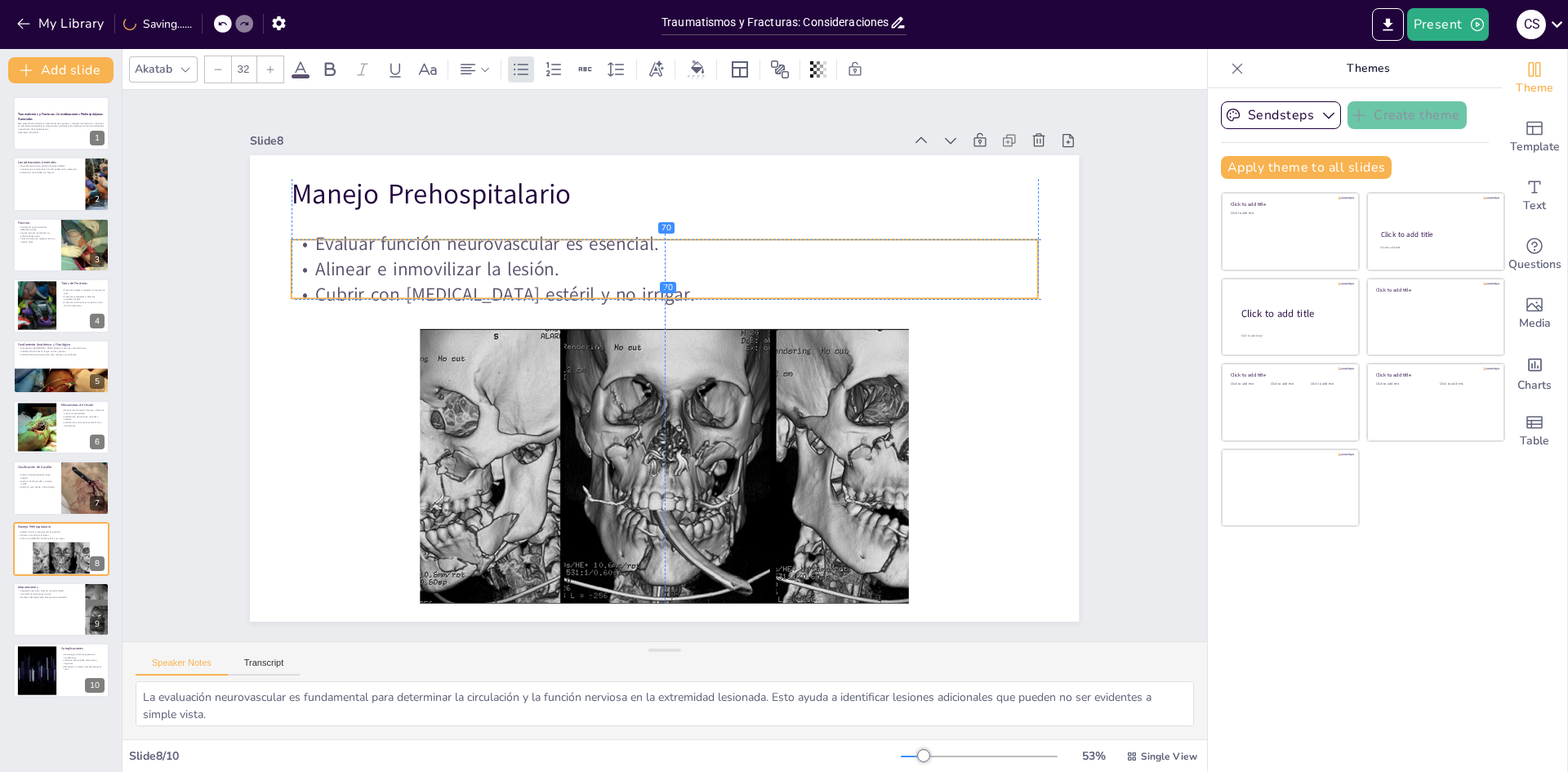
click at [453, 253] on p "Alinear e inmovilizar la lesión." at bounding box center [684, 271] width 735 height 180
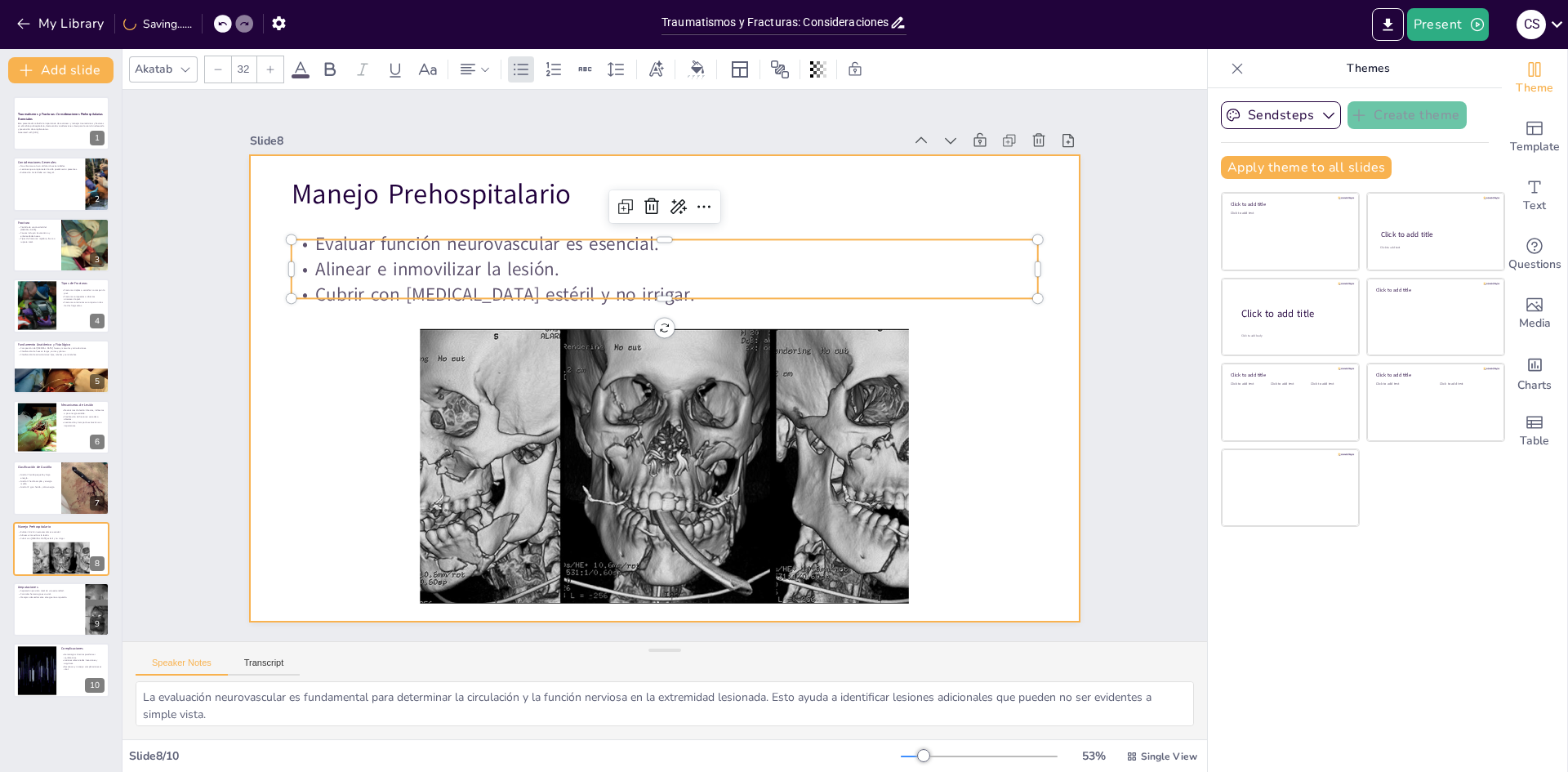
click at [317, 341] on div at bounding box center [662, 388] width 872 height 551
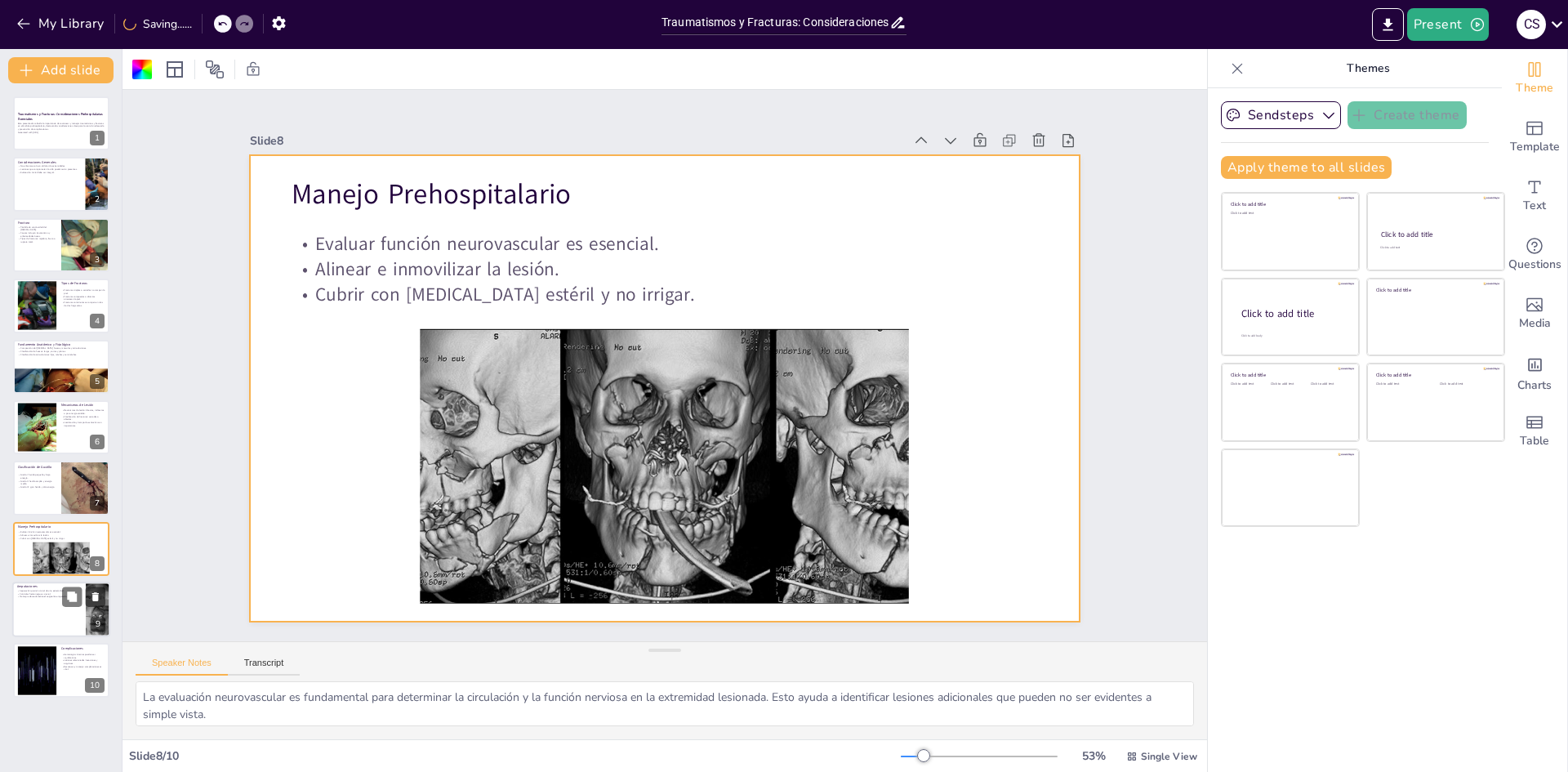
click at [47, 628] on div at bounding box center [61, 610] width 98 height 56
type textarea "Las amputaciones son situaciones críticas que requieren atención inmediata. La …"
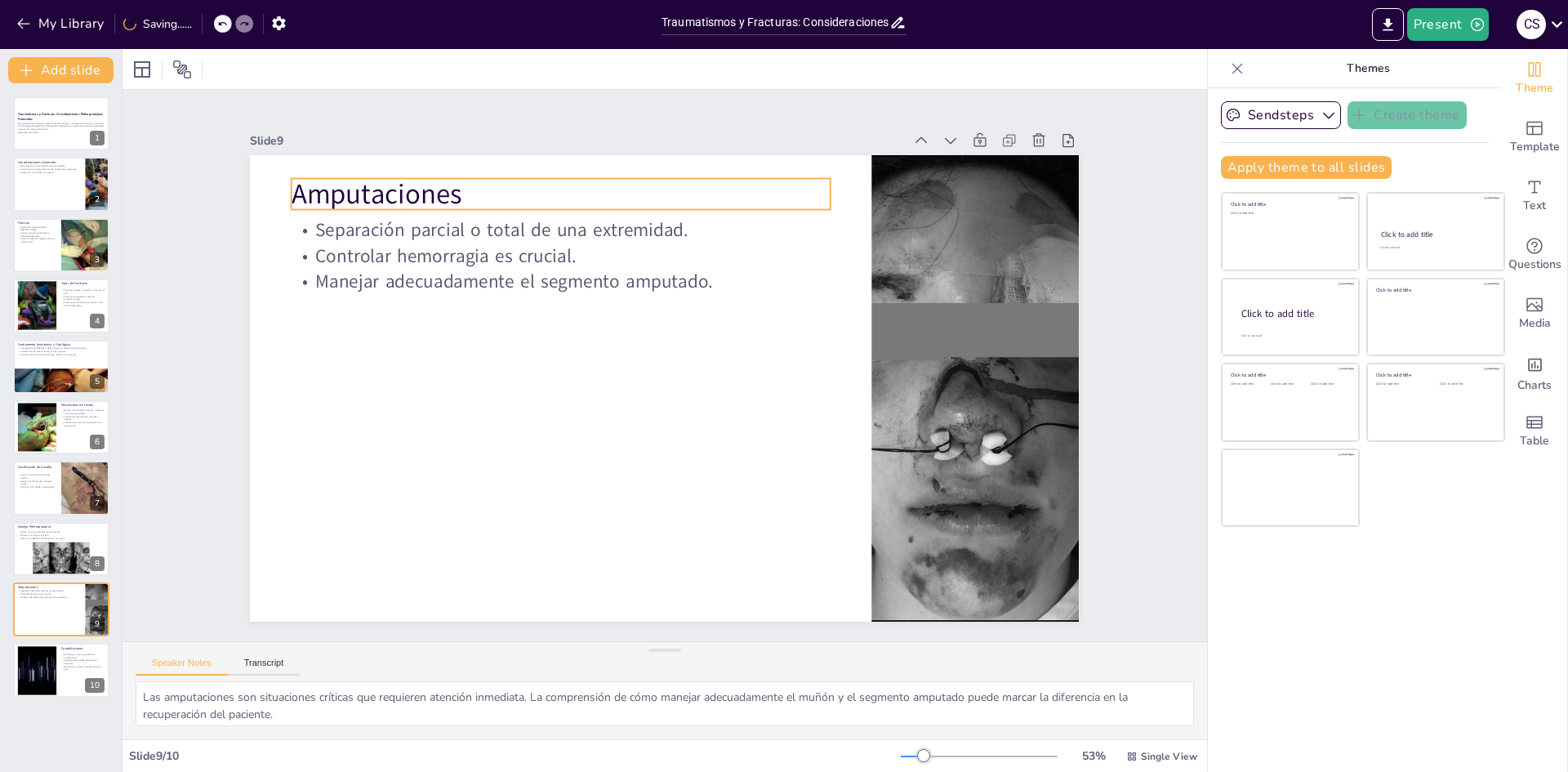
click at [445, 176] on p "Amputaciones" at bounding box center [580, 183] width 540 height 95
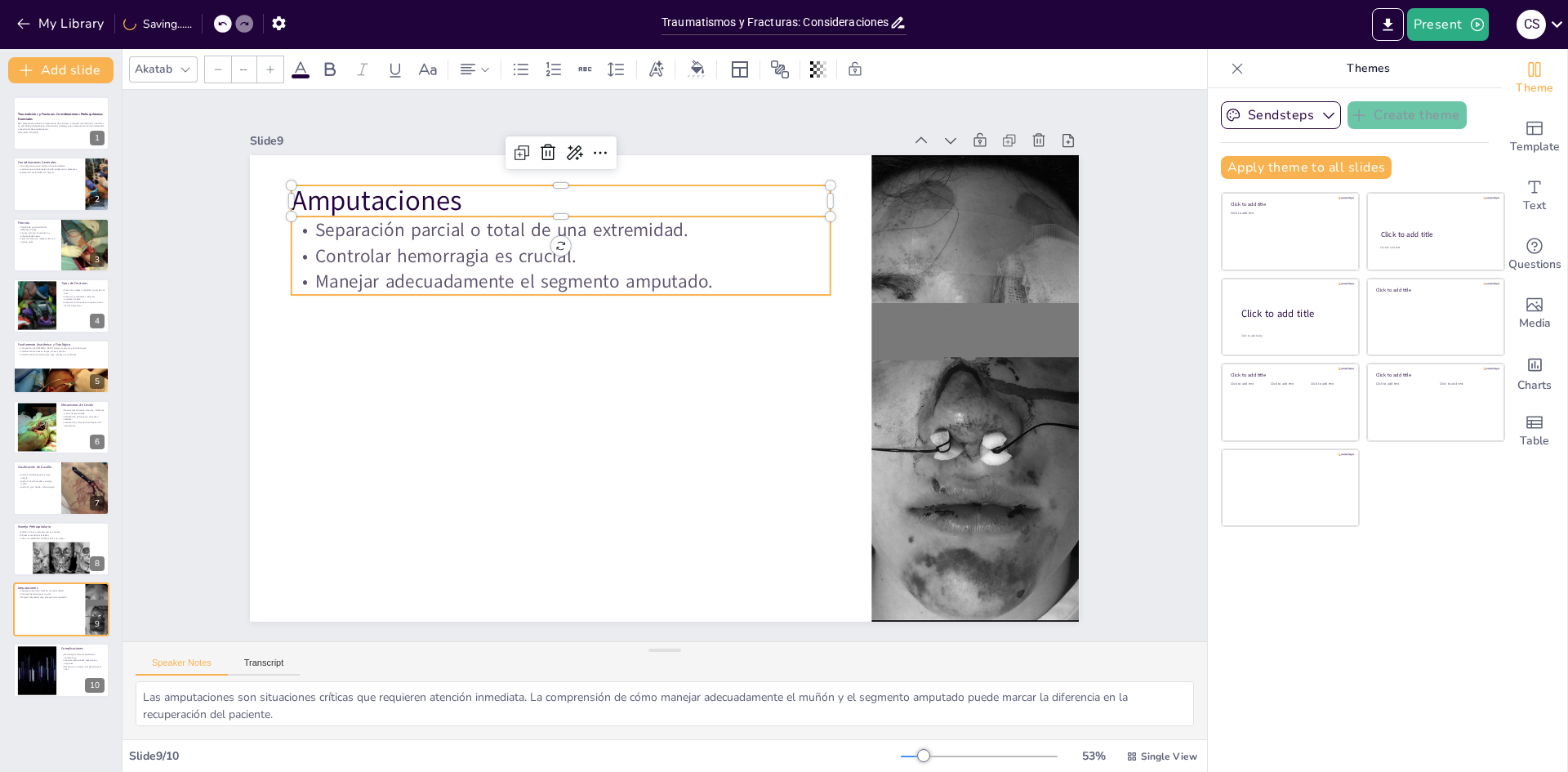
type input "32"
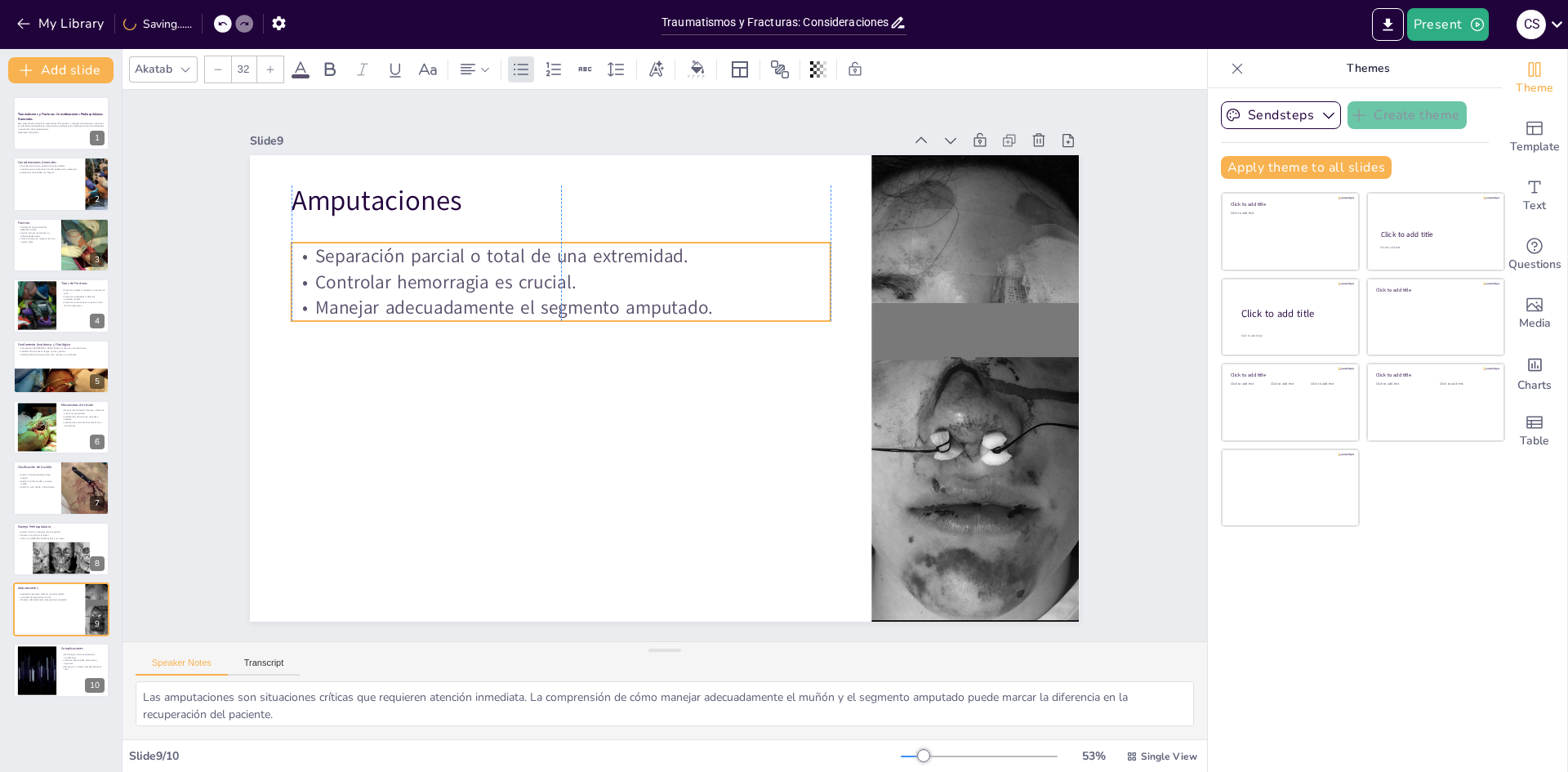
drag, startPoint x: 445, startPoint y: 230, endPoint x: 445, endPoint y: 256, distance: 26.0
click at [445, 256] on p "Separación parcial o total de una extremidad." at bounding box center [561, 256] width 539 height 26
click at [362, 338] on div at bounding box center [662, 389] width 872 height 551
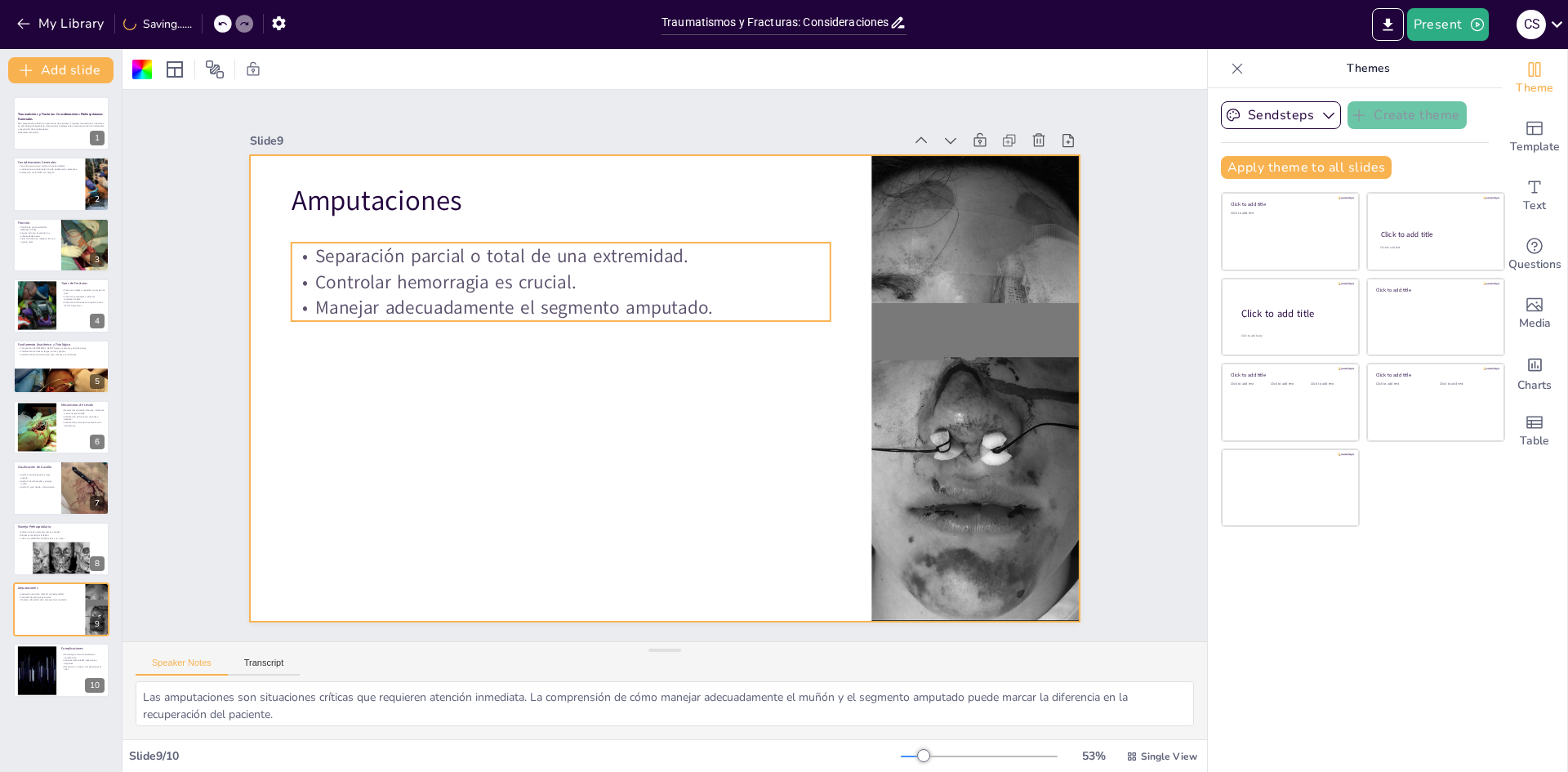
click at [719, 302] on p "Manejar adecuadamente el segmento amputado." at bounding box center [567, 297] width 539 height 82
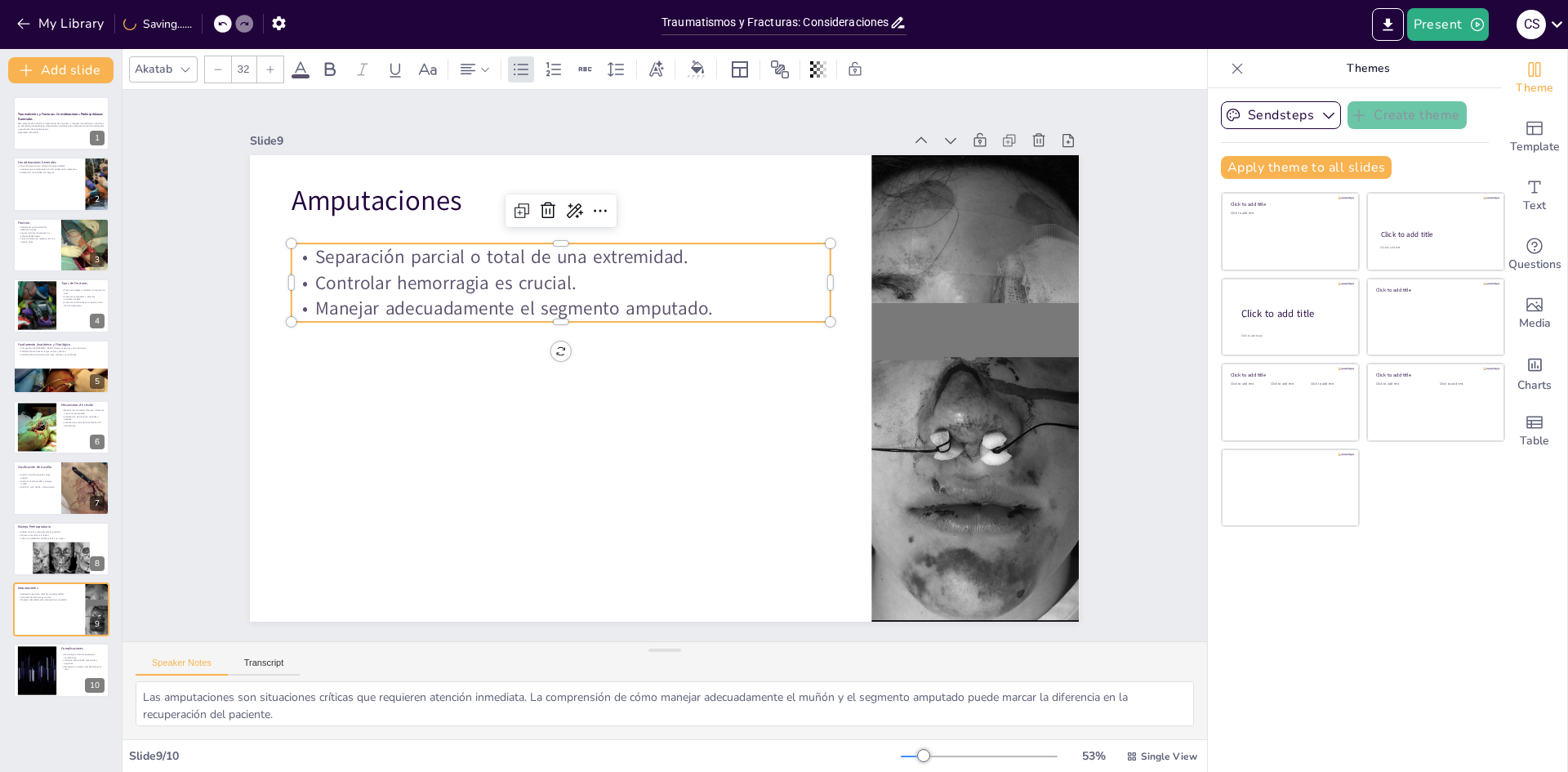
click at [730, 306] on p "Manejar adecuadamente el segmento amputado." at bounding box center [561, 309] width 539 height 26
click at [731, 305] on p "Manejar adecuadamente el segmento amputado." at bounding box center [567, 298] width 539 height 82
click at [722, 300] on p "Manejar adecuadamente el segmento amputado." at bounding box center [567, 298] width 538 height 83
click at [60, 466] on div at bounding box center [61, 489] width 98 height 56
type textarea "La identificación del Grado I es importante, ya que generalmente implica un tra…"
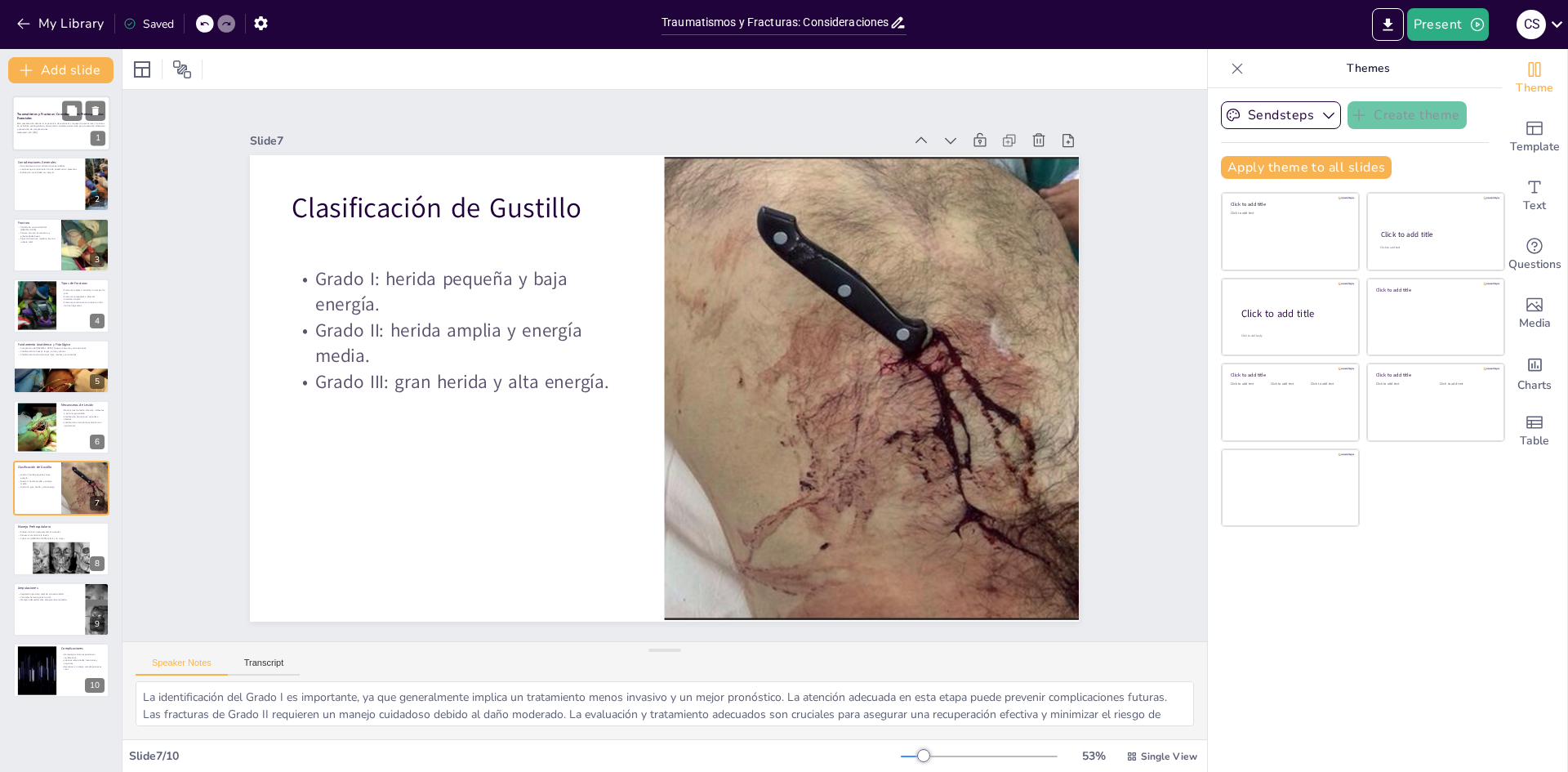
click at [69, 135] on div at bounding box center [61, 124] width 98 height 56
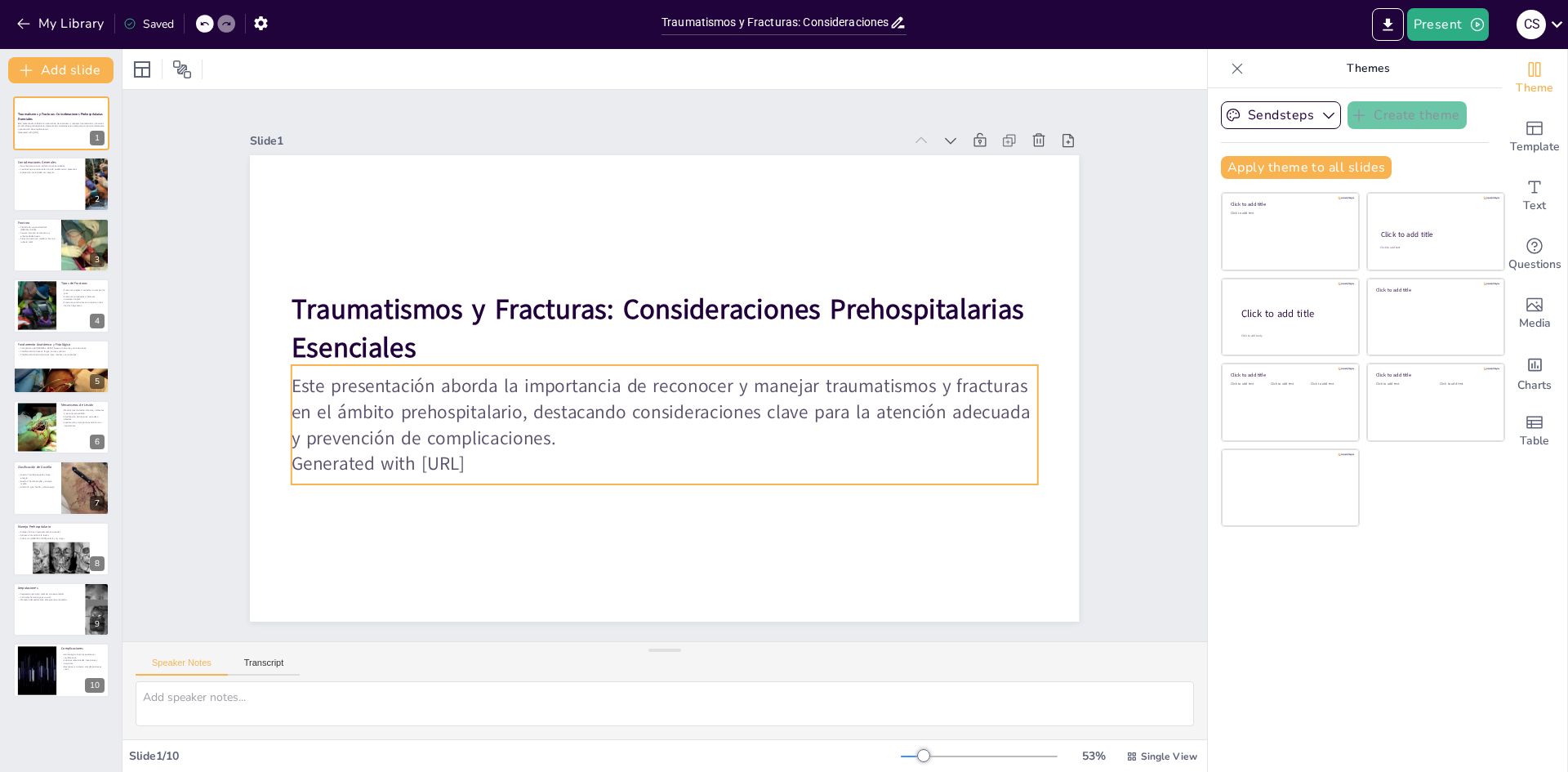
click at [594, 445] on p "Generated with [URL]" at bounding box center [655, 463] width 745 height 104
type input "32"
click at [594, 445] on p "Generated with [URL]" at bounding box center [654, 463] width 745 height 104
click at [594, 445] on p "Generated with [URL]" at bounding box center [655, 464] width 745 height 104
click at [376, 398] on p "Este presentación aborda la importancia de reconocer y manejar traumatismos y f…" at bounding box center [660, 411] width 750 height 154
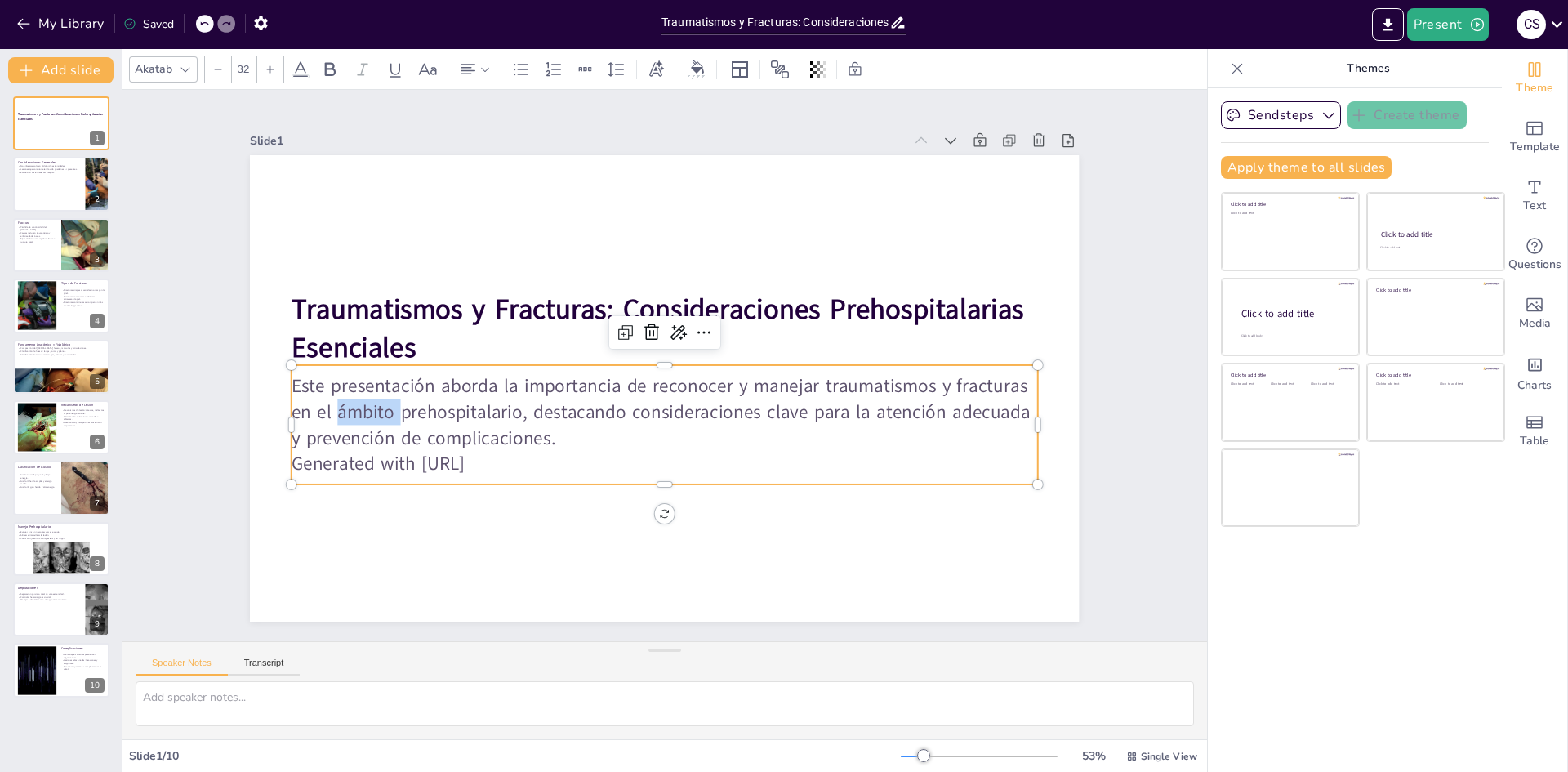
click at [376, 398] on p "Este presentación aborda la importancia de reconocer y manejar traumatismos y f…" at bounding box center [660, 411] width 750 height 154
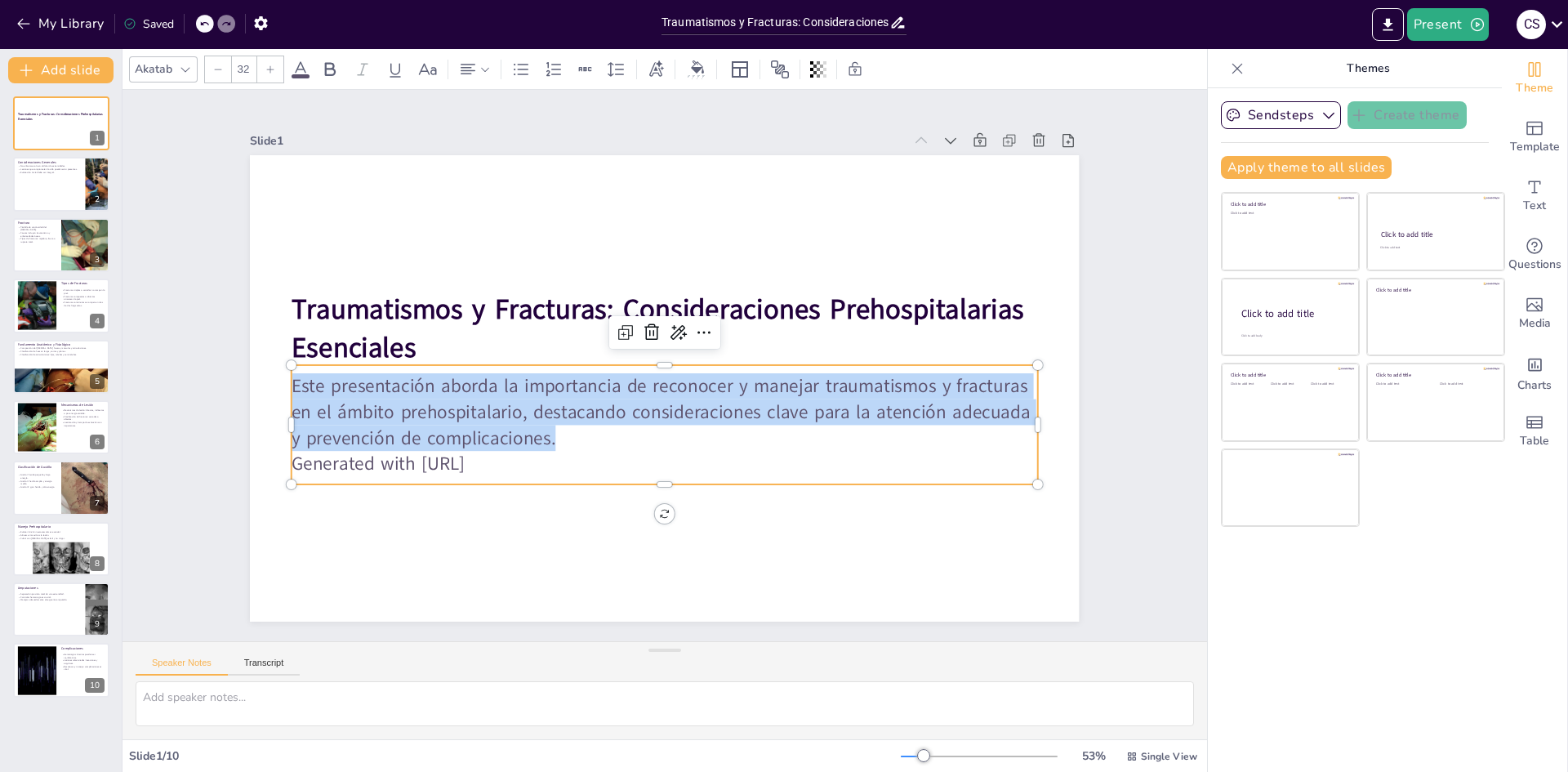
click at [376, 398] on p "Este presentación aborda la importancia de reconocer y manejar traumatismos y f…" at bounding box center [660, 411] width 750 height 155
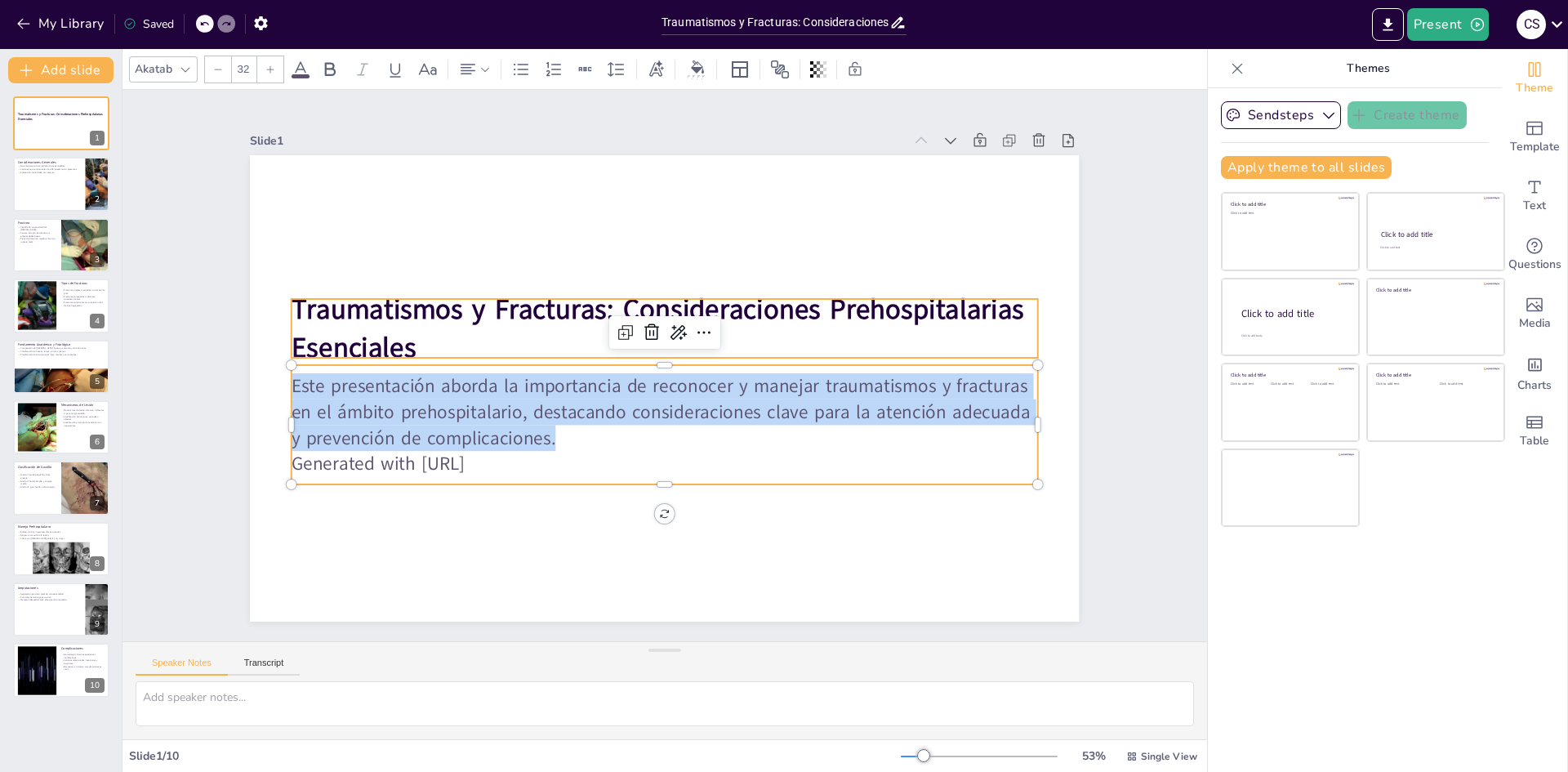
click at [347, 394] on p "Este presentación aborda la importancia de reconocer y manejar traumatismos y f…" at bounding box center [641, 405] width 685 height 440
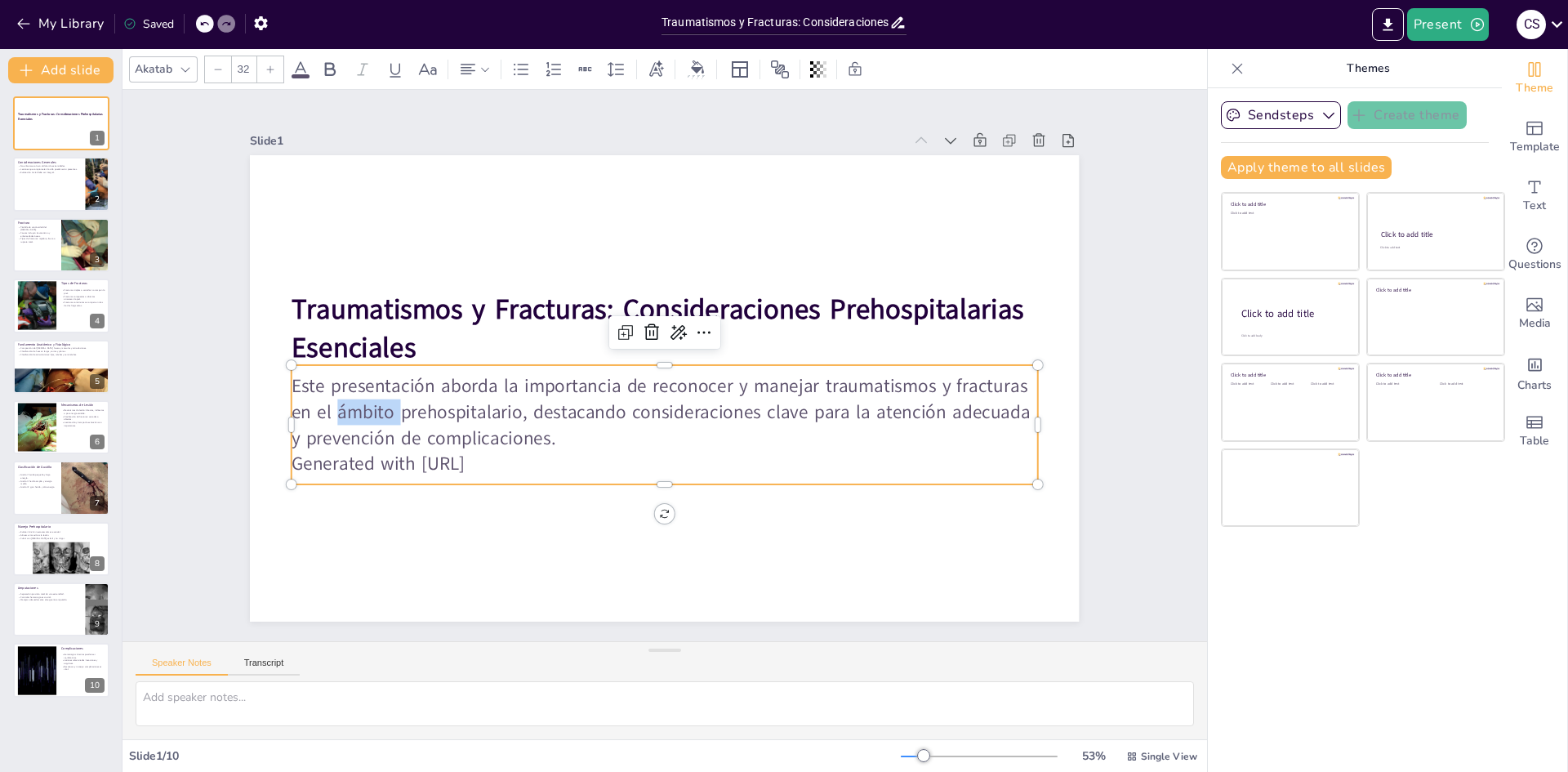
click at [347, 394] on p "Este presentación aborda la importancia de reconocer y manejar traumatismos y f…" at bounding box center [660, 411] width 750 height 155
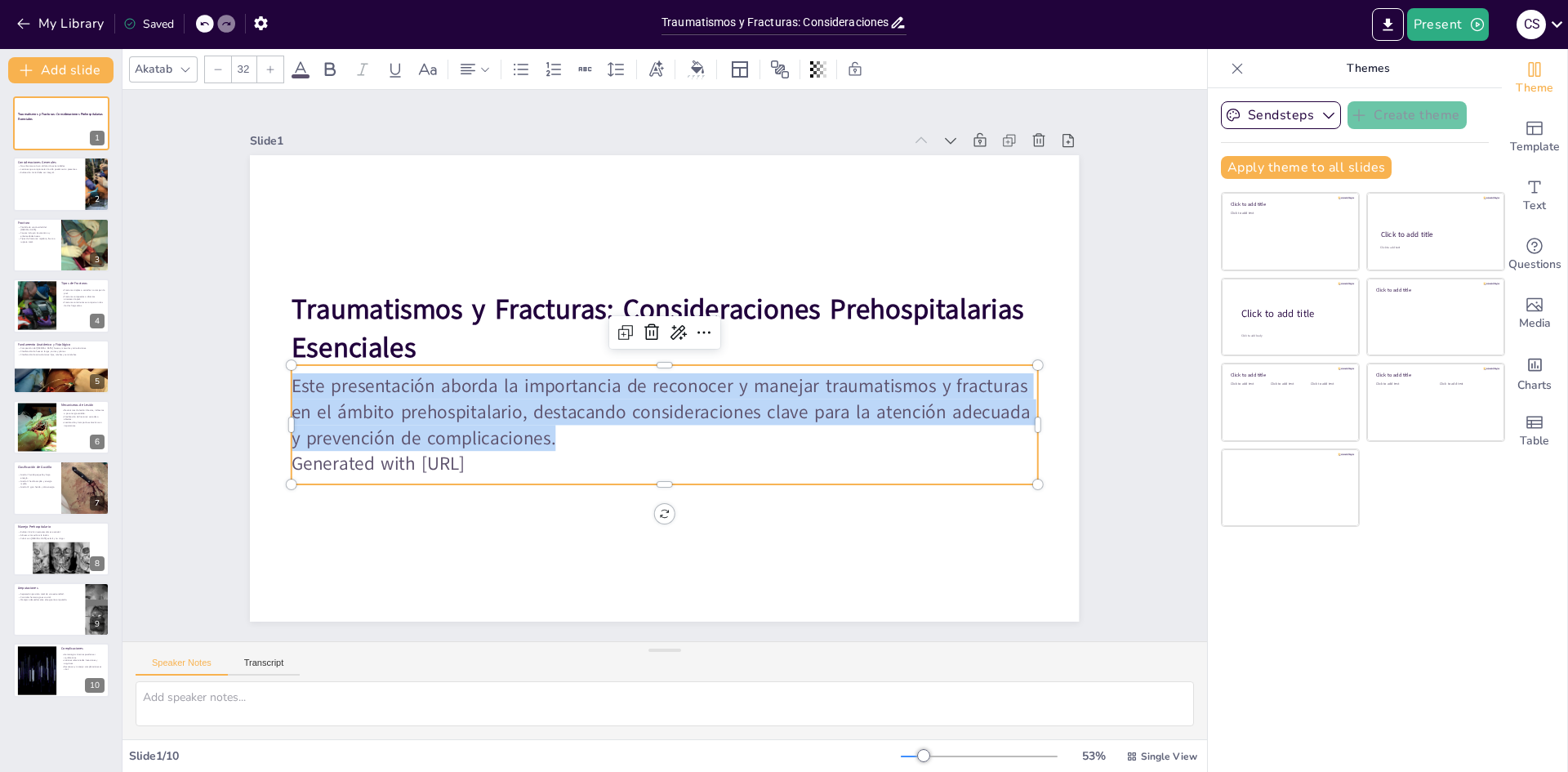
click at [347, 394] on p "Este presentación aborda la importancia de reconocer y manejar traumatismos y f…" at bounding box center [660, 411] width 750 height 155
click at [376, 387] on p "Este presentación aborda la importancia de reconocer y manejar traumatismos y f…" at bounding box center [660, 411] width 750 height 155
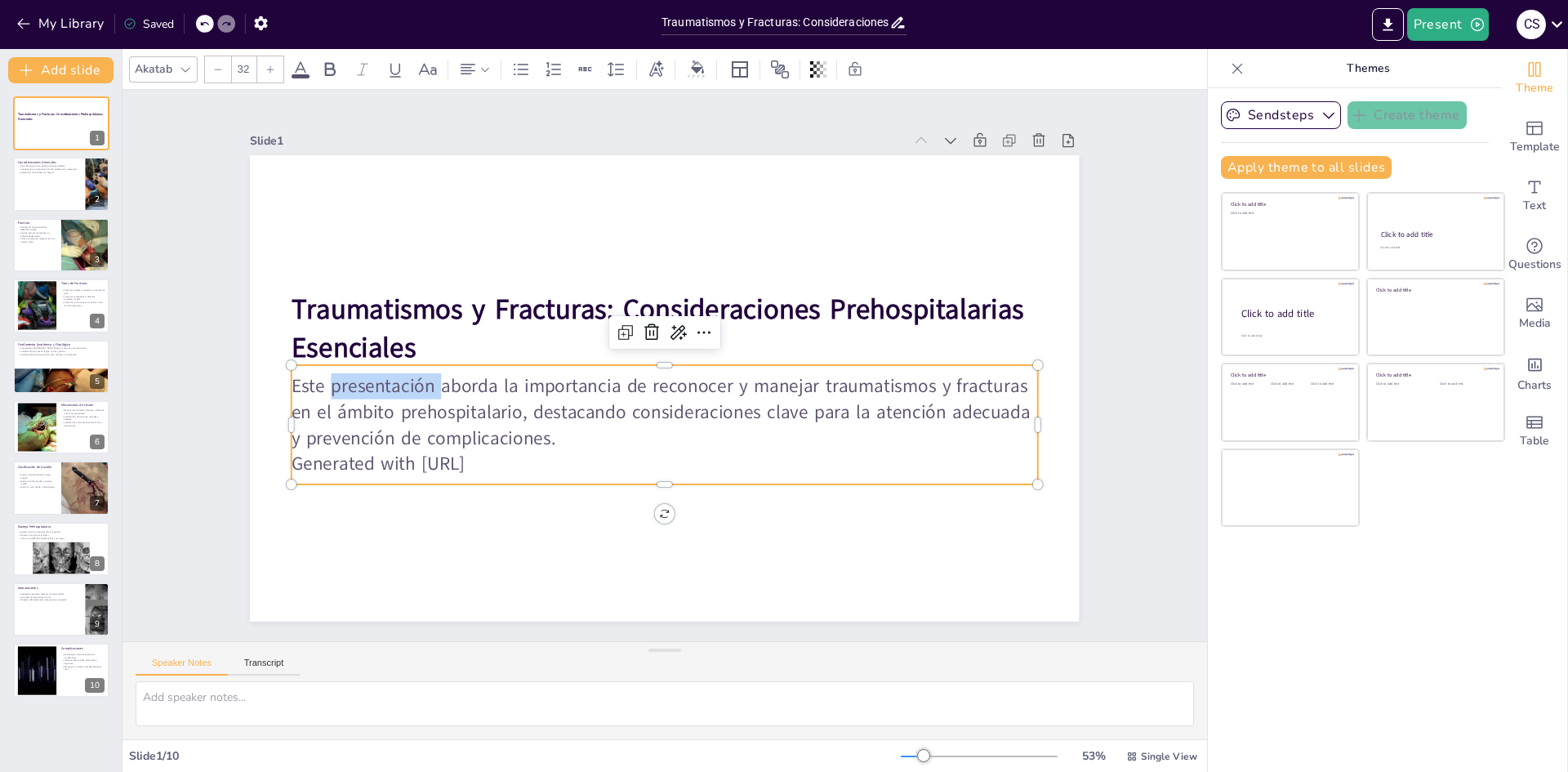
click at [376, 387] on p "Este presentación aborda la importancia de reconocer y manejar traumatismos y f…" at bounding box center [660, 411] width 750 height 155
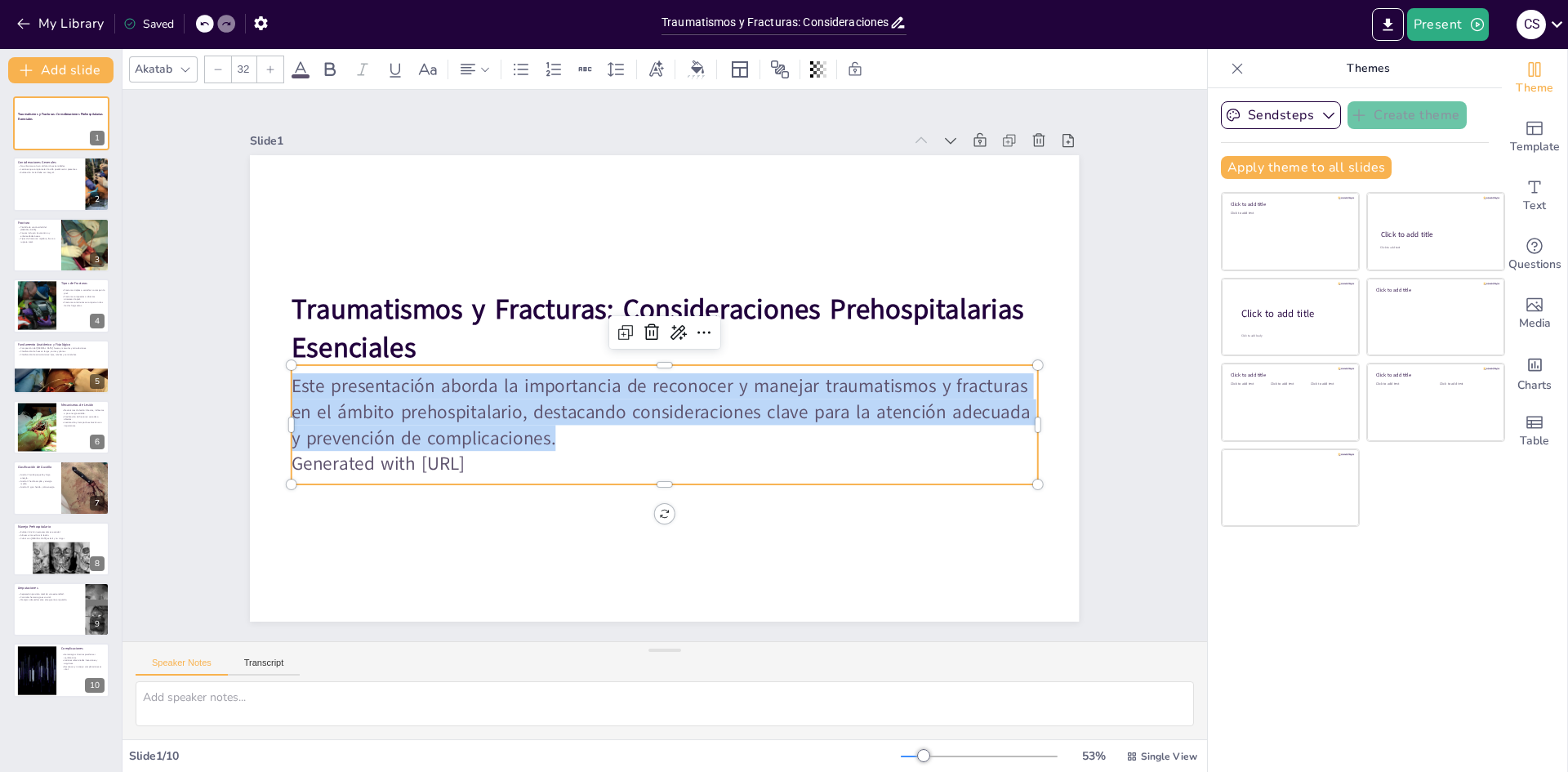
click at [376, 387] on p "Este presentación aborda la importancia de reconocer y manejar traumatismos y f…" at bounding box center [665, 412] width 747 height 78
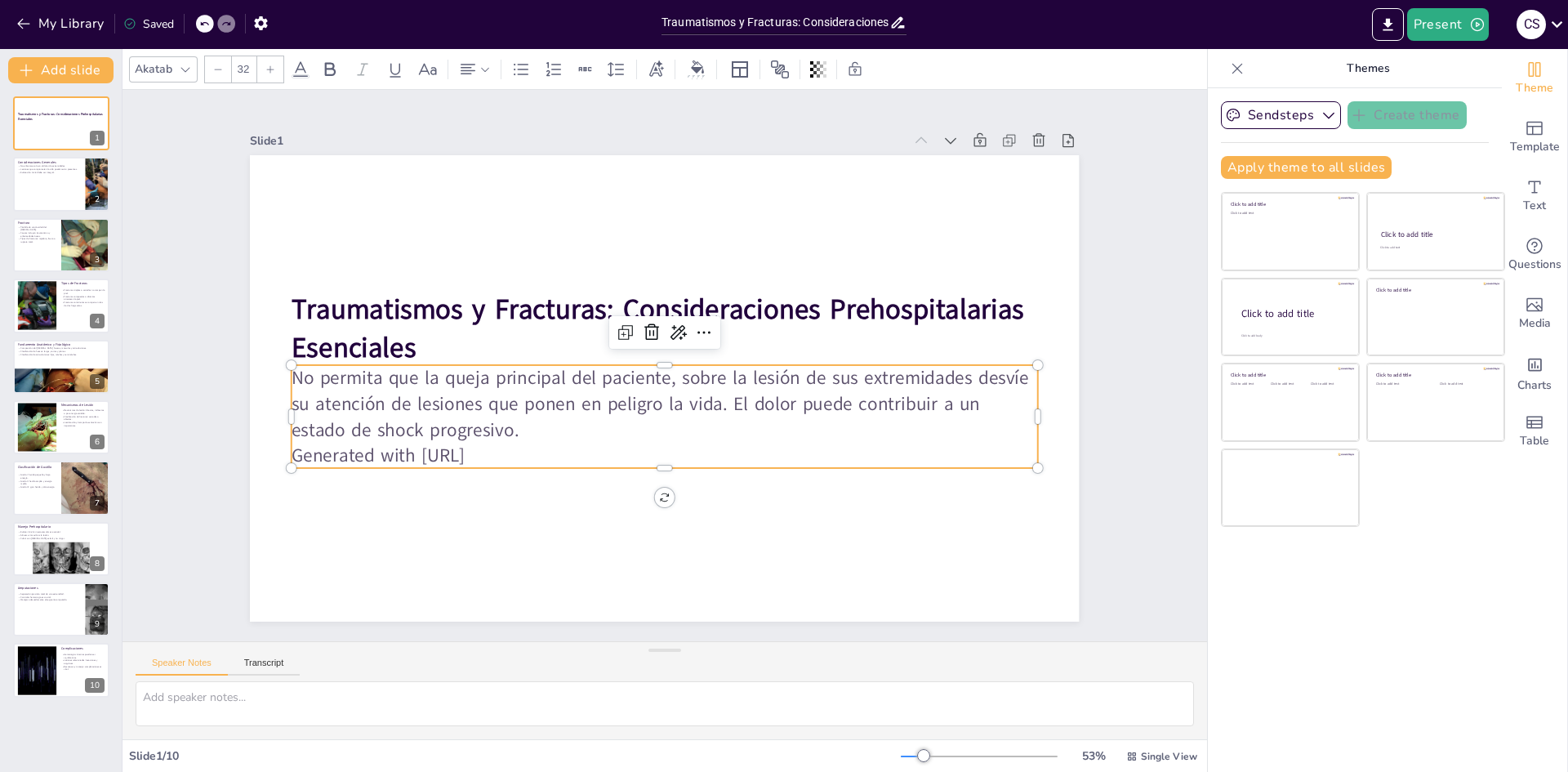
click at [440, 428] on p "No permita que la queja principal del paciente, sobre la lesión de sus extremid…" at bounding box center [661, 403] width 750 height 155
click at [438, 458] on p "Generated with [URL]" at bounding box center [656, 455] width 745 height 104
click at [438, 458] on p "Generated with [URL]" at bounding box center [646, 454] width 735 height 180
click at [438, 457] on p "Generated with [URL]" at bounding box center [646, 454] width 735 height 181
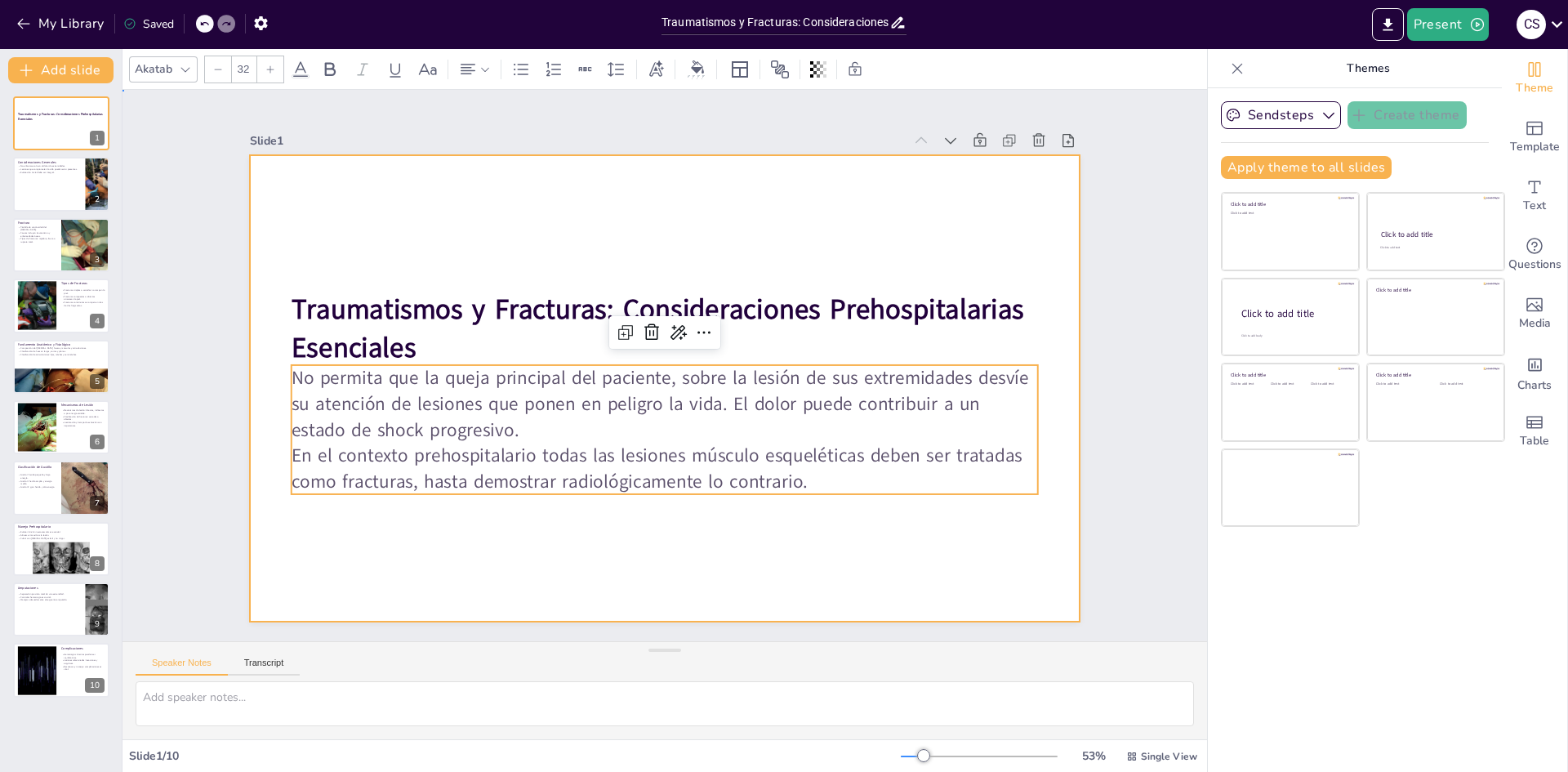
click at [946, 500] on div at bounding box center [662, 388] width 872 height 551
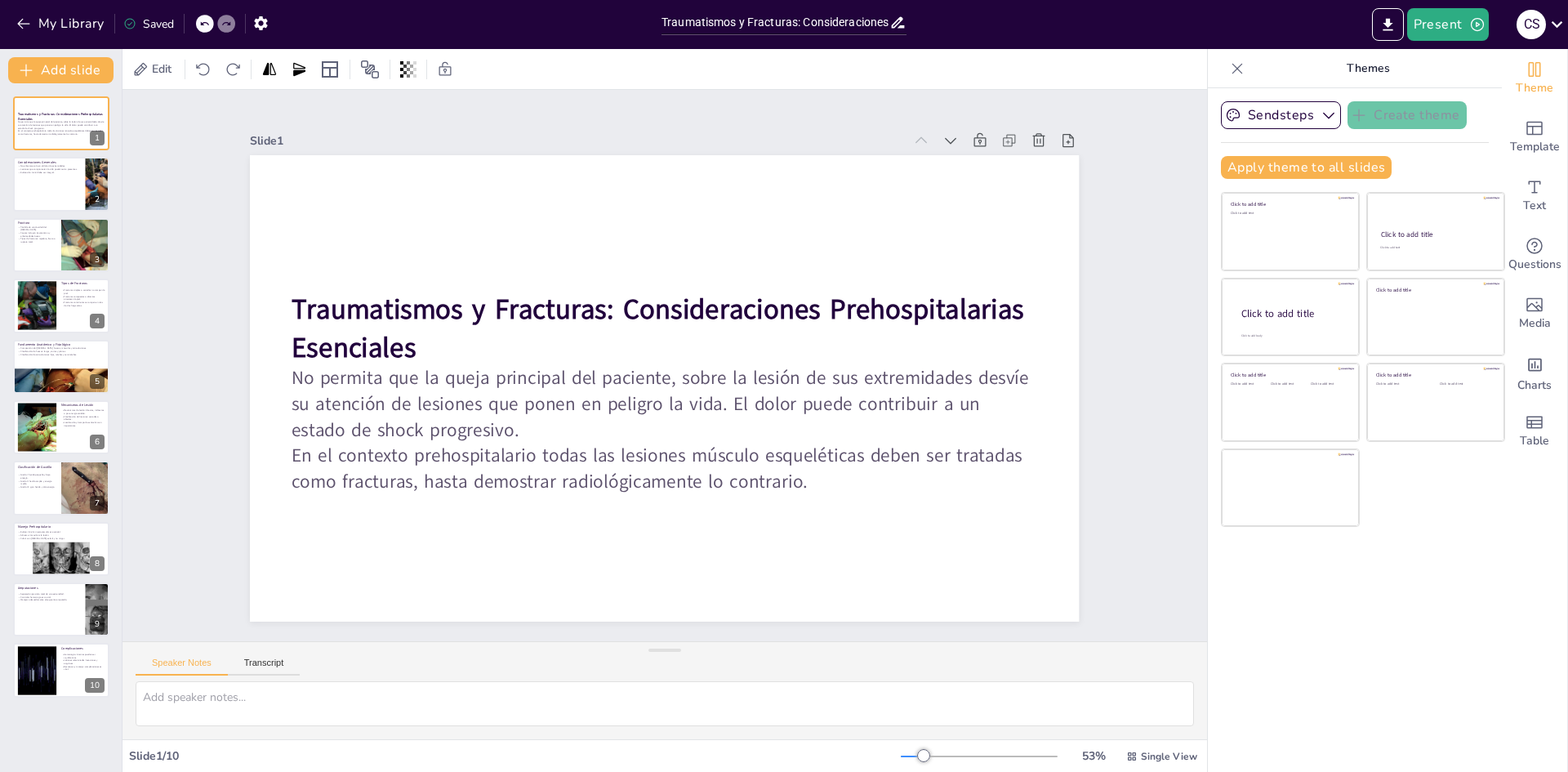
click at [1127, 201] on div "Slide 1 Traumatismos y Fracturas: Consideraciones Prehospitalarias Esenciales N…" at bounding box center [664, 366] width 1136 height 662
click at [157, 21] on div "Saved" at bounding box center [148, 24] width 51 height 16
click at [1390, 25] on icon "Export to PowerPoint" at bounding box center [1387, 24] width 10 height 12
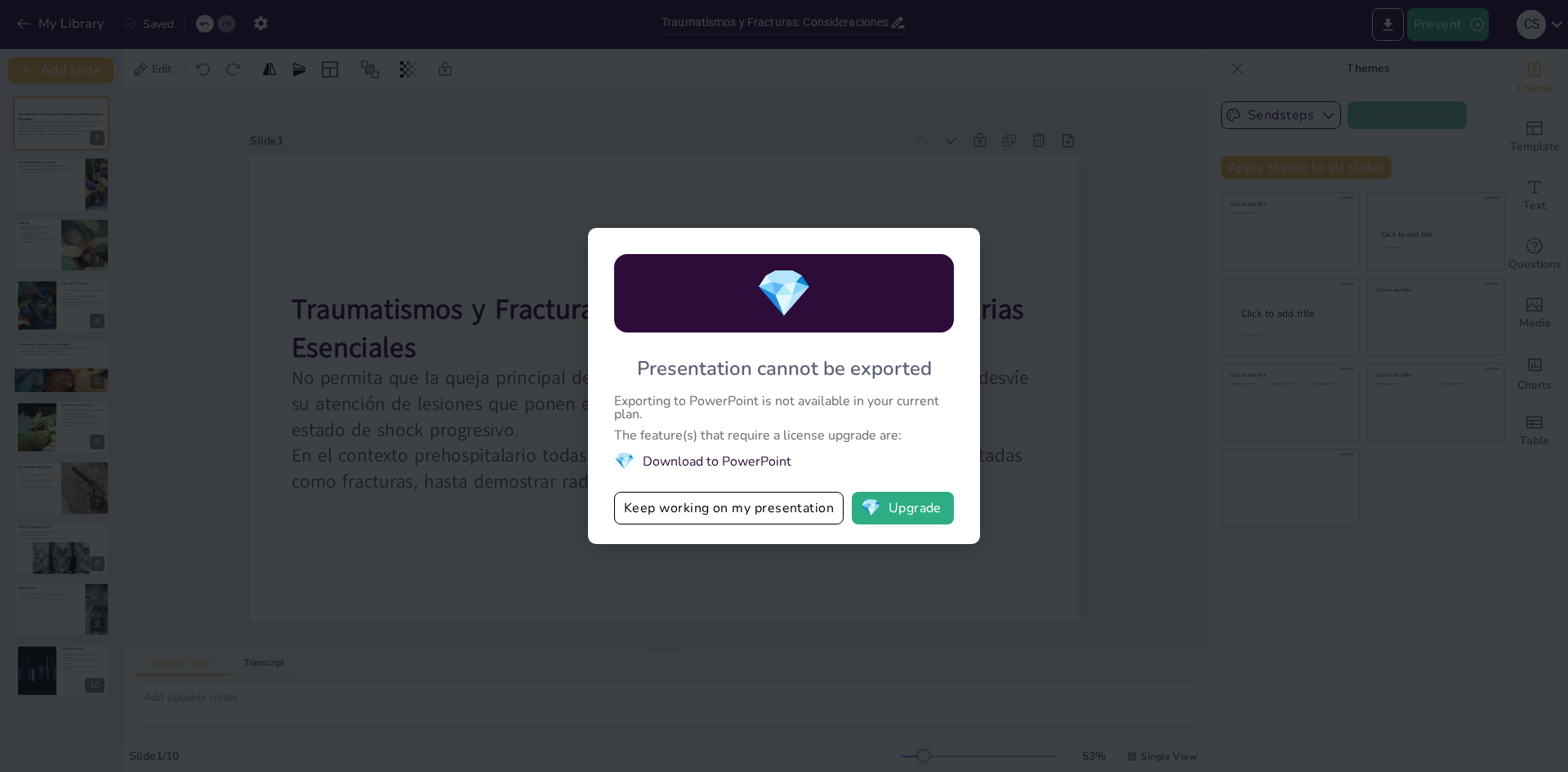
click at [706, 462] on li "💎 Download to PowerPoint" at bounding box center [784, 461] width 340 height 22
click at [723, 460] on li "💎 Download to PowerPoint" at bounding box center [784, 461] width 340 height 22
click at [780, 510] on button "Keep working on my presentation" at bounding box center [729, 508] width 230 height 33
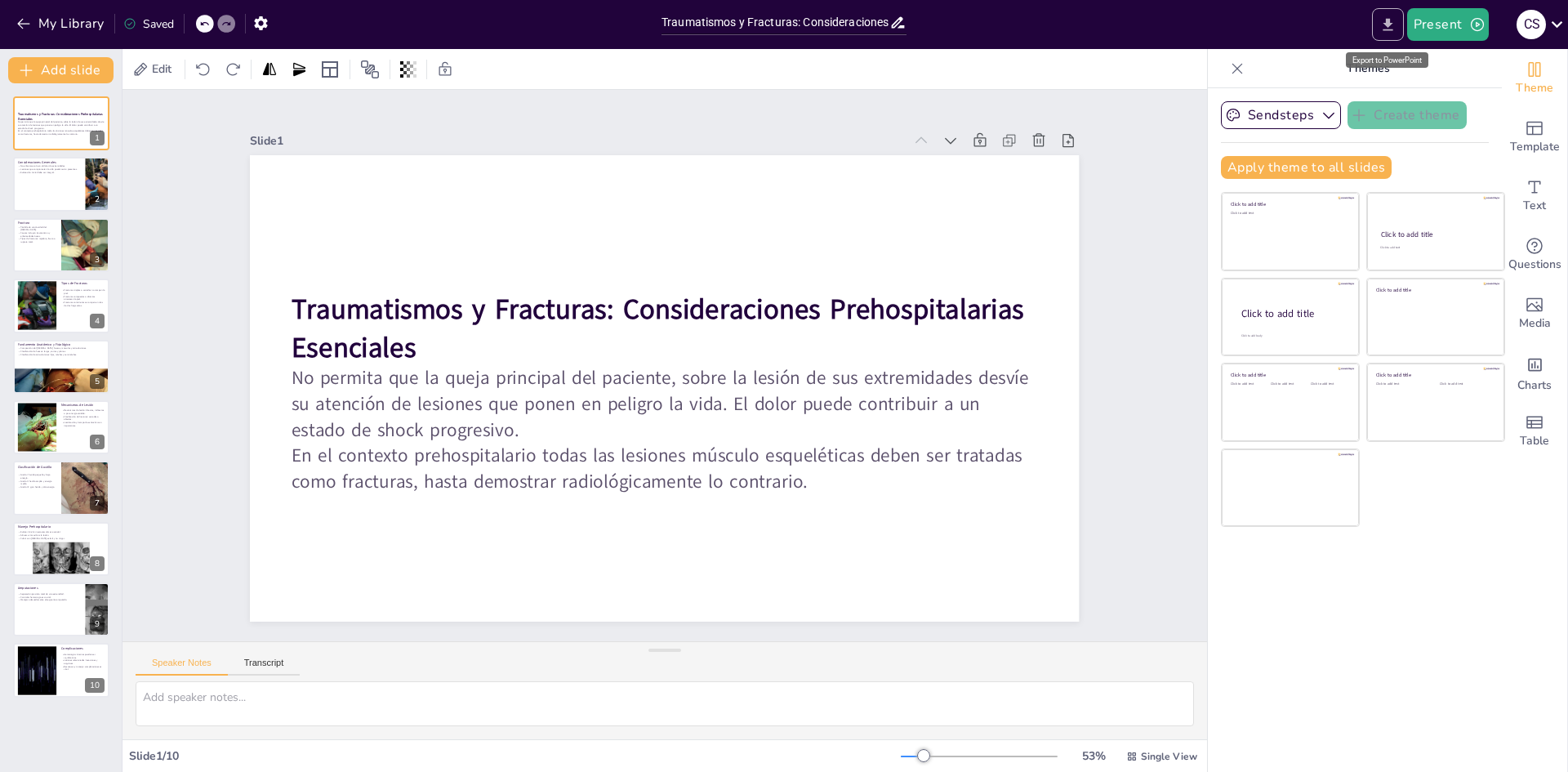
click at [1395, 23] on icon "Export to PowerPoint" at bounding box center [1387, 24] width 17 height 17
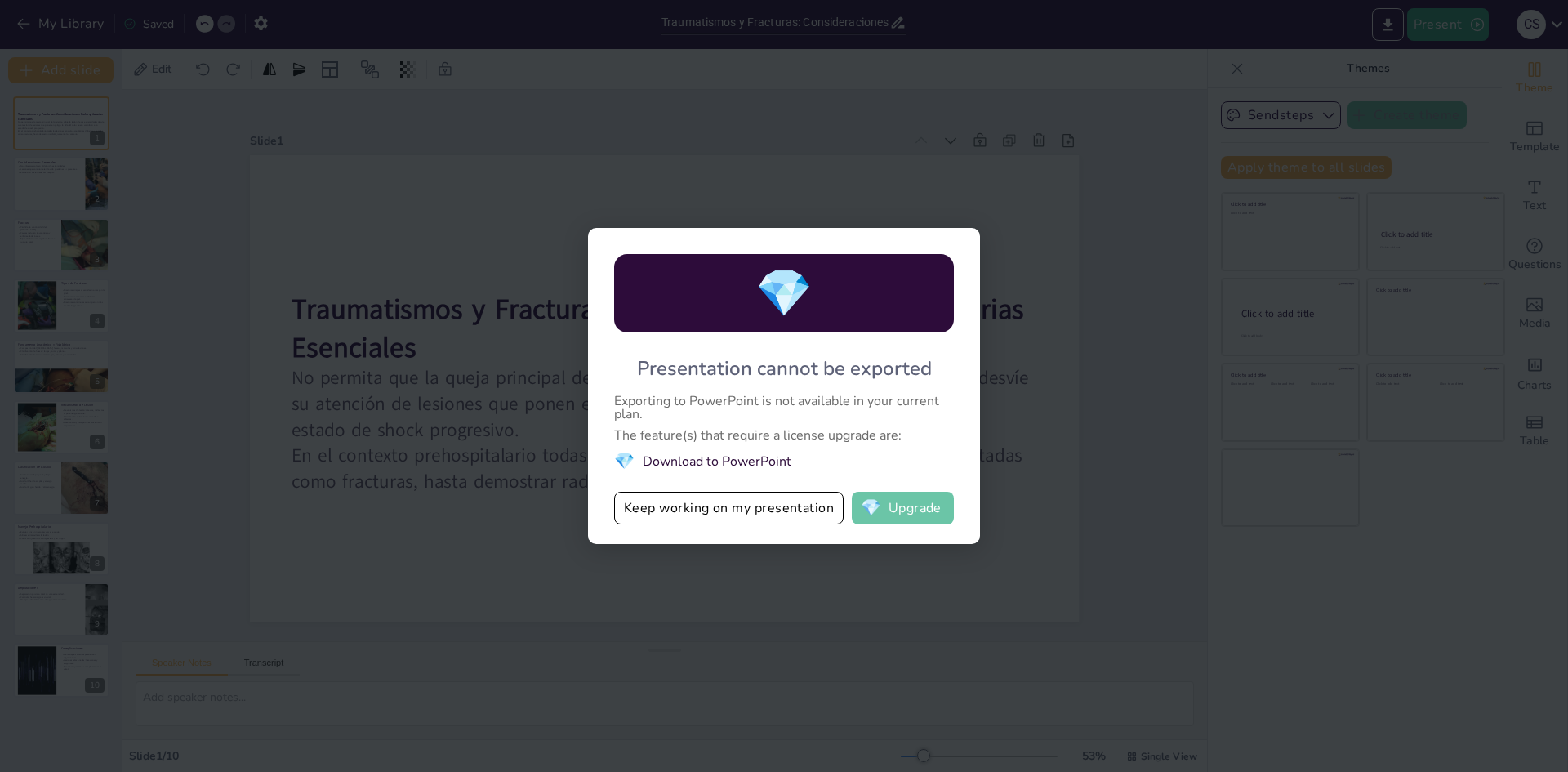
click at [895, 512] on button "💎 Upgrade" at bounding box center [902, 508] width 102 height 33
